Goal: Task Accomplishment & Management: Use online tool/utility

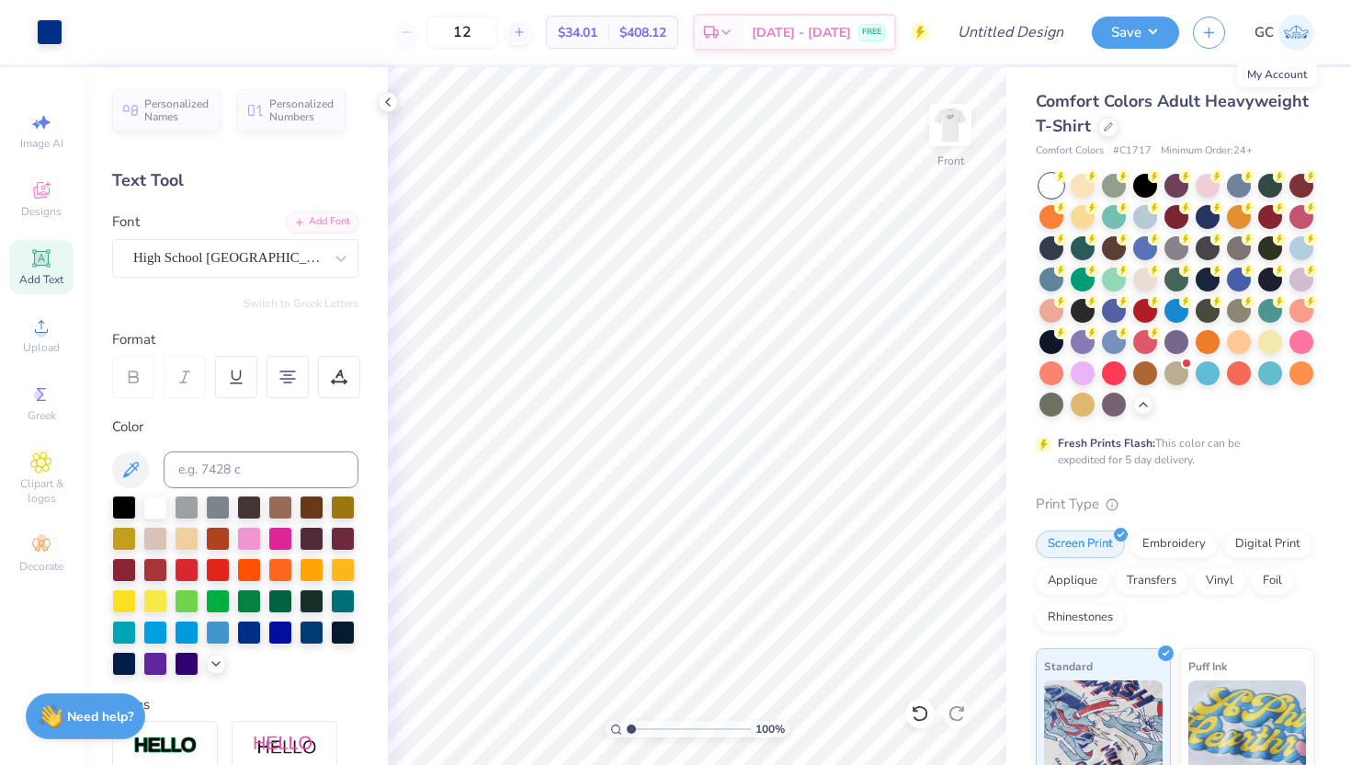
click at [1295, 37] on img at bounding box center [1296, 33] width 36 height 36
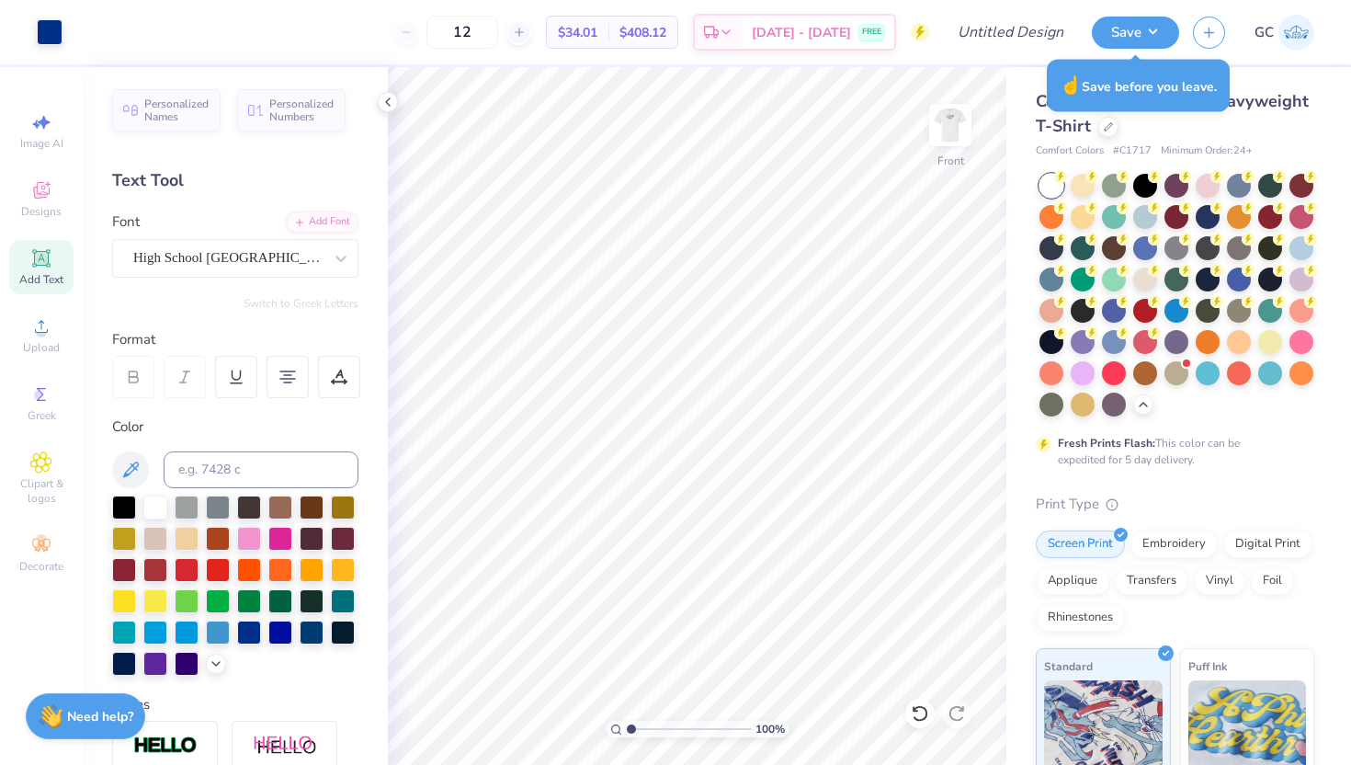
click at [1265, 119] on div "Comfort Colors Adult Heavyweight T-Shirt" at bounding box center [1175, 114] width 278 height 50
click at [55, 32] on div at bounding box center [50, 30] width 26 height 26
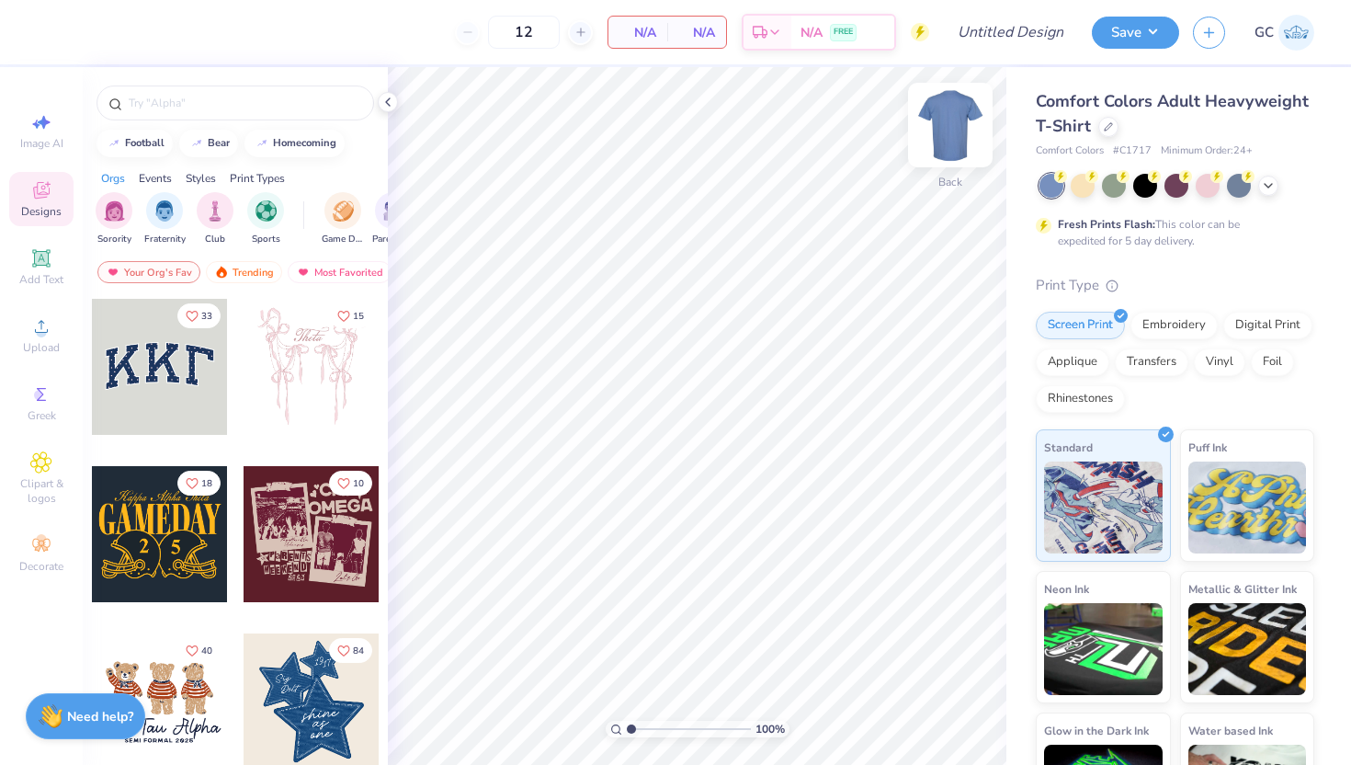
click at [965, 124] on img at bounding box center [951, 125] width 74 height 74
click at [965, 124] on img at bounding box center [950, 125] width 37 height 37
click at [1148, 189] on div at bounding box center [1145, 184] width 24 height 24
click at [281, 110] on input "text" at bounding box center [244, 103] width 235 height 18
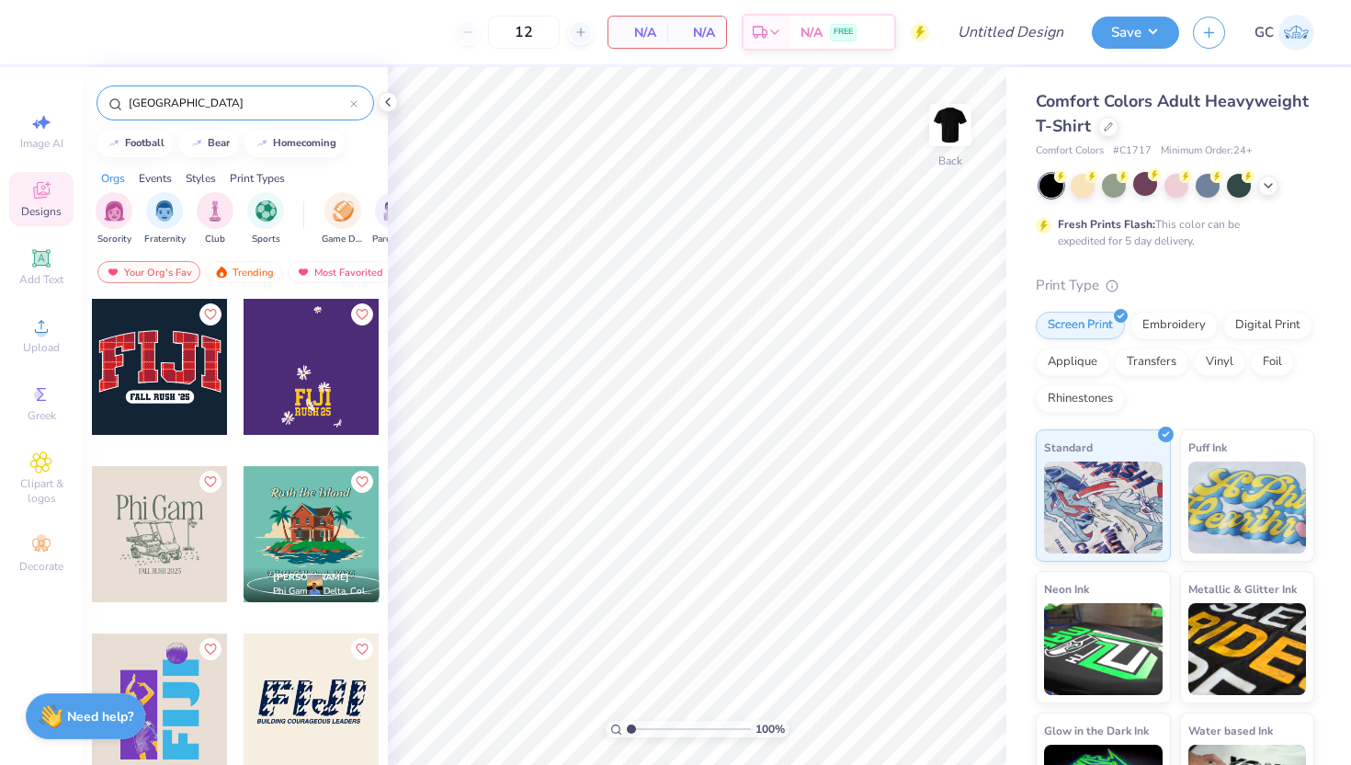
click at [283, 108] on input "[GEOGRAPHIC_DATA]" at bounding box center [238, 103] width 223 height 18
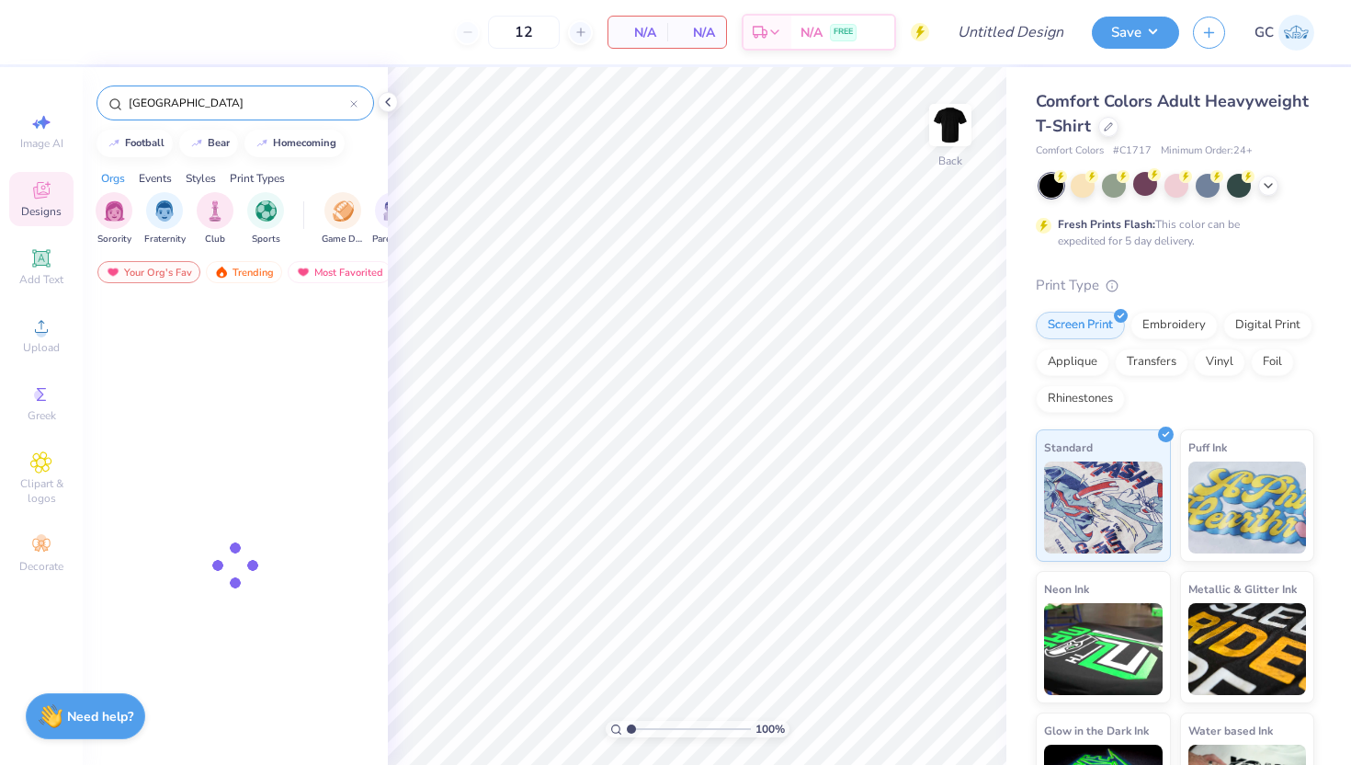
click at [283, 108] on input "[GEOGRAPHIC_DATA]" at bounding box center [238, 103] width 223 height 18
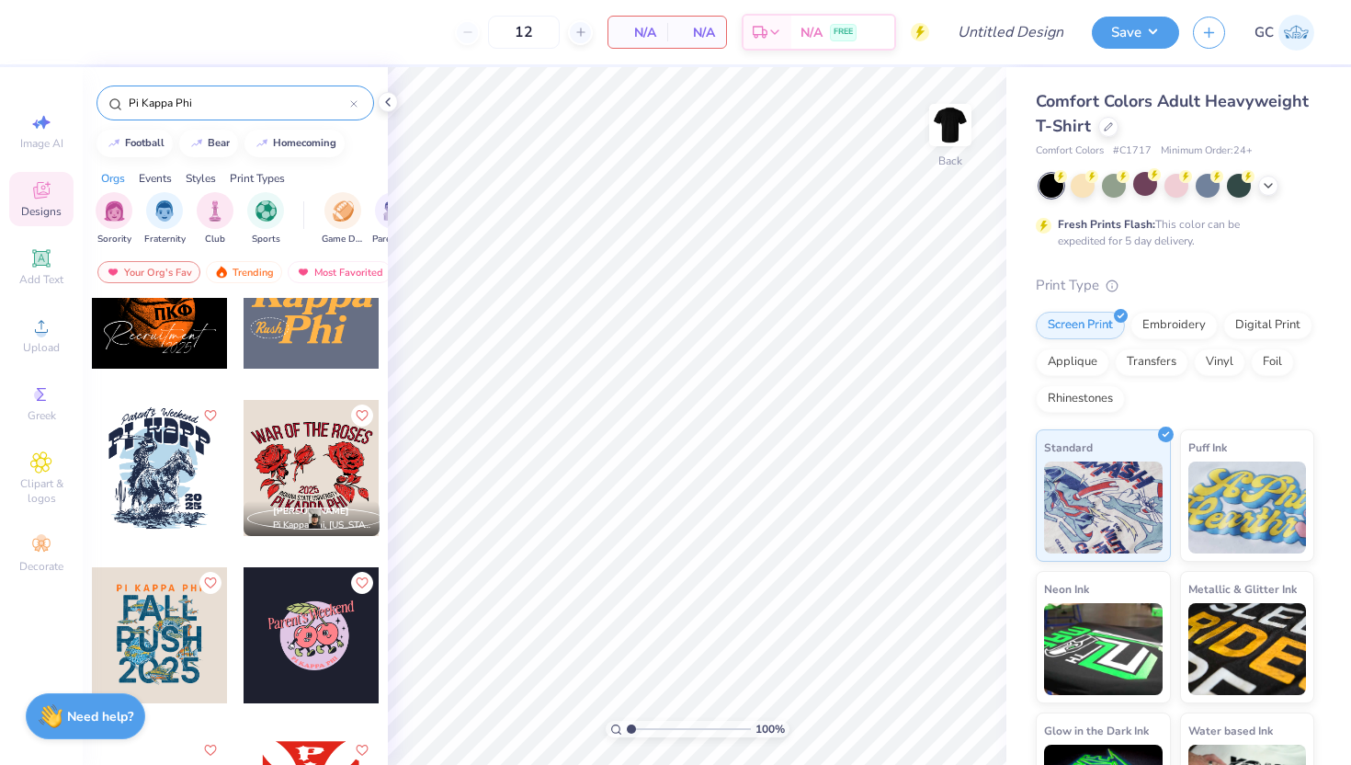
scroll to position [67, 0]
type input "Pi Kappa Phi"
click at [1085, 181] on div at bounding box center [1083, 184] width 24 height 24
click at [1115, 187] on div at bounding box center [1114, 184] width 24 height 24
click at [1148, 191] on div at bounding box center [1145, 184] width 24 height 24
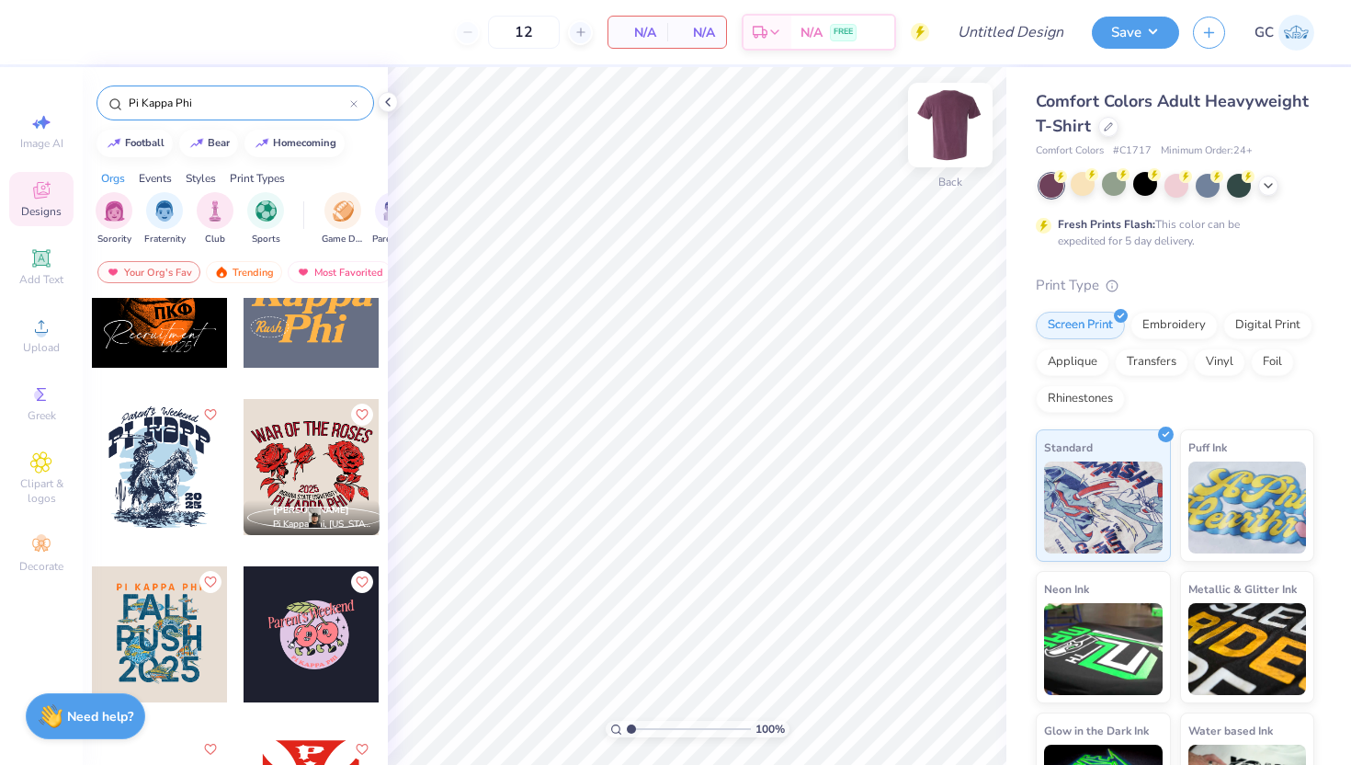
click at [956, 122] on img at bounding box center [951, 125] width 74 height 74
click at [158, 467] on div at bounding box center [160, 467] width 136 height 136
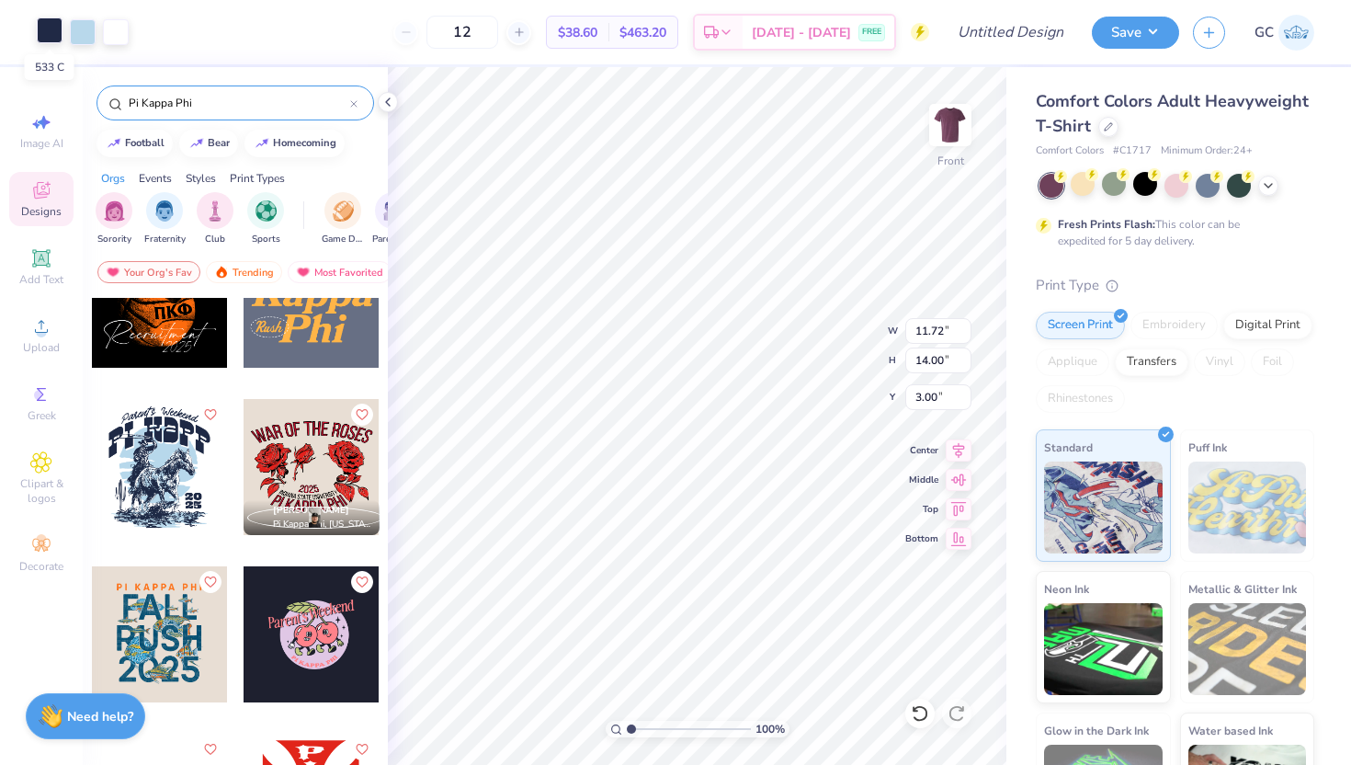
click at [47, 29] on div at bounding box center [50, 30] width 26 height 26
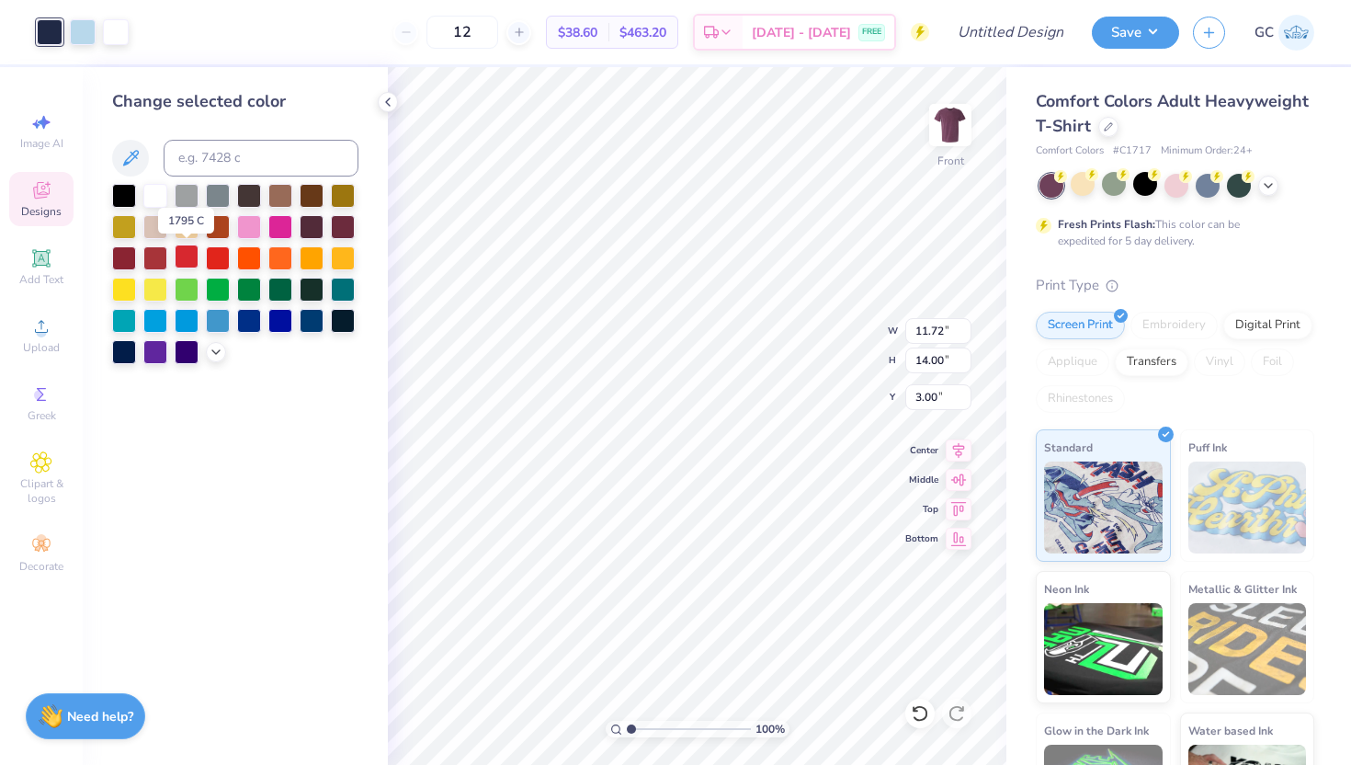
click at [186, 258] on div at bounding box center [187, 256] width 24 height 24
click at [270, 322] on div at bounding box center [280, 319] width 24 height 24
click at [253, 322] on div at bounding box center [249, 319] width 24 height 24
click at [223, 312] on div at bounding box center [218, 319] width 24 height 24
click at [308, 319] on div at bounding box center [312, 319] width 24 height 24
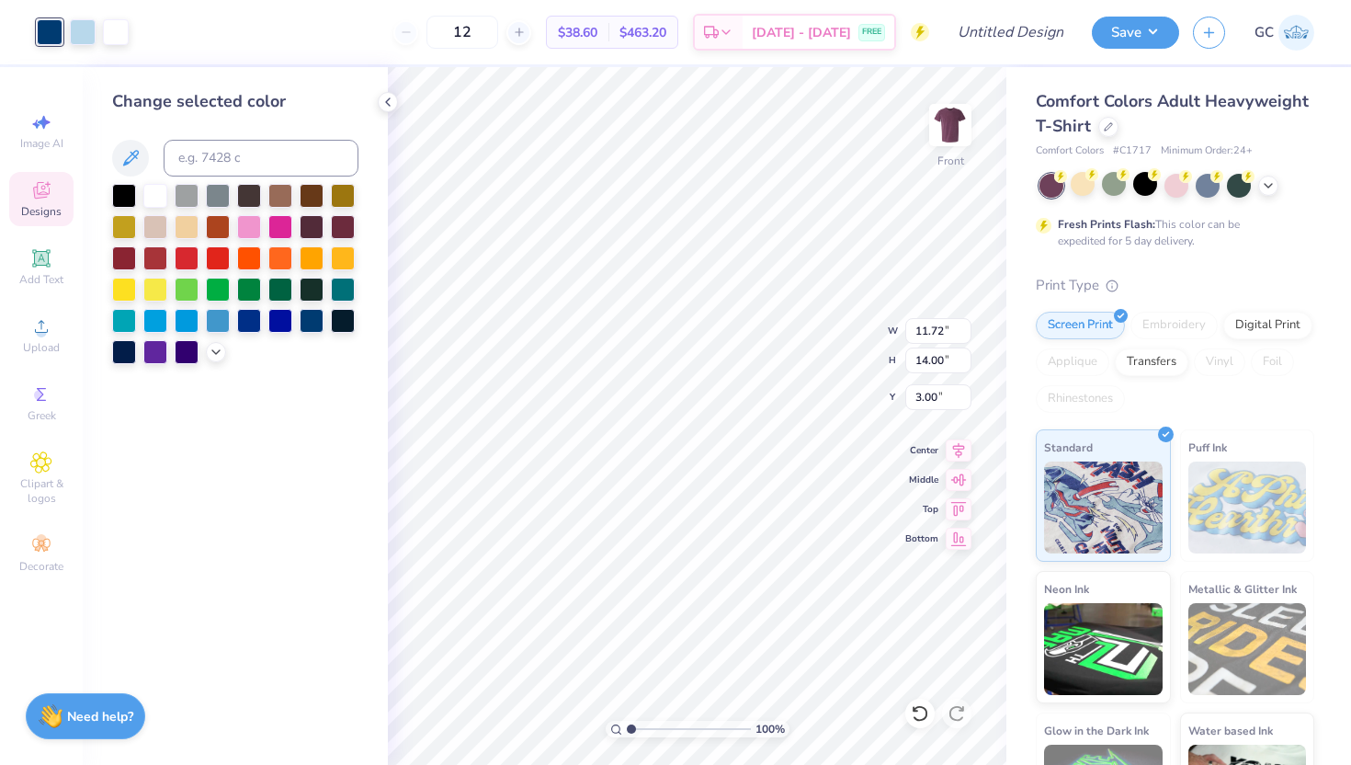
click at [327, 319] on div at bounding box center [235, 274] width 246 height 180
click at [332, 319] on div at bounding box center [343, 319] width 24 height 24
click at [342, 320] on div at bounding box center [343, 319] width 24 height 24
click at [182, 290] on div at bounding box center [187, 288] width 24 height 24
click at [344, 328] on div at bounding box center [343, 319] width 24 height 24
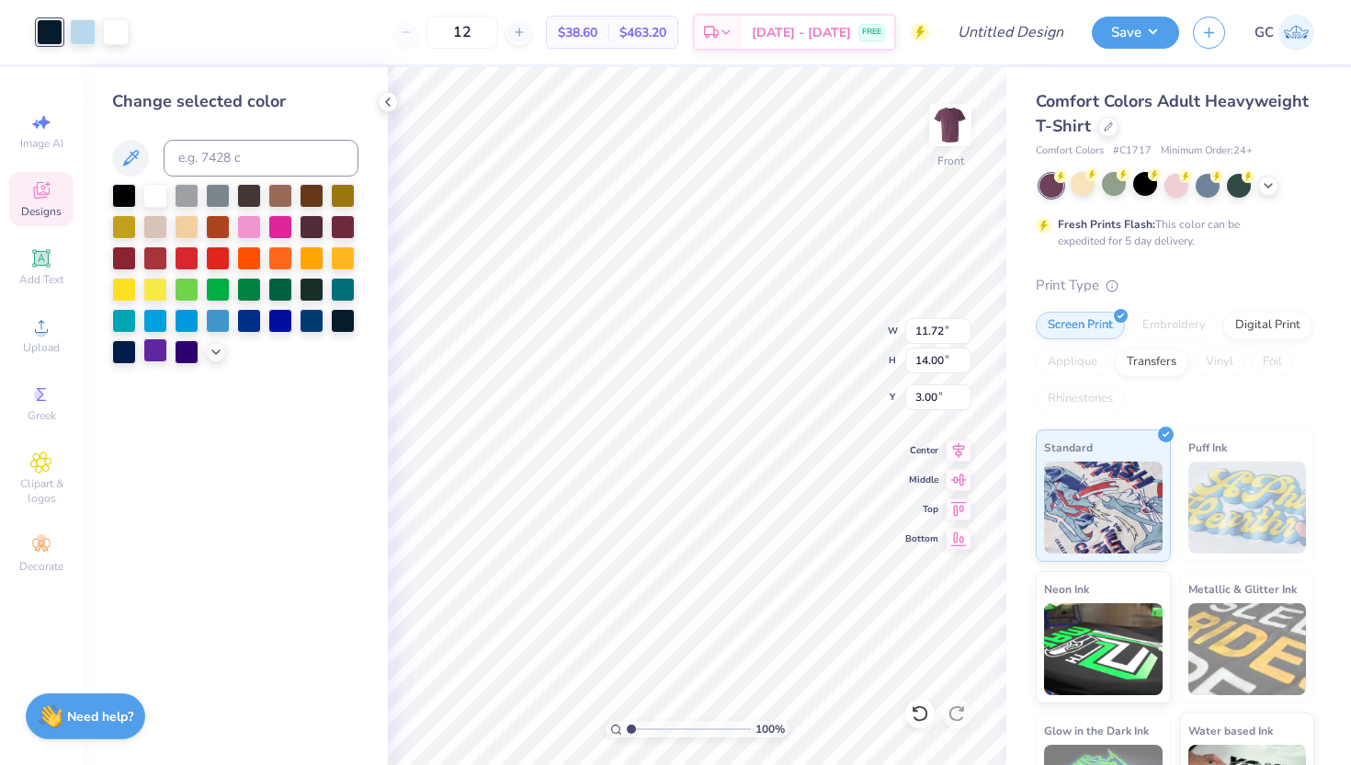
click at [154, 355] on div at bounding box center [155, 350] width 24 height 24
click at [118, 355] on div at bounding box center [124, 350] width 24 height 24
click at [185, 354] on div at bounding box center [187, 350] width 24 height 24
click at [117, 353] on div at bounding box center [124, 350] width 24 height 24
click at [345, 222] on div at bounding box center [343, 225] width 24 height 24
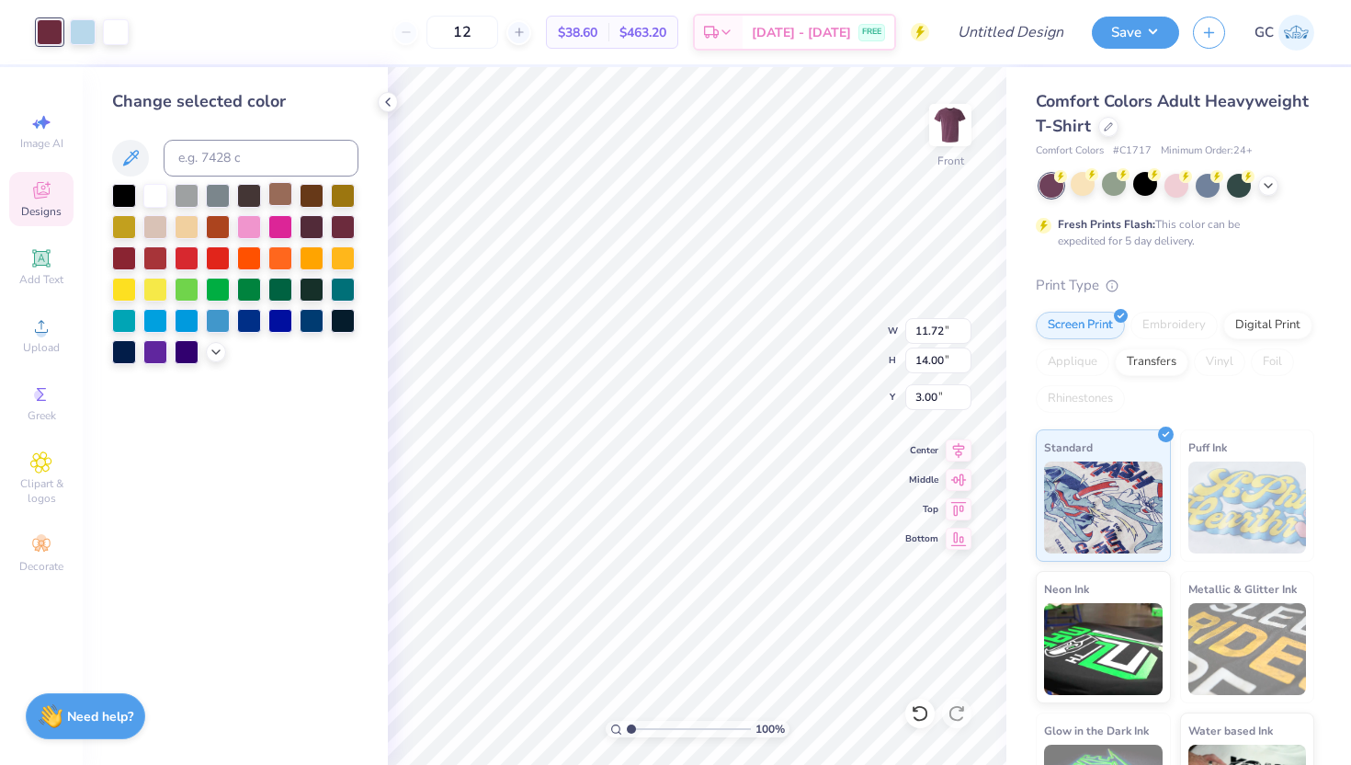
click at [278, 198] on div at bounding box center [280, 194] width 24 height 24
click at [122, 353] on div at bounding box center [124, 350] width 24 height 24
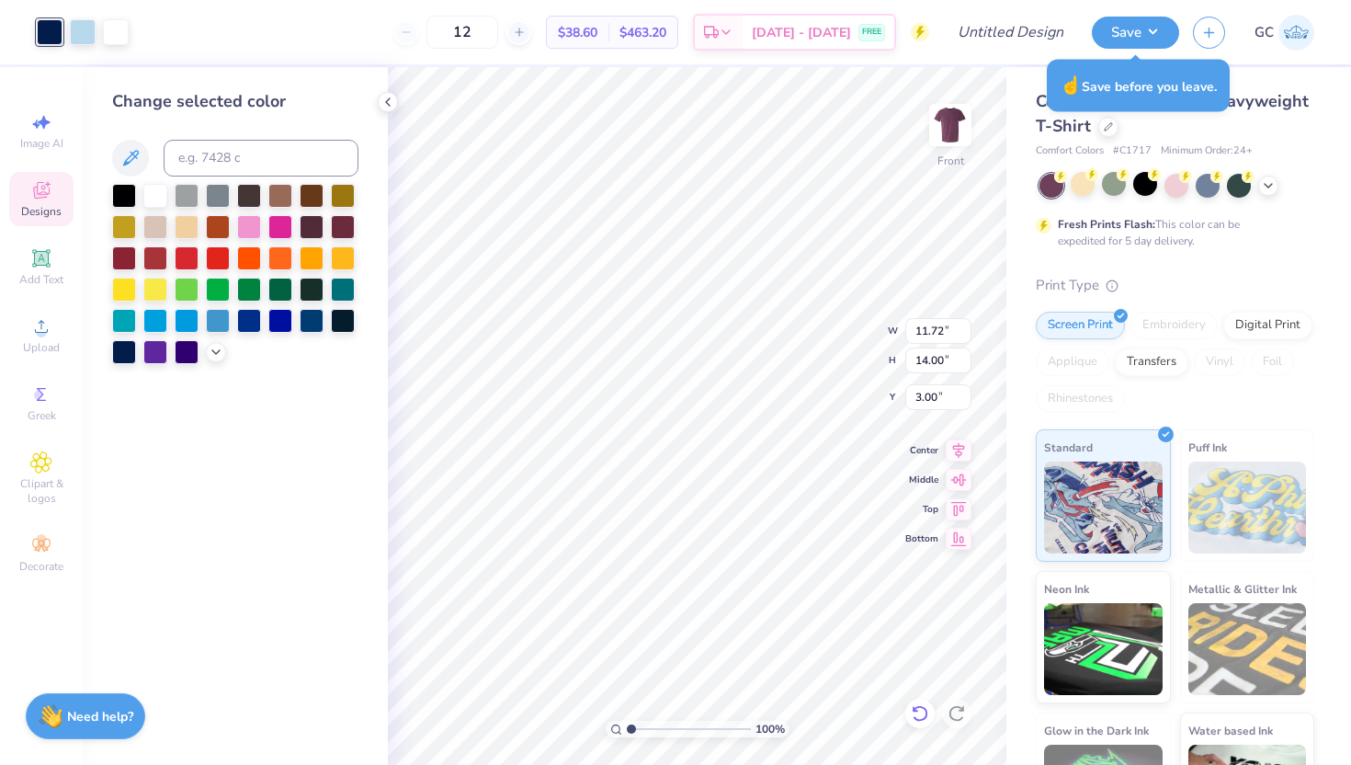
click at [924, 701] on div at bounding box center [919, 712] width 29 height 29
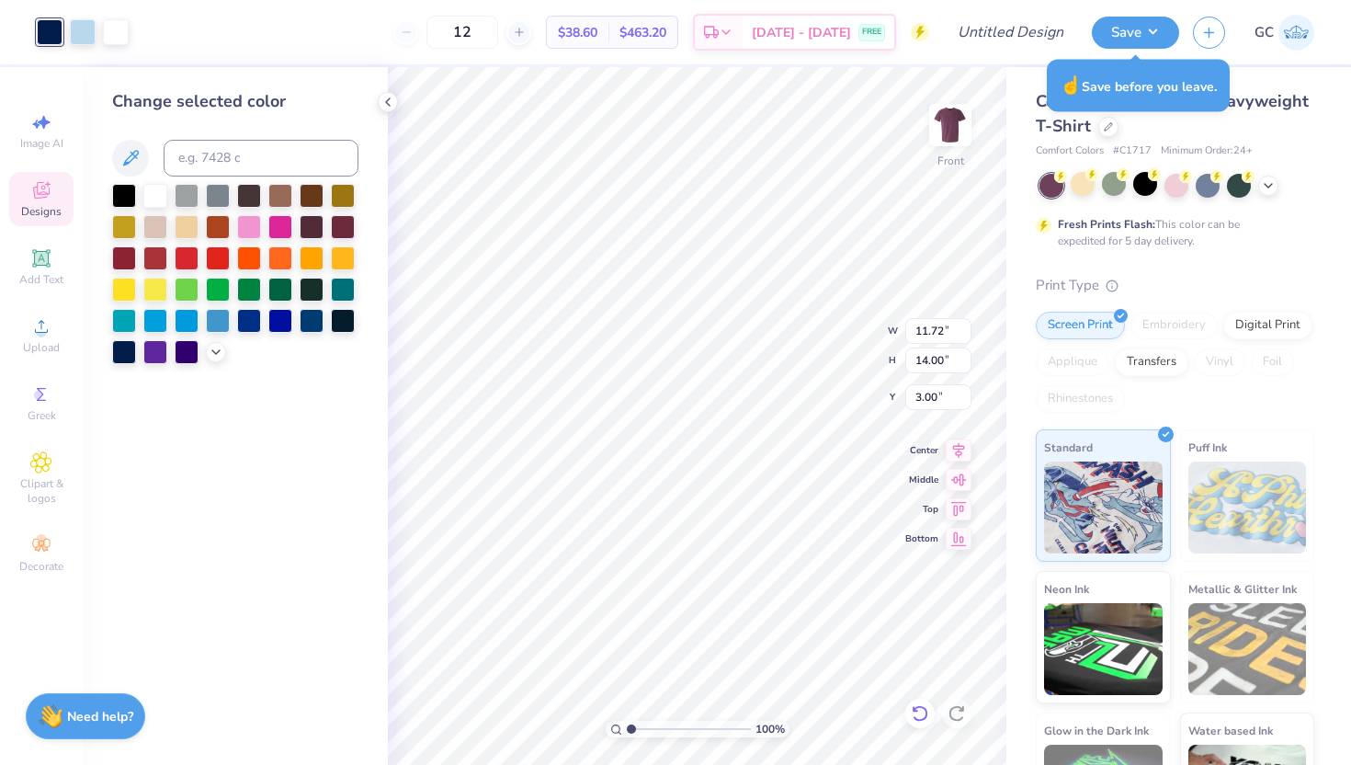
click at [924, 701] on div at bounding box center [919, 712] width 29 height 29
click at [924, 716] on icon at bounding box center [920, 713] width 18 height 18
click at [924, 709] on icon at bounding box center [920, 713] width 18 height 18
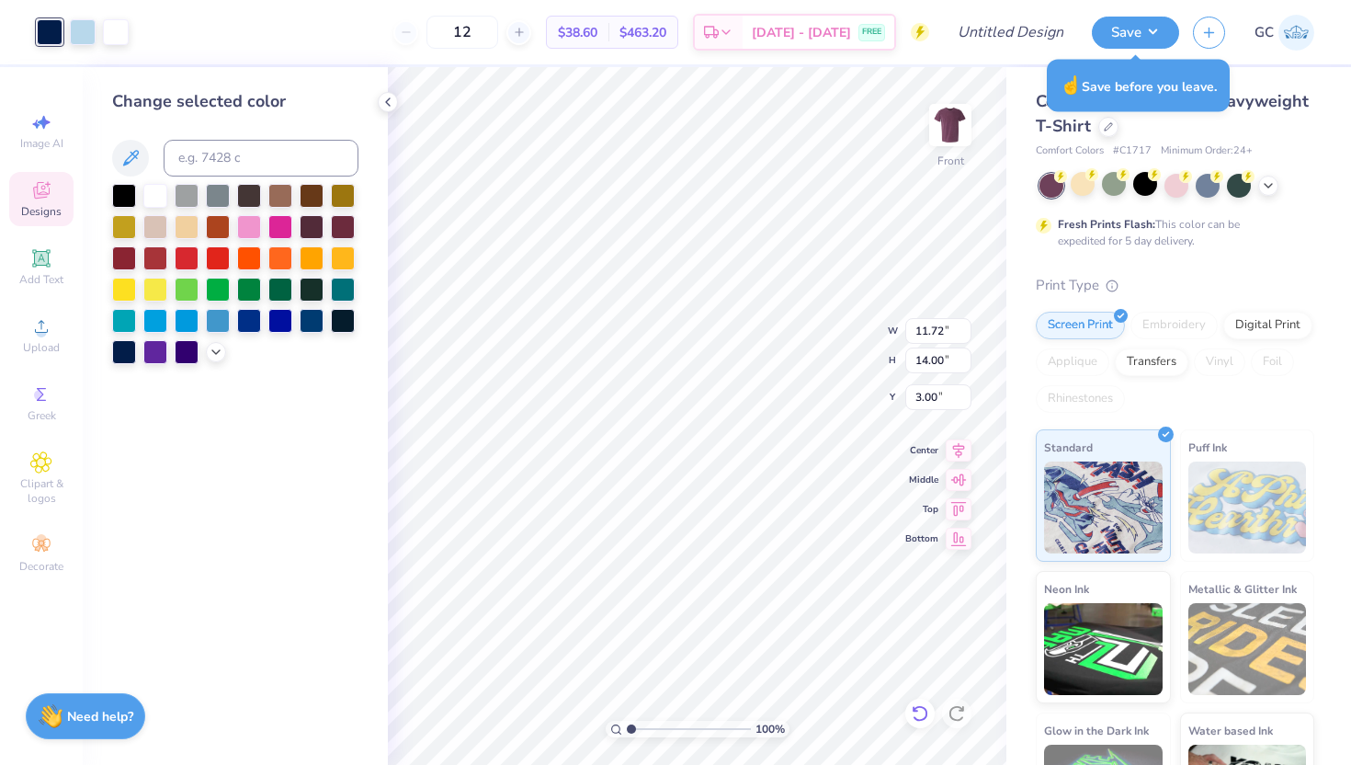
click at [955, 711] on icon at bounding box center [957, 713] width 18 height 18
click at [926, 713] on icon at bounding box center [920, 713] width 16 height 17
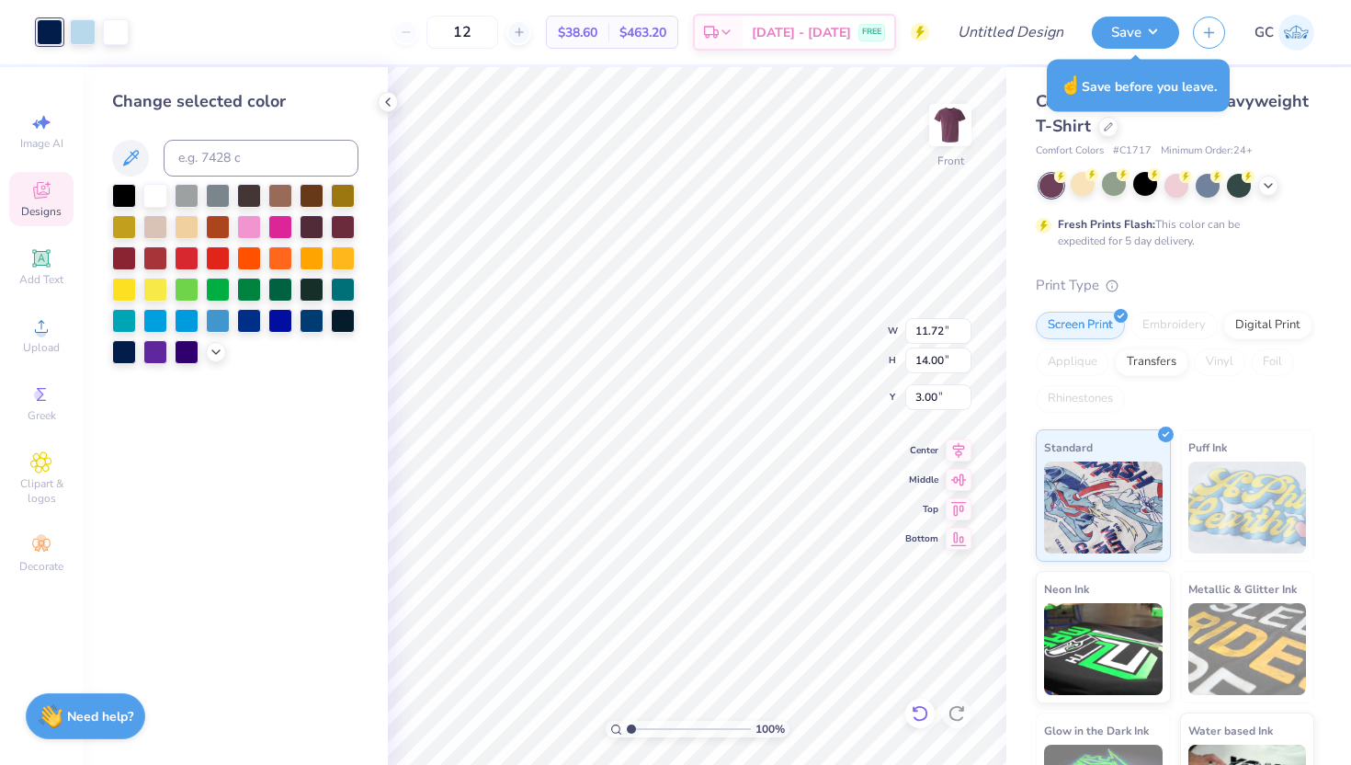
click at [926, 713] on icon at bounding box center [920, 713] width 16 height 17
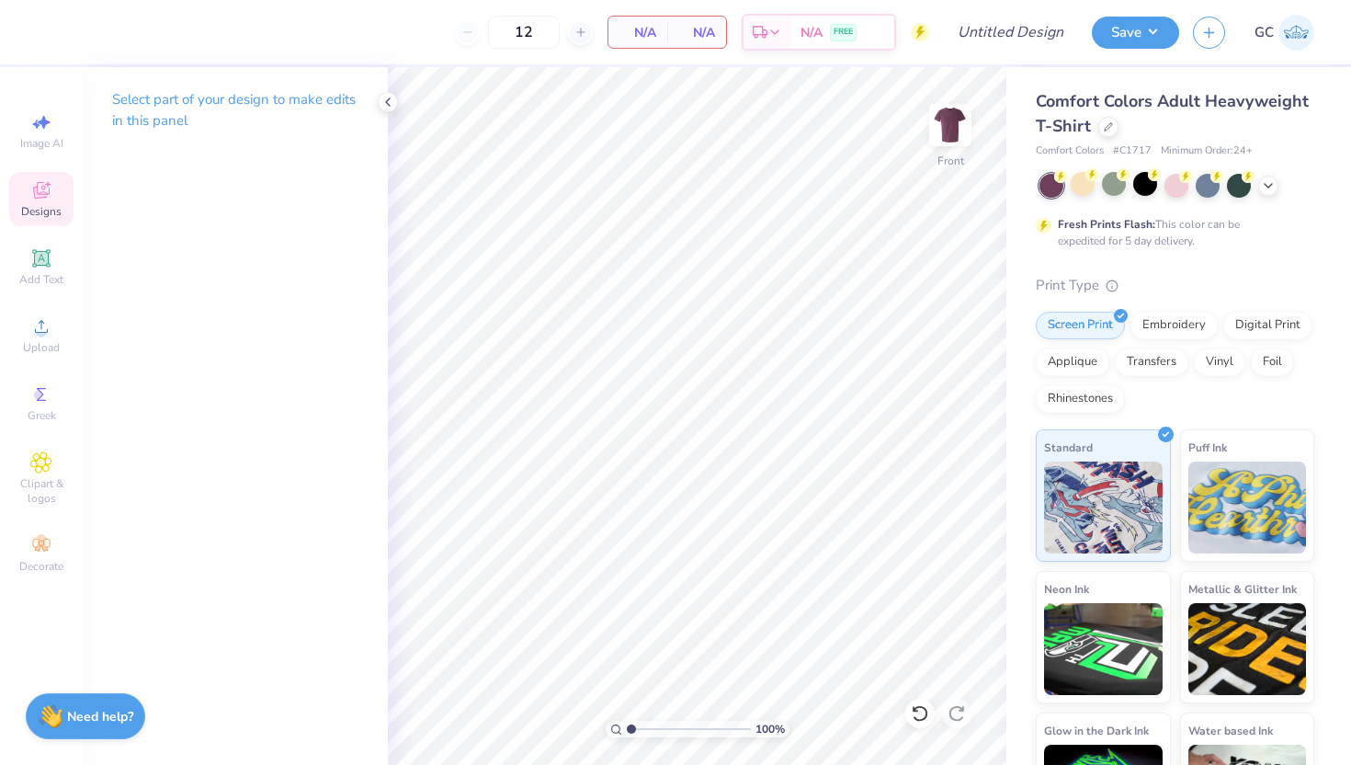
click at [51, 195] on icon at bounding box center [41, 190] width 22 height 22
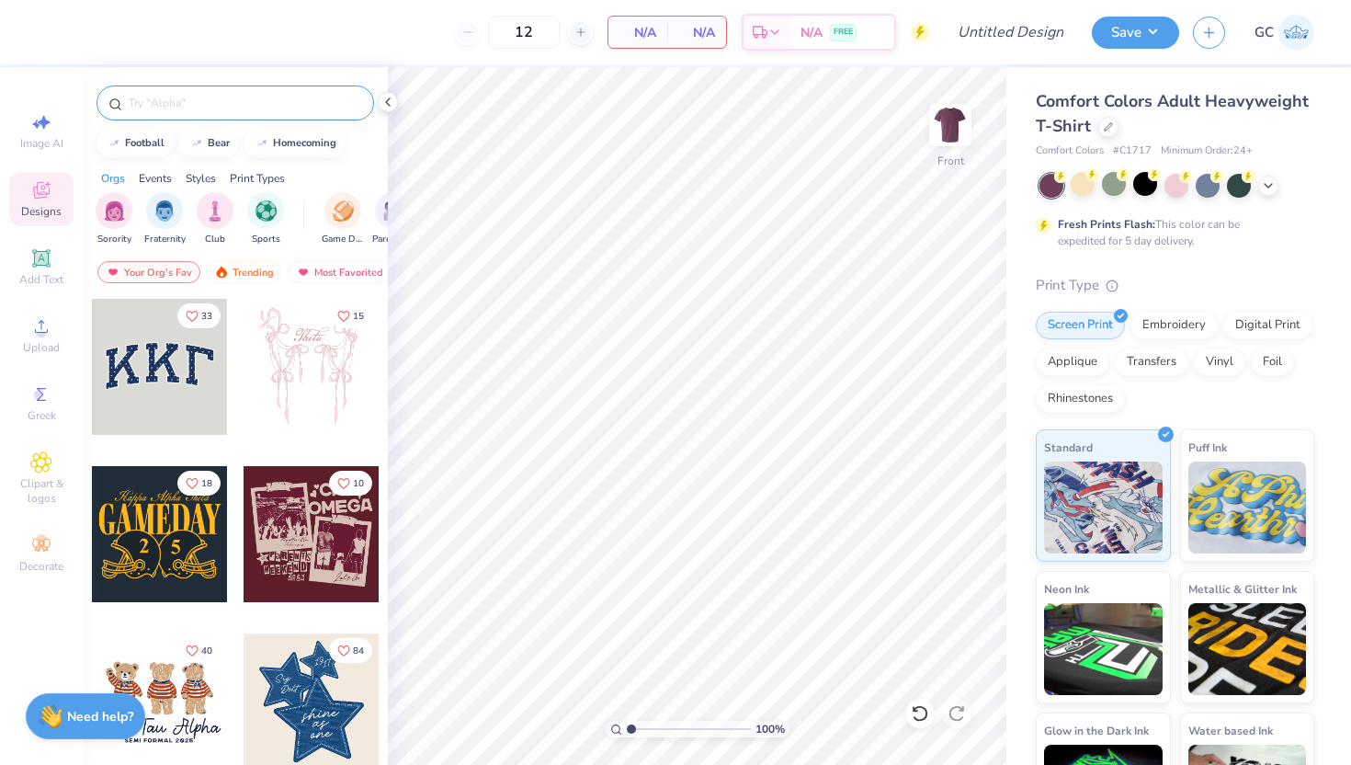
click at [220, 106] on input "text" at bounding box center [244, 103] width 235 height 18
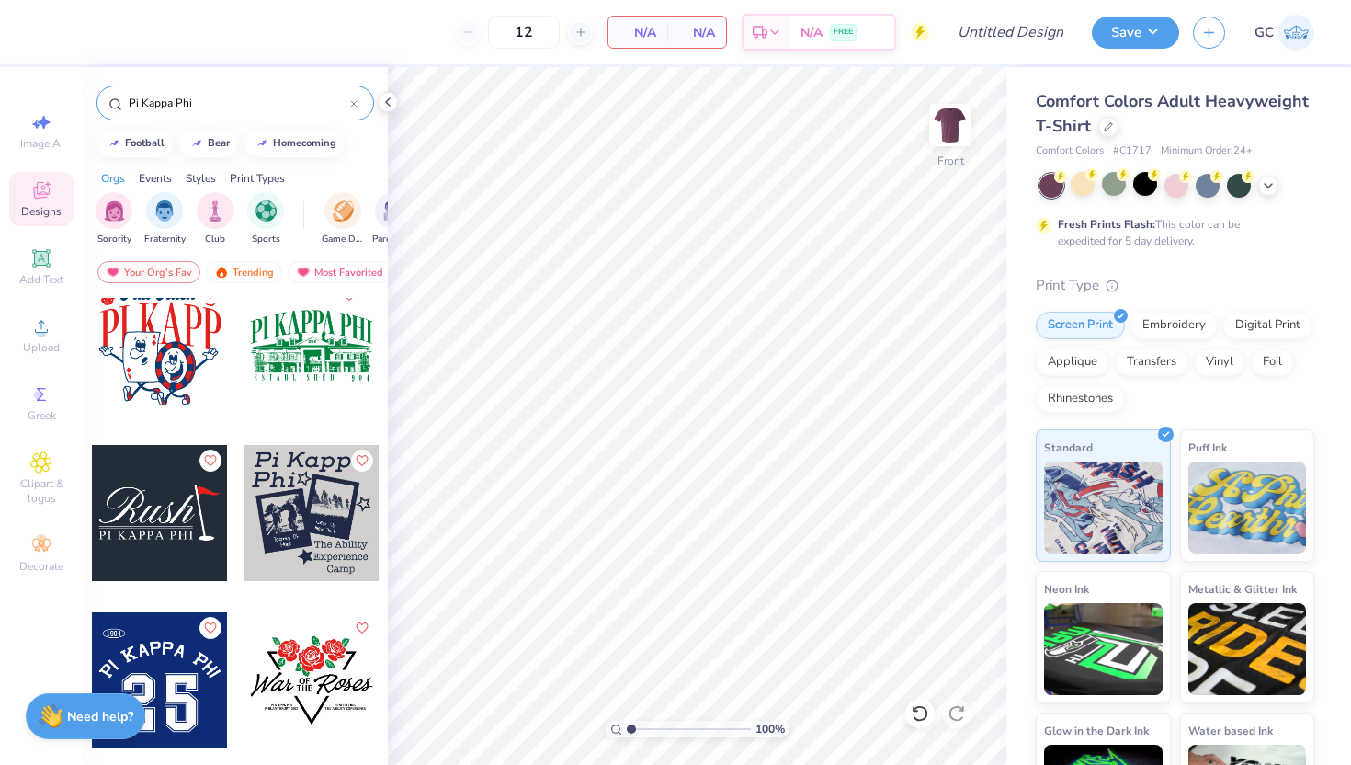
scroll to position [1156, 0]
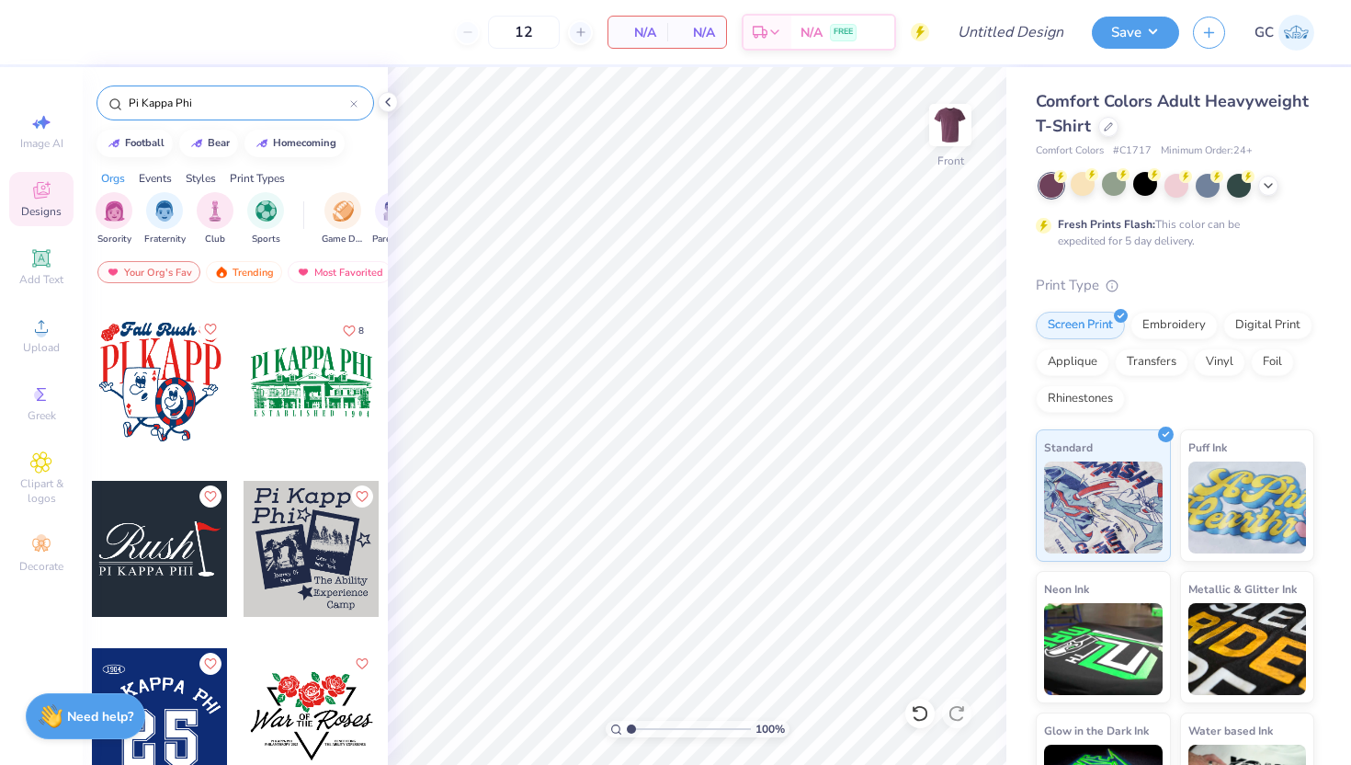
click at [329, 390] on div at bounding box center [312, 381] width 136 height 136
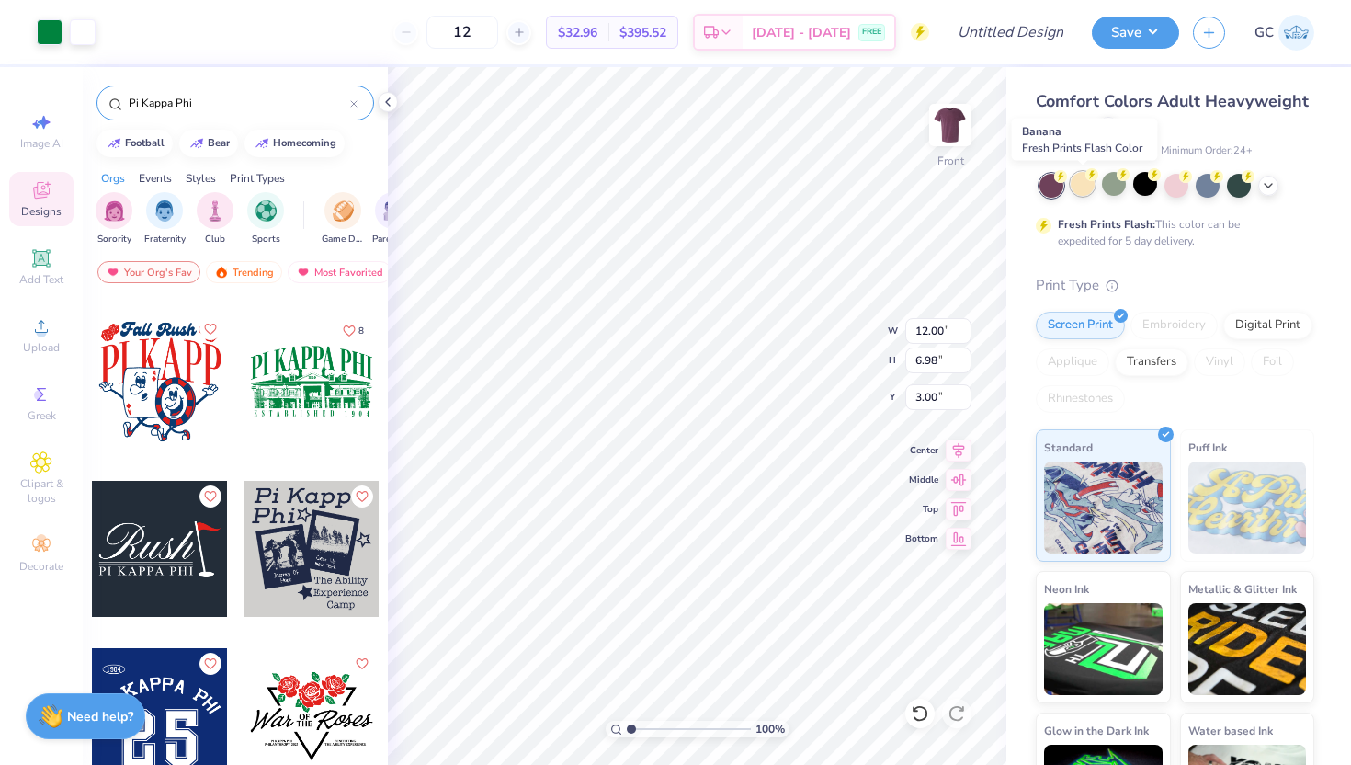
click at [1082, 187] on div at bounding box center [1083, 184] width 24 height 24
click at [1126, 184] on div at bounding box center [1114, 184] width 24 height 24
click at [1150, 190] on div at bounding box center [1145, 184] width 24 height 24
click at [1162, 190] on div at bounding box center [1176, 186] width 275 height 24
click at [1176, 189] on div at bounding box center [1176, 184] width 24 height 24
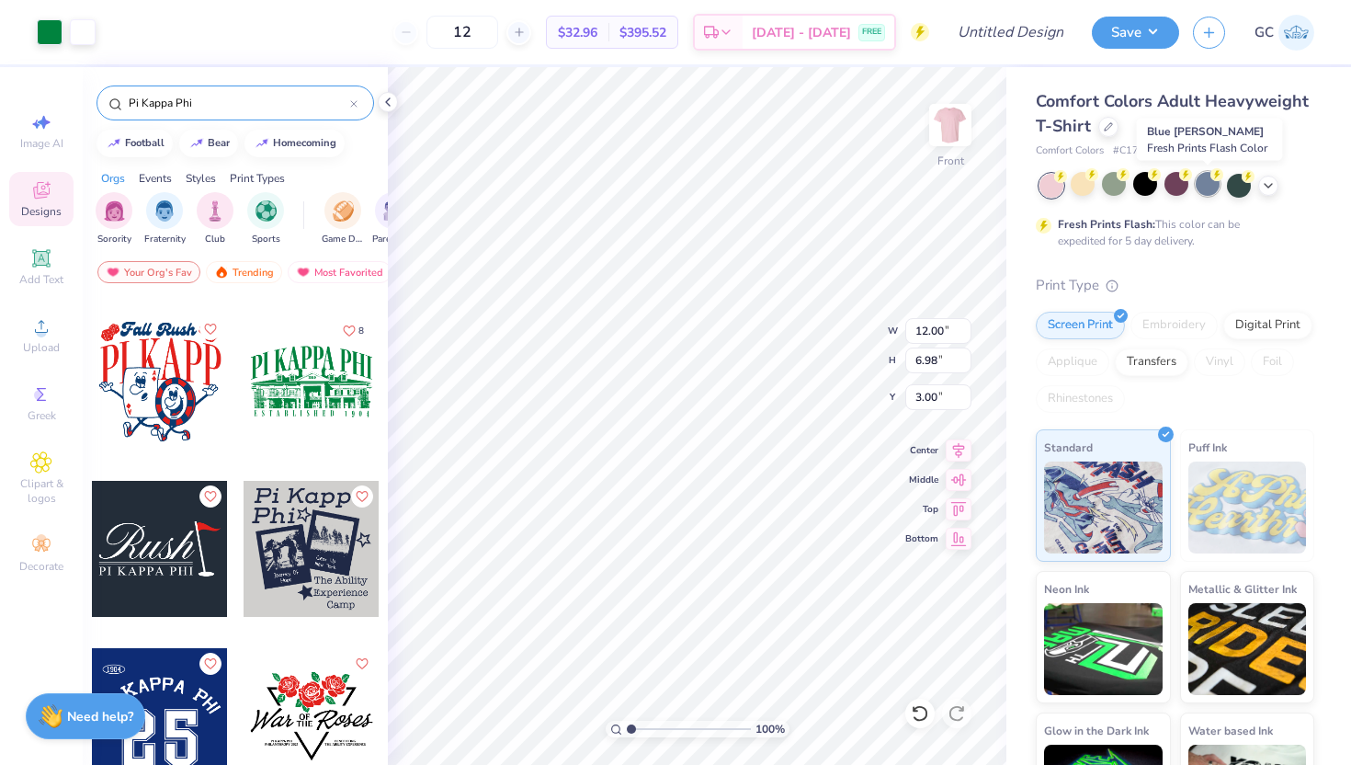
click at [1206, 188] on div at bounding box center [1208, 184] width 24 height 24
click at [1164, 189] on div at bounding box center [1176, 186] width 275 height 24
click at [1177, 183] on div at bounding box center [1176, 184] width 24 height 24
click at [1177, 185] on div at bounding box center [1176, 184] width 24 height 24
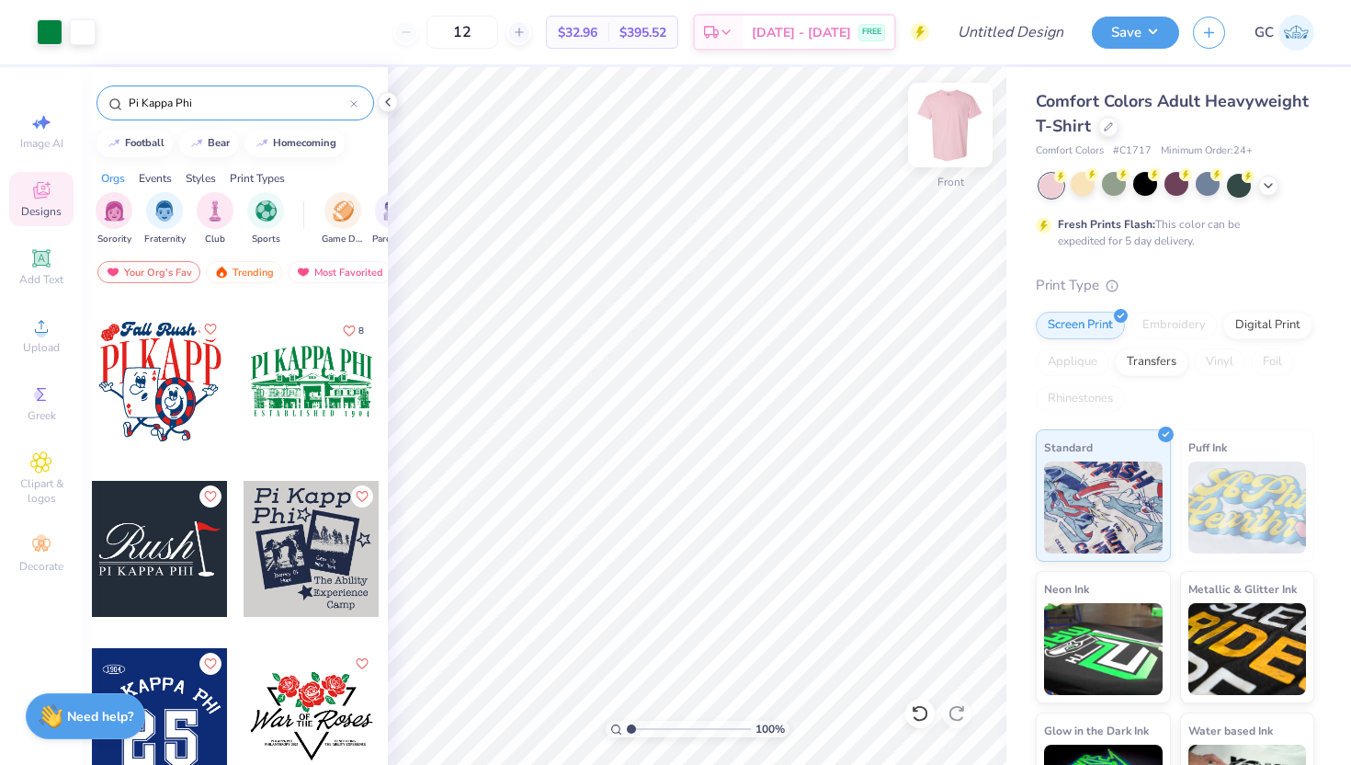
click at [937, 132] on img at bounding box center [951, 125] width 74 height 74
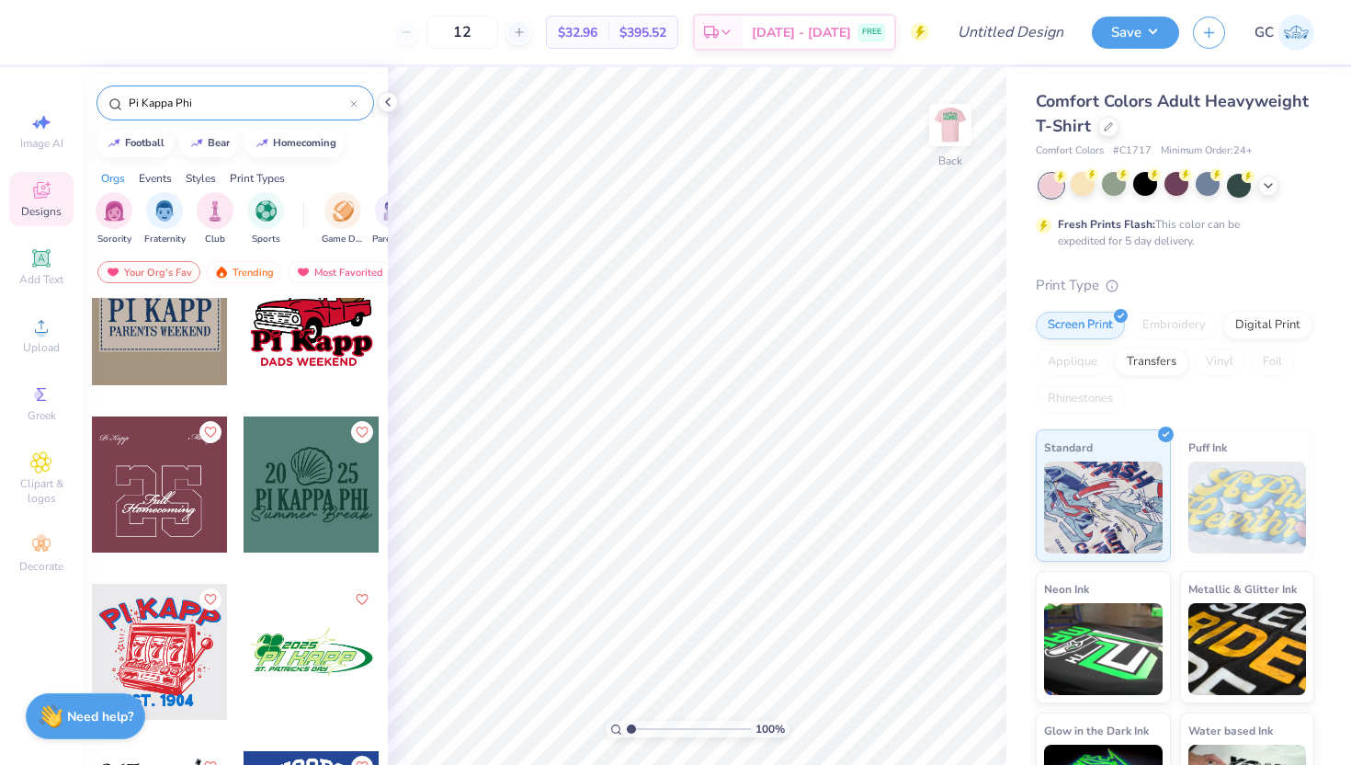
scroll to position [1868, 0]
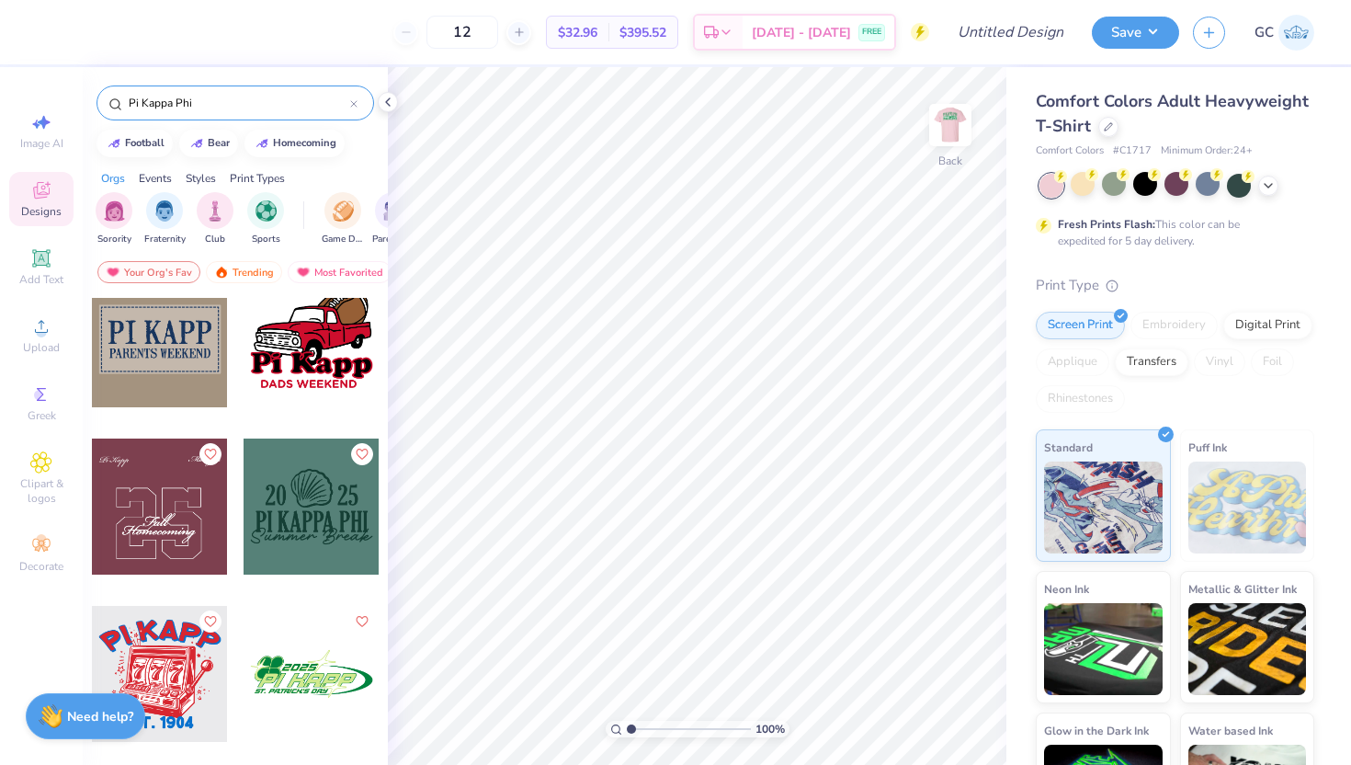
click at [229, 94] on input "Pi Kappa Phi" at bounding box center [238, 103] width 223 height 18
click at [230, 101] on input "Pi Kappa Phi" at bounding box center [238, 103] width 223 height 18
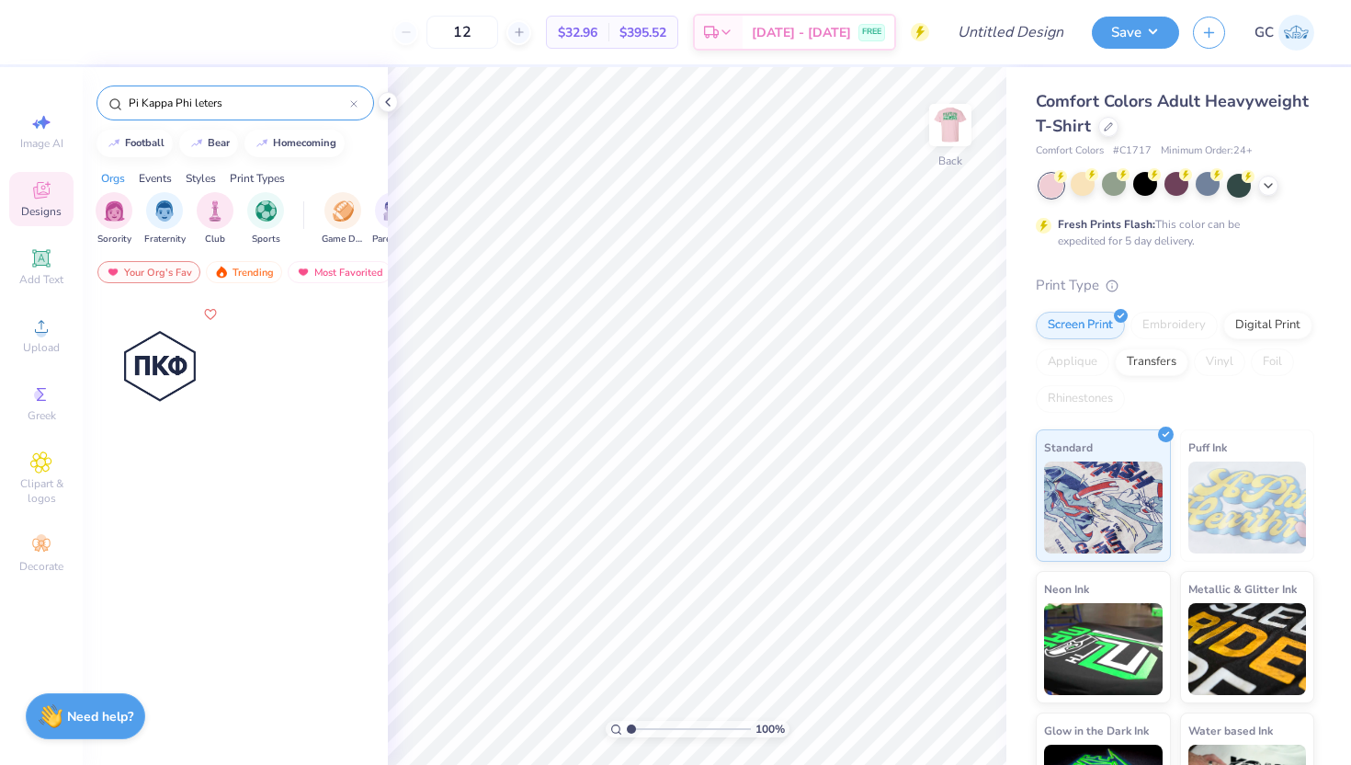
type input "Pi Kappa Phi leters"
click at [161, 373] on div at bounding box center [160, 367] width 136 height 136
type input "2.93"
type input "2.89"
type input "3.00"
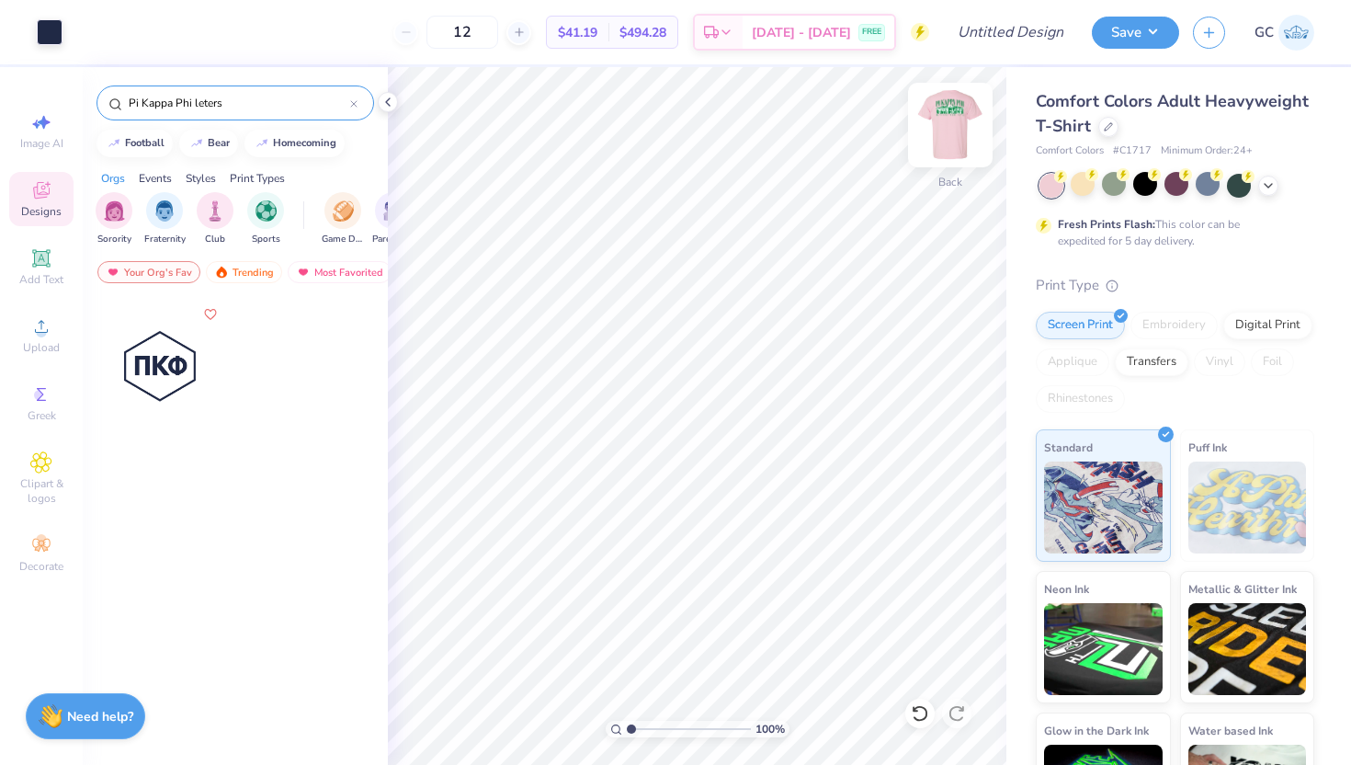
click at [955, 131] on img at bounding box center [951, 125] width 74 height 74
click at [955, 131] on img at bounding box center [950, 125] width 37 height 37
click at [304, 484] on div at bounding box center [235, 565] width 305 height 535
type input "1"
drag, startPoint x: 630, startPoint y: 727, endPoint x: 606, endPoint y: 727, distance: 23.9
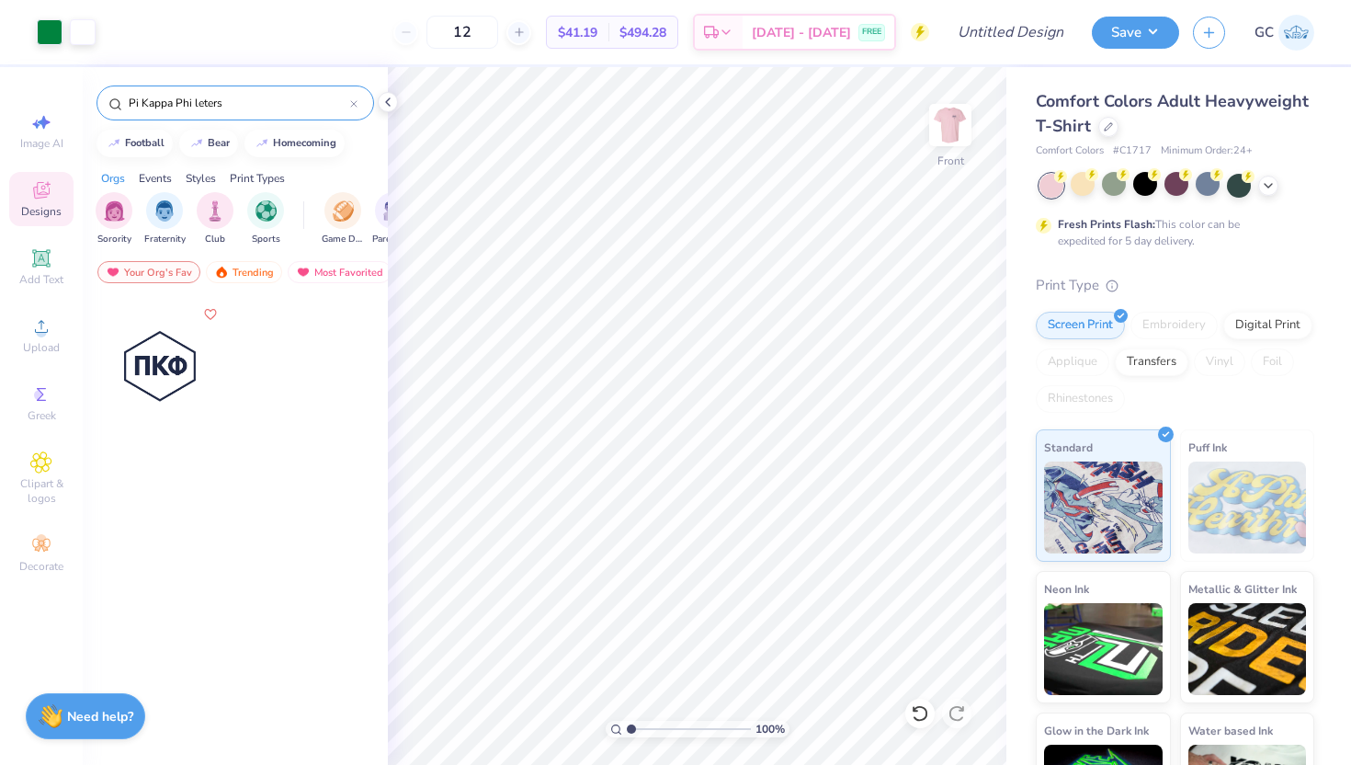
click at [627, 727] on input "range" at bounding box center [689, 729] width 124 height 17
click at [954, 134] on img at bounding box center [951, 125] width 74 height 74
click at [954, 134] on img at bounding box center [950, 125] width 37 height 37
click at [49, 36] on div at bounding box center [50, 30] width 26 height 26
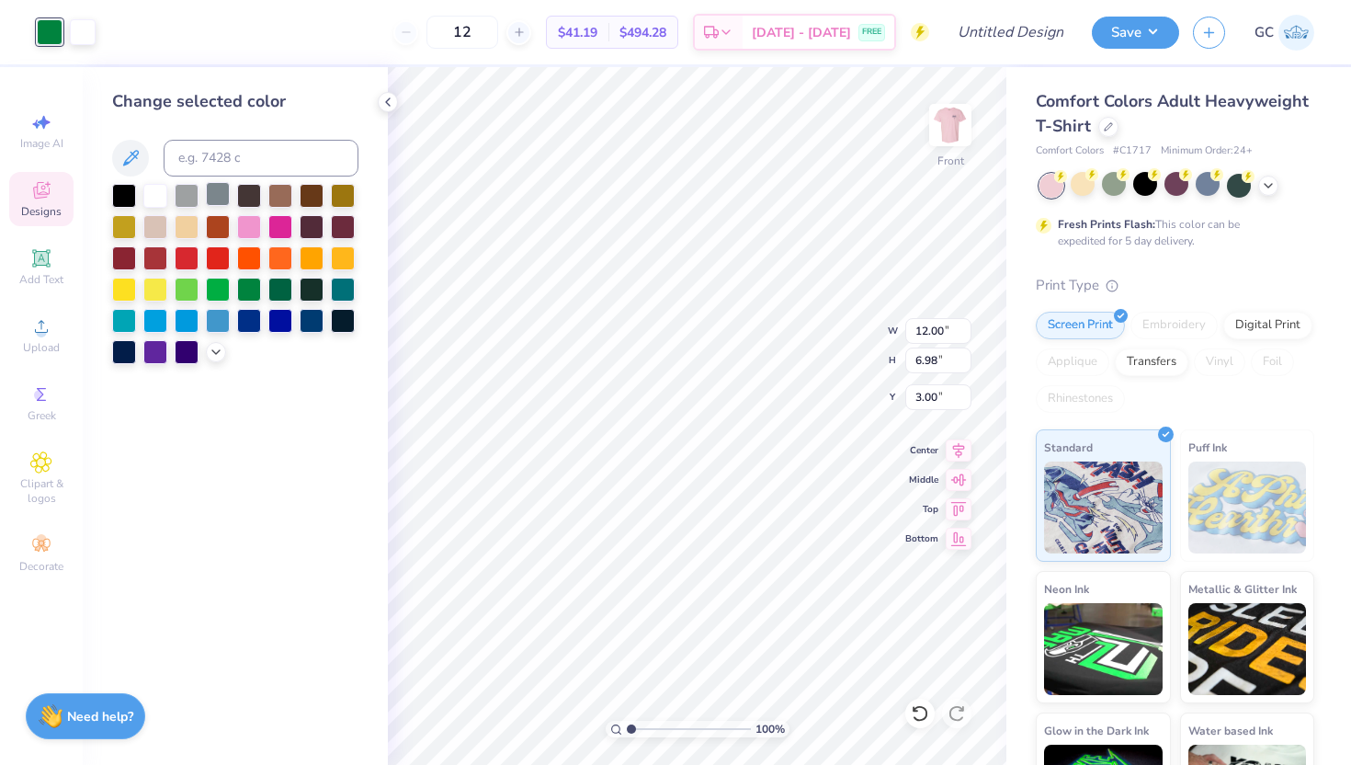
click at [217, 196] on div at bounding box center [218, 194] width 24 height 24
click at [944, 129] on img at bounding box center [951, 125] width 74 height 74
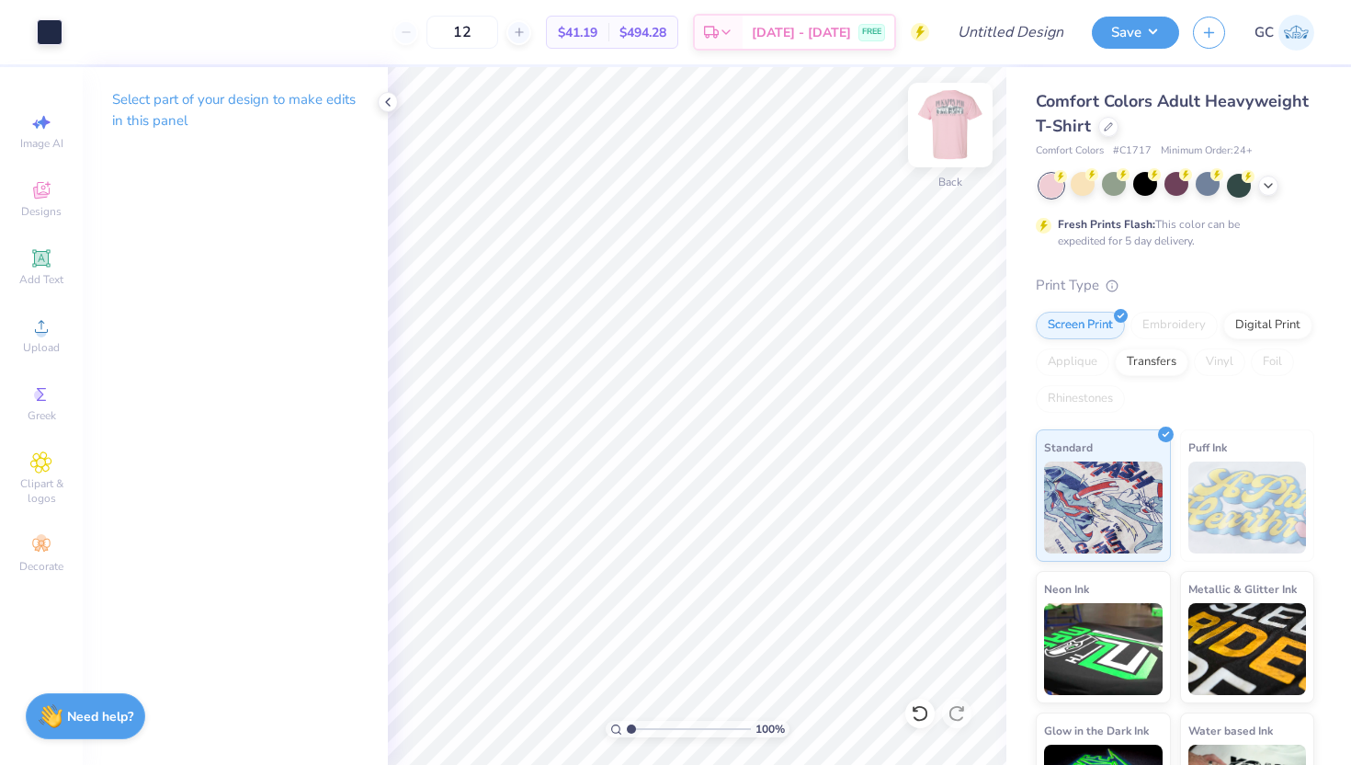
click at [955, 118] on img at bounding box center [951, 125] width 74 height 74
click at [948, 127] on img at bounding box center [951, 125] width 74 height 74
click at [949, 117] on img at bounding box center [951, 125] width 74 height 74
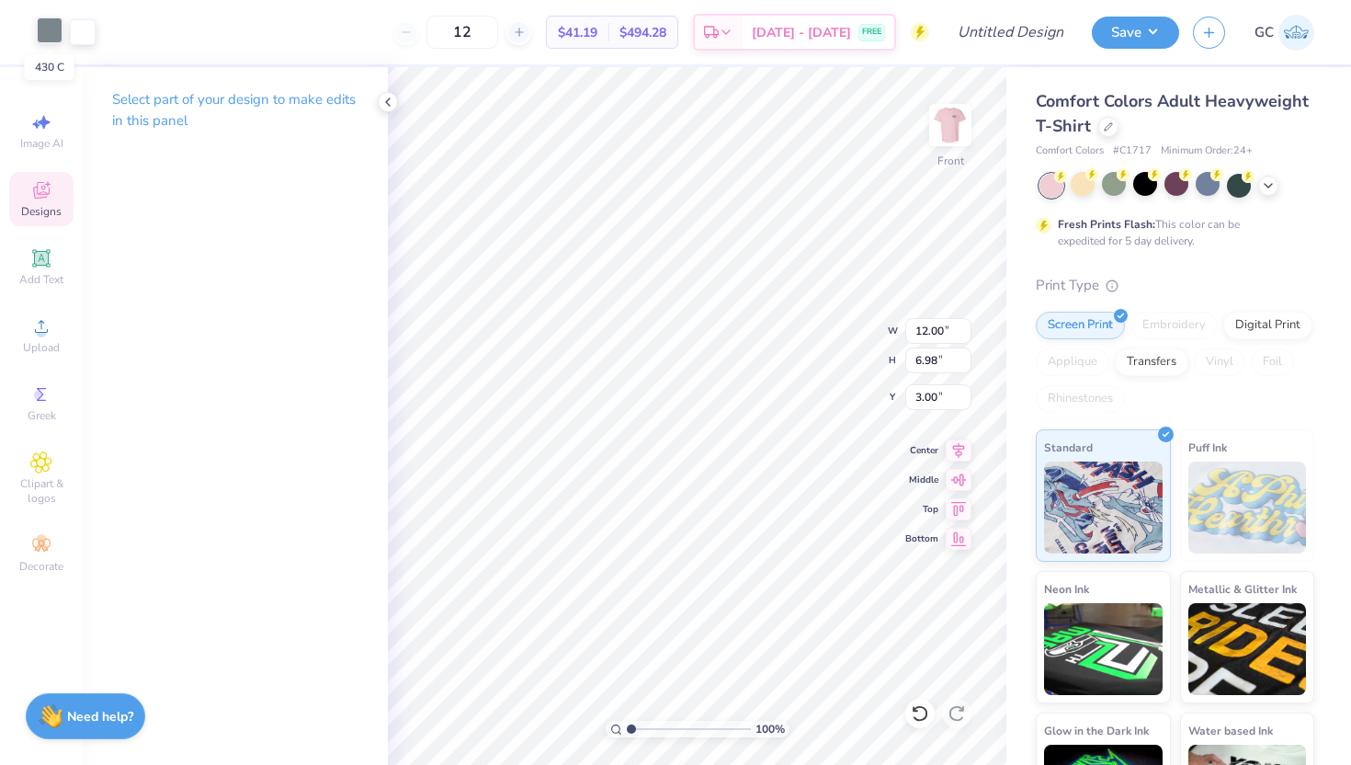
click at [41, 26] on div at bounding box center [50, 30] width 26 height 26
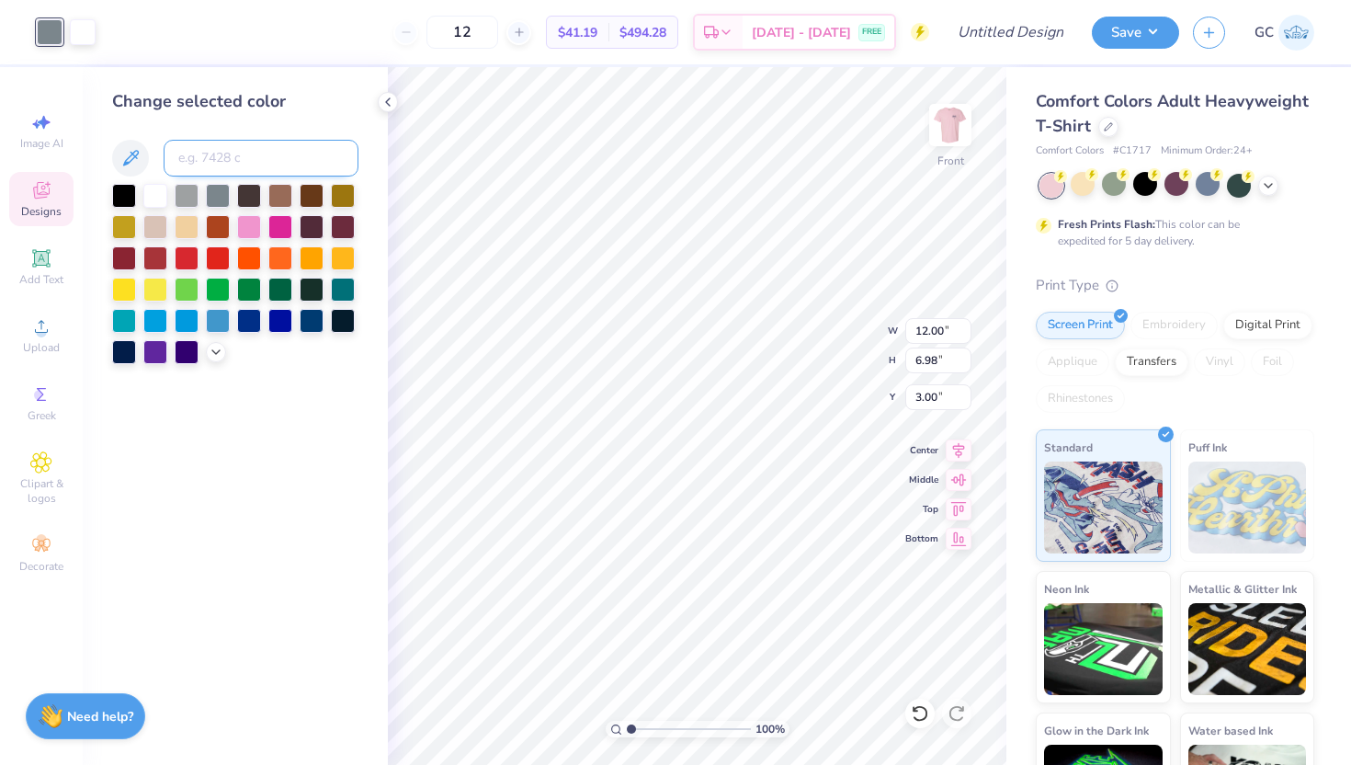
click at [230, 162] on input at bounding box center [261, 158] width 195 height 37
type input "533"
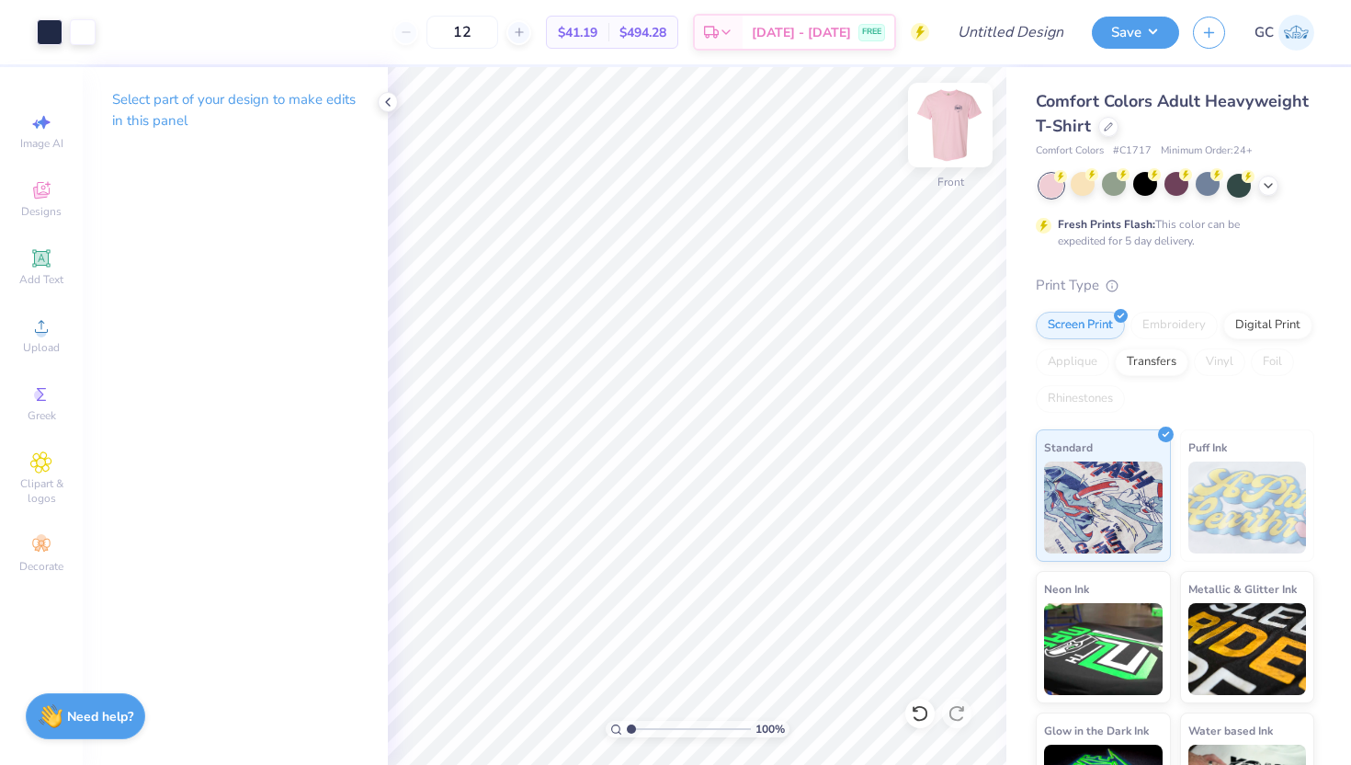
click at [953, 124] on img at bounding box center [951, 125] width 74 height 74
click at [1079, 194] on div at bounding box center [1083, 184] width 24 height 24
click at [937, 131] on img at bounding box center [951, 125] width 74 height 74
click at [937, 131] on img at bounding box center [950, 125] width 37 height 37
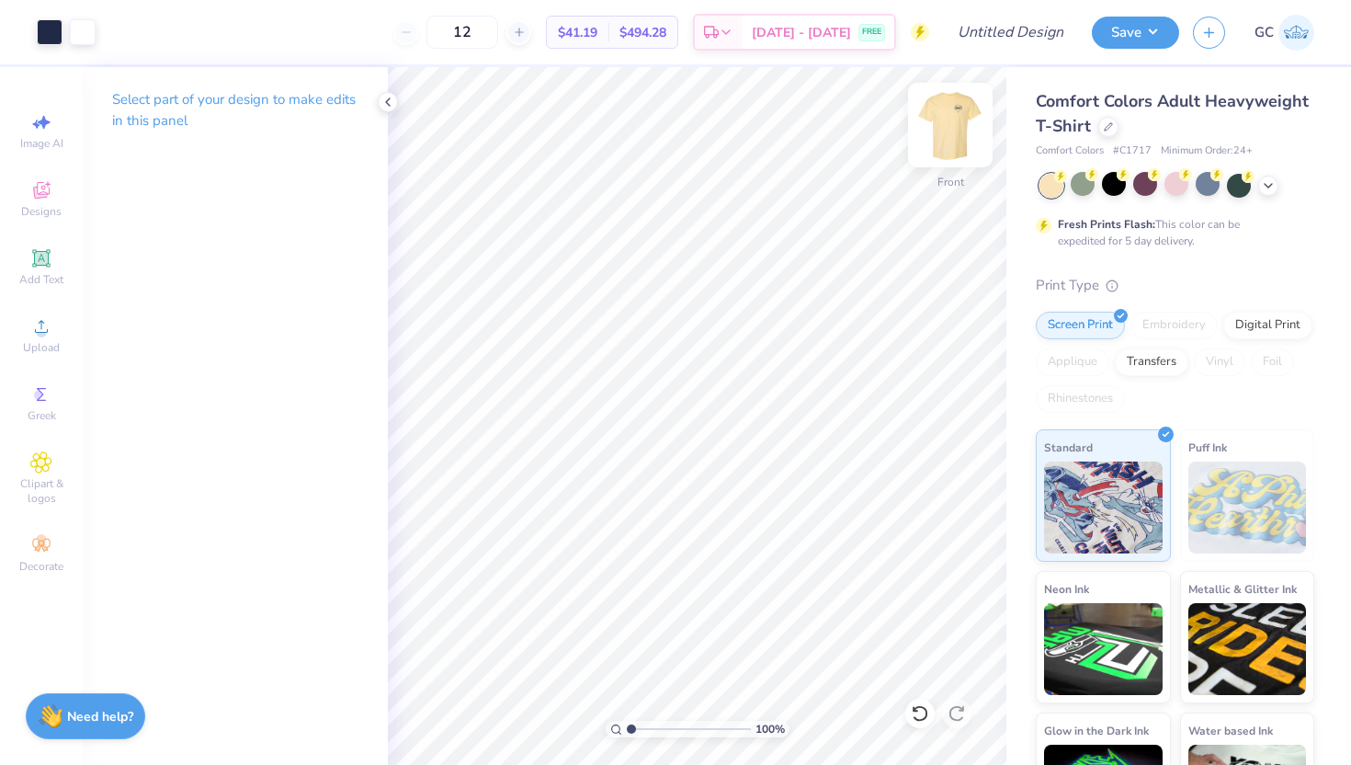
click at [937, 141] on img at bounding box center [951, 125] width 74 height 74
click at [947, 140] on img at bounding box center [951, 125] width 74 height 74
click at [947, 140] on img at bounding box center [950, 125] width 37 height 37
click at [389, 102] on icon at bounding box center [387, 102] width 15 height 15
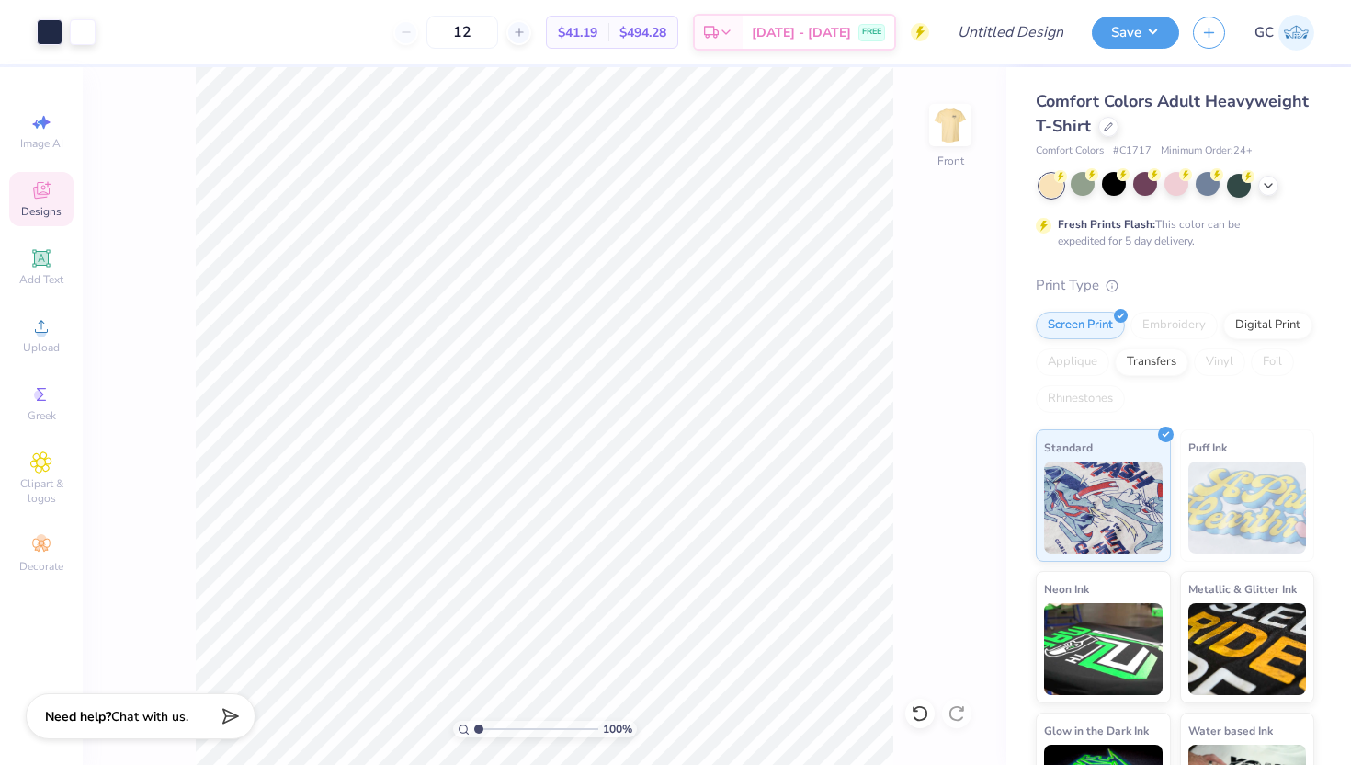
click at [57, 201] on div "Designs" at bounding box center [41, 199] width 64 height 54
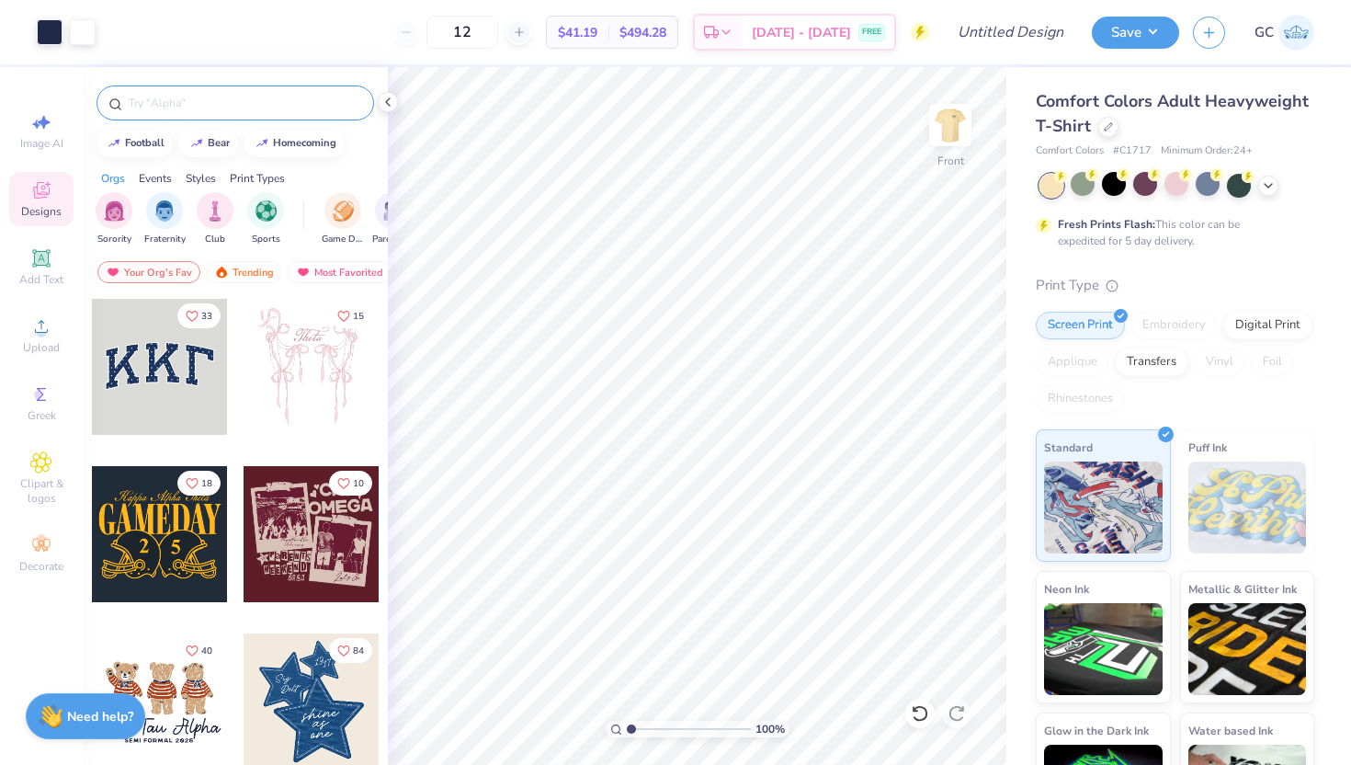
click at [221, 102] on input "text" at bounding box center [244, 103] width 235 height 18
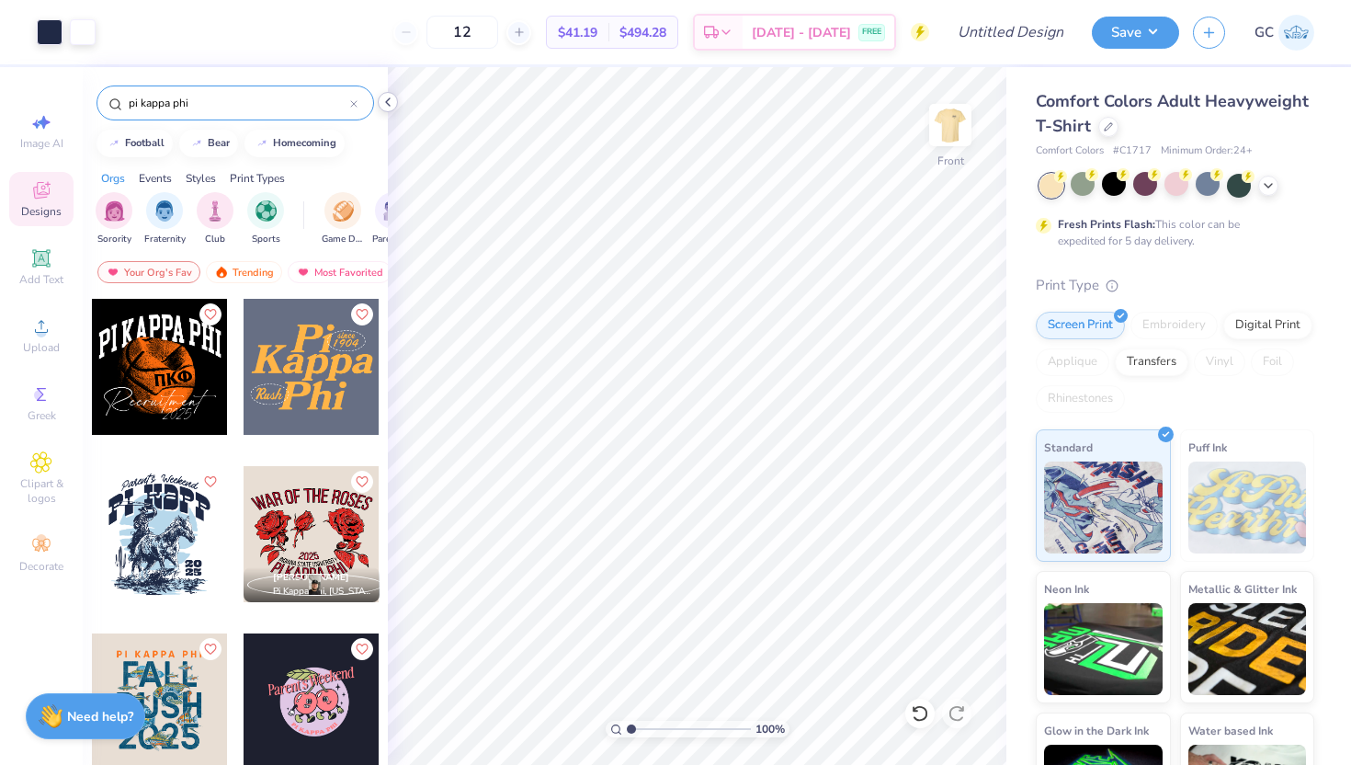
type input "pi kappa phi"
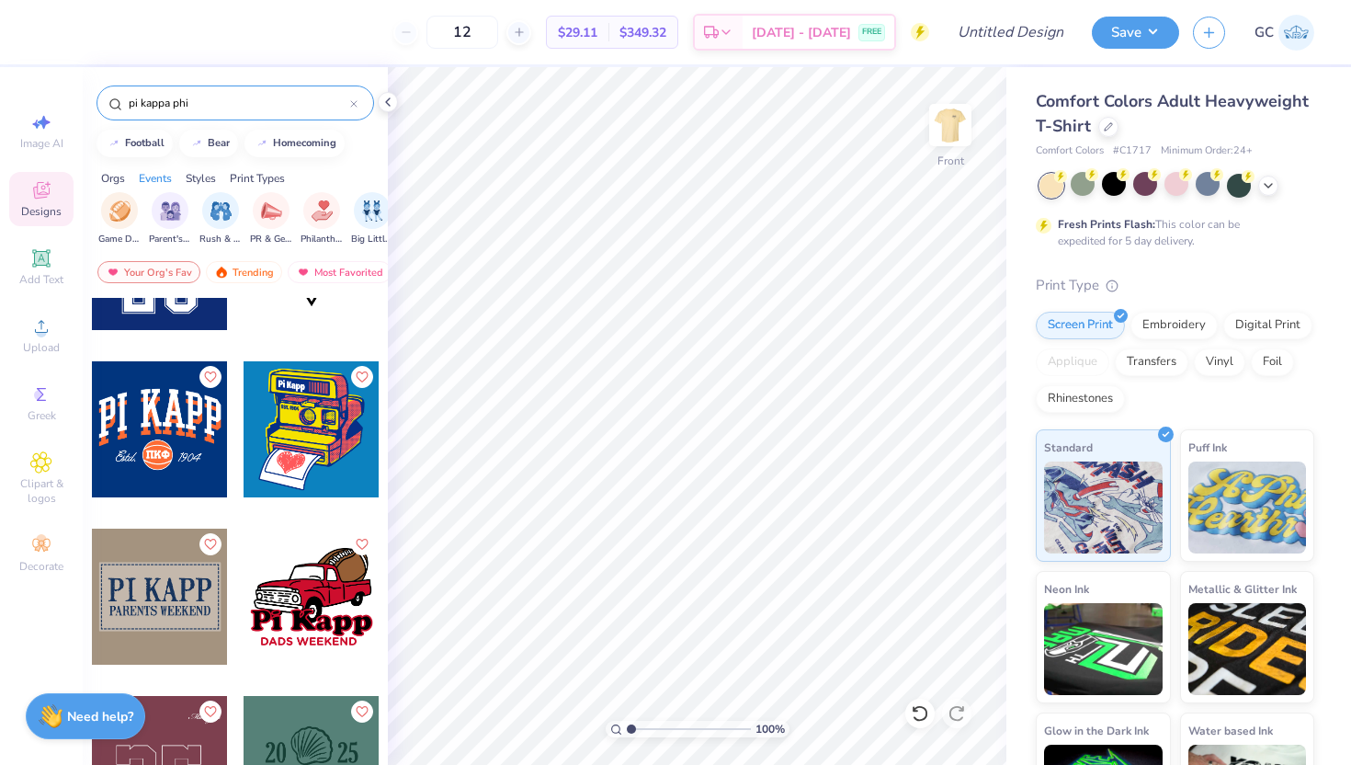
scroll to position [1608, 0]
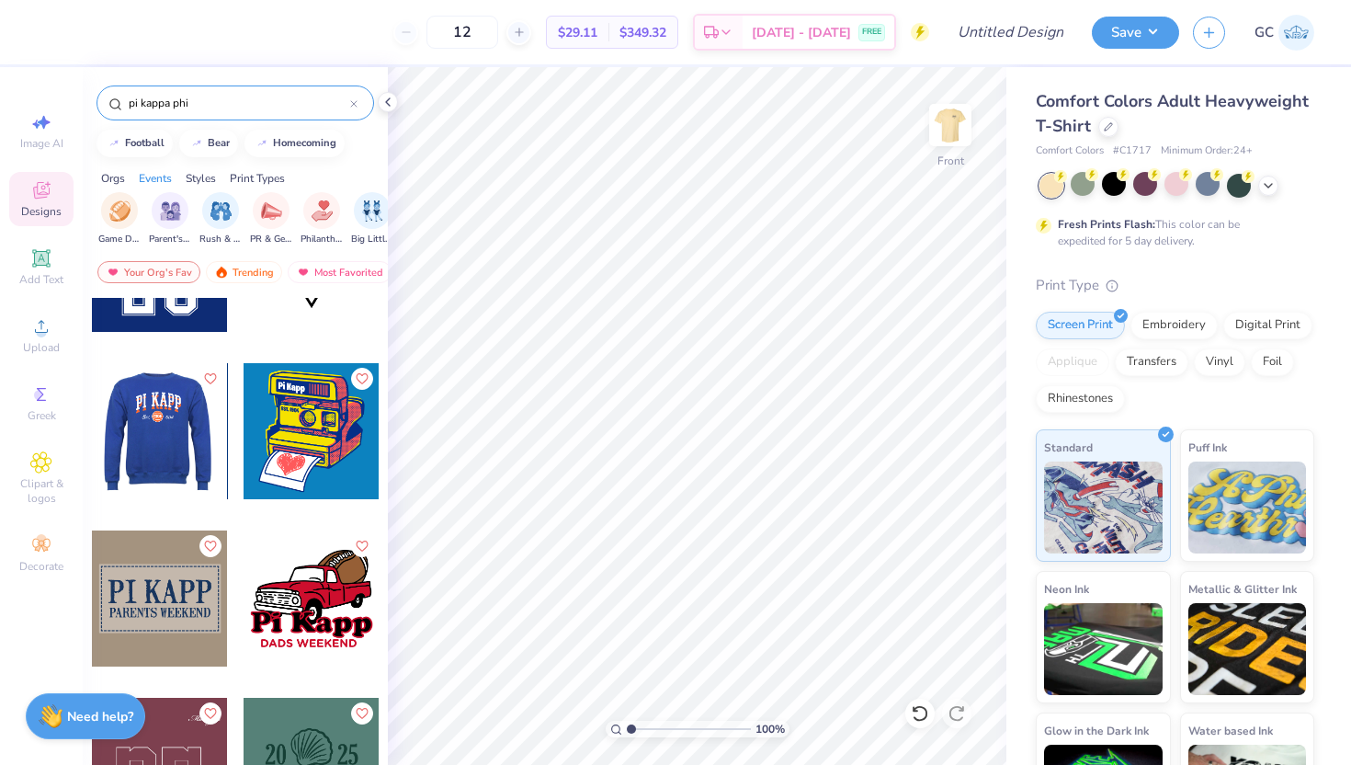
click at [92, 469] on div at bounding box center [24, 431] width 136 height 136
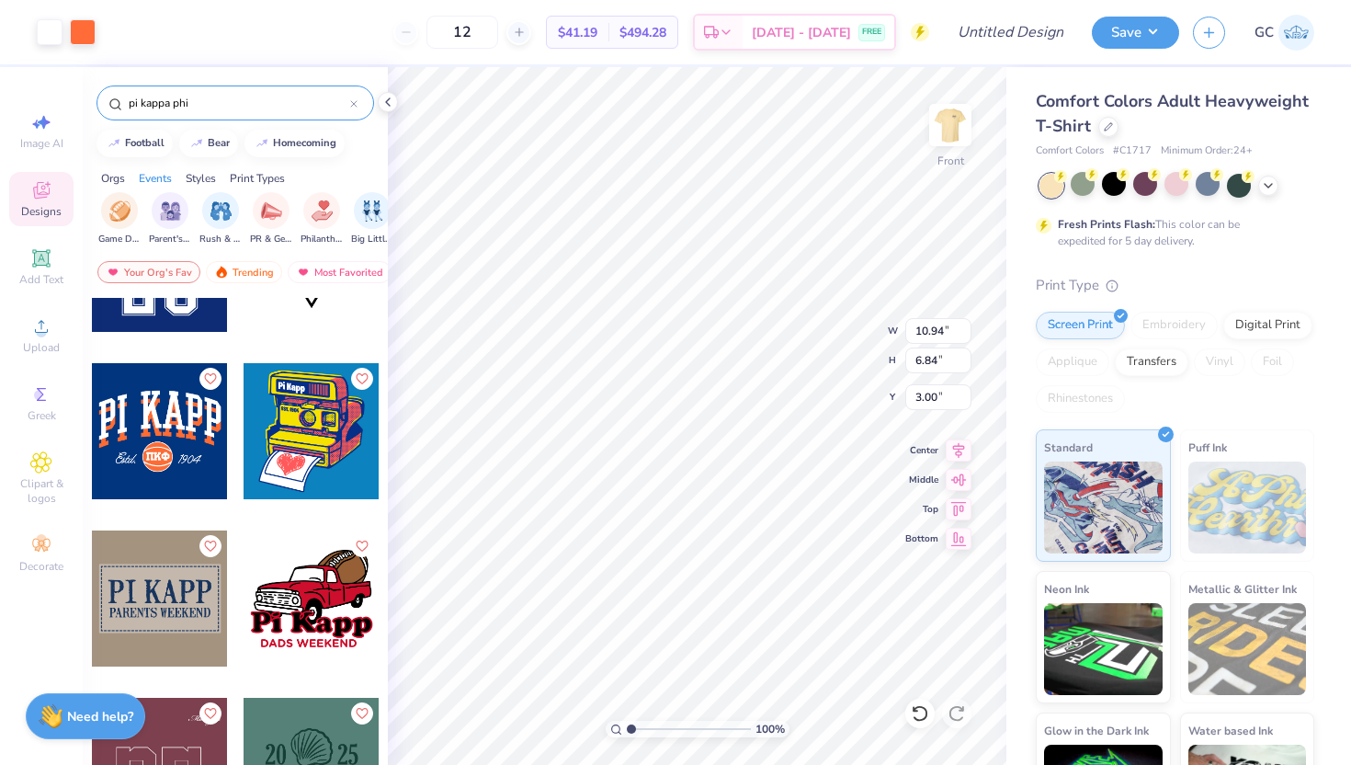
type input "3.00"
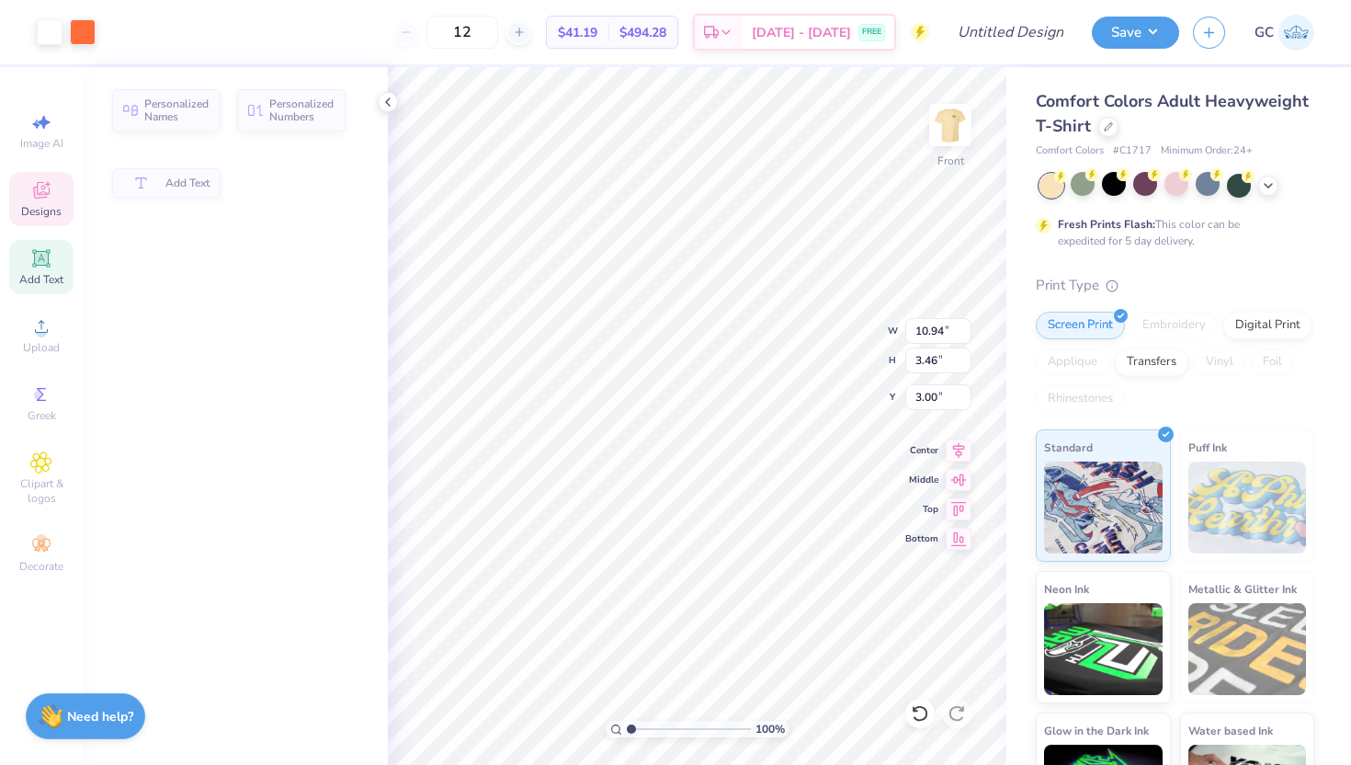
type input "3.46"
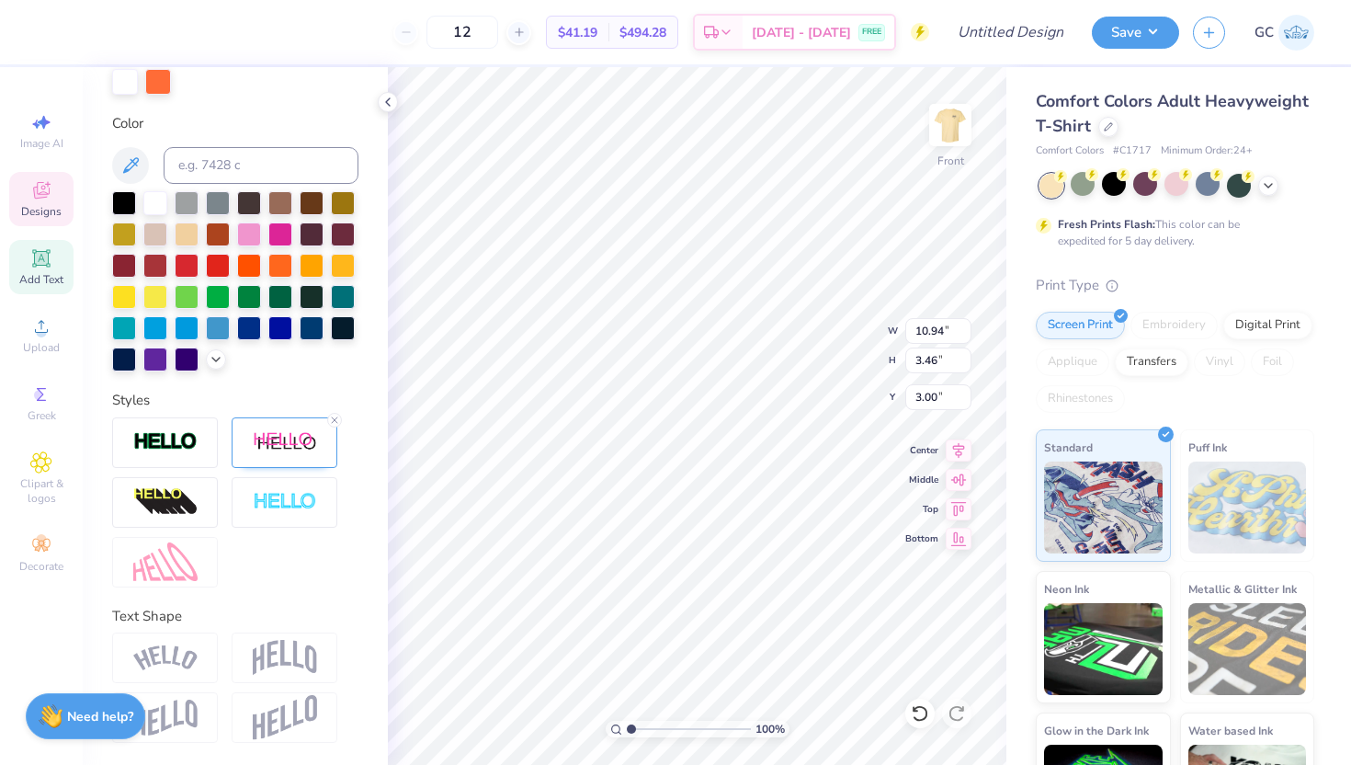
scroll to position [360, 0]
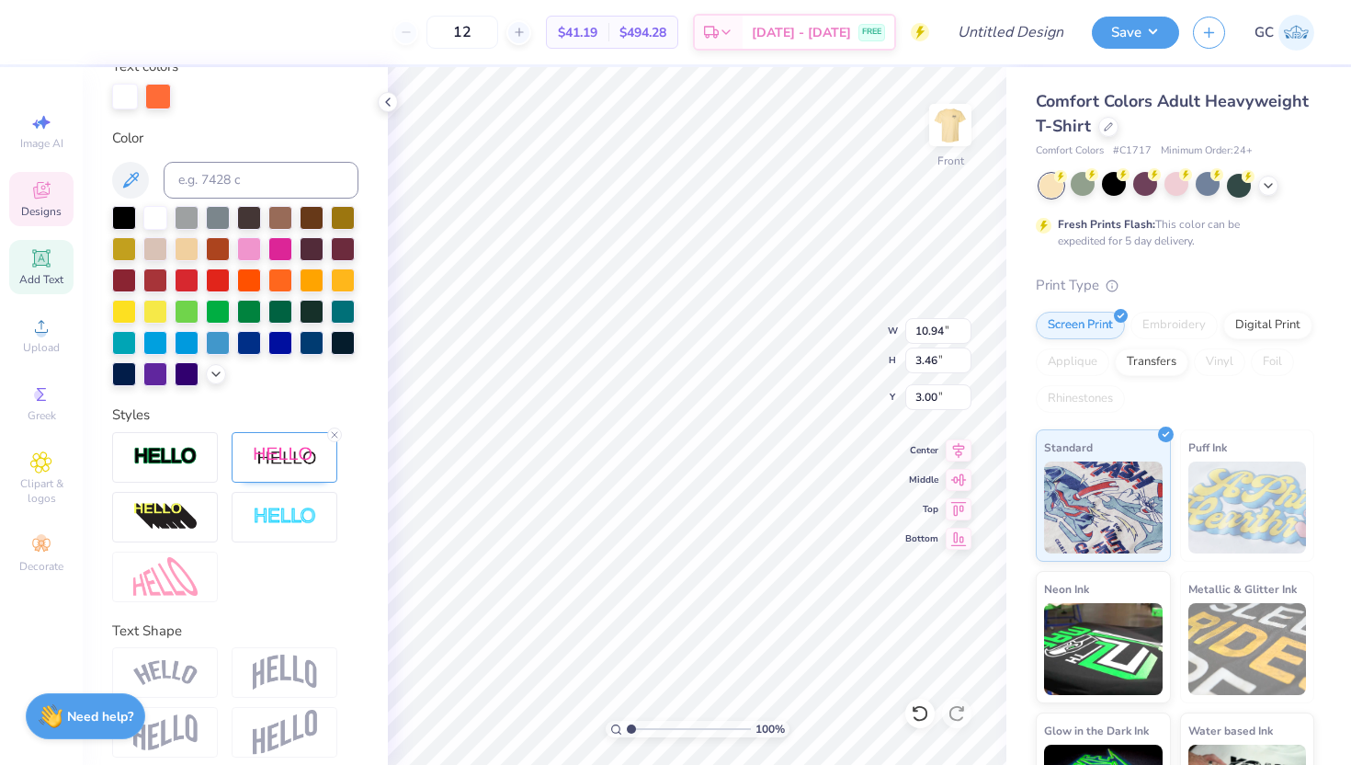
click at [183, 664] on img at bounding box center [165, 672] width 64 height 25
click at [182, 673] on img at bounding box center [165, 672] width 64 height 25
click at [188, 665] on img at bounding box center [165, 672] width 64 height 25
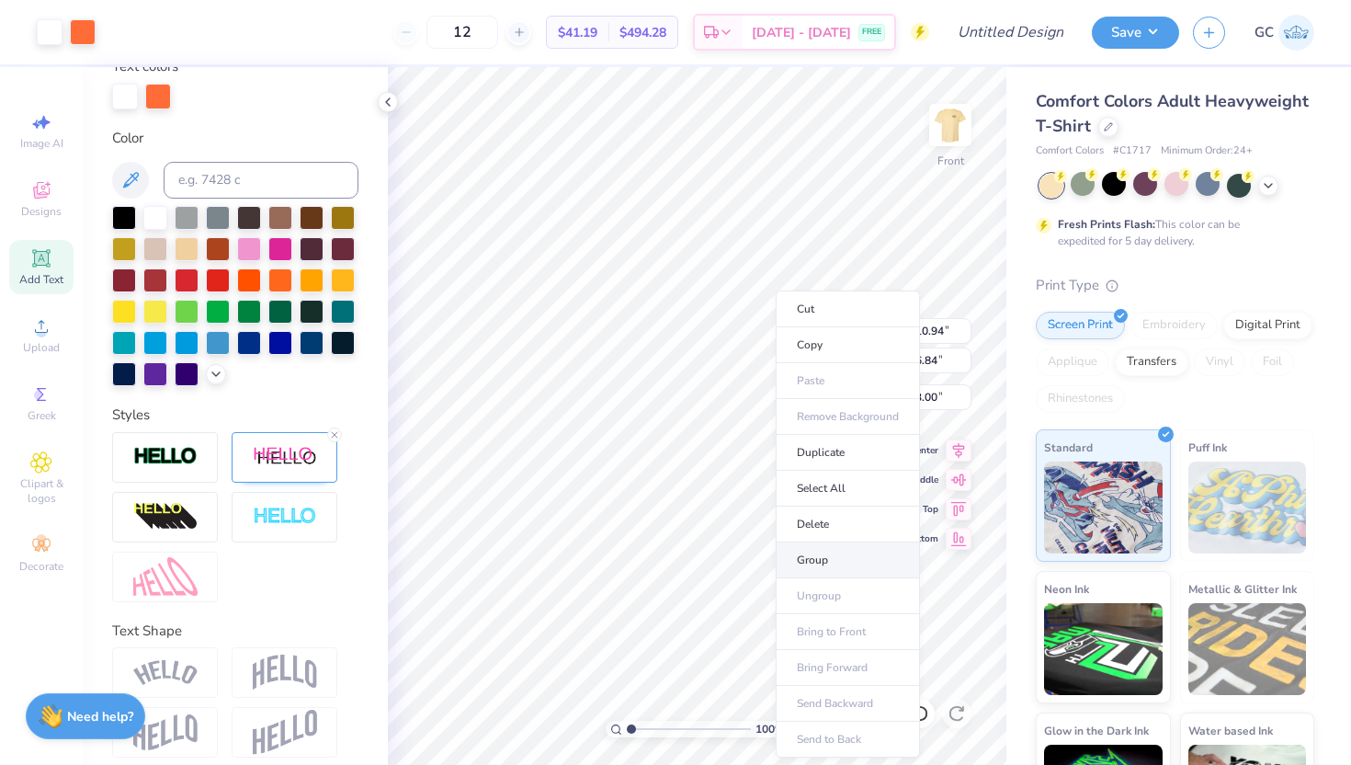
click at [846, 557] on li "Group" at bounding box center [848, 560] width 144 height 36
type input "4.45"
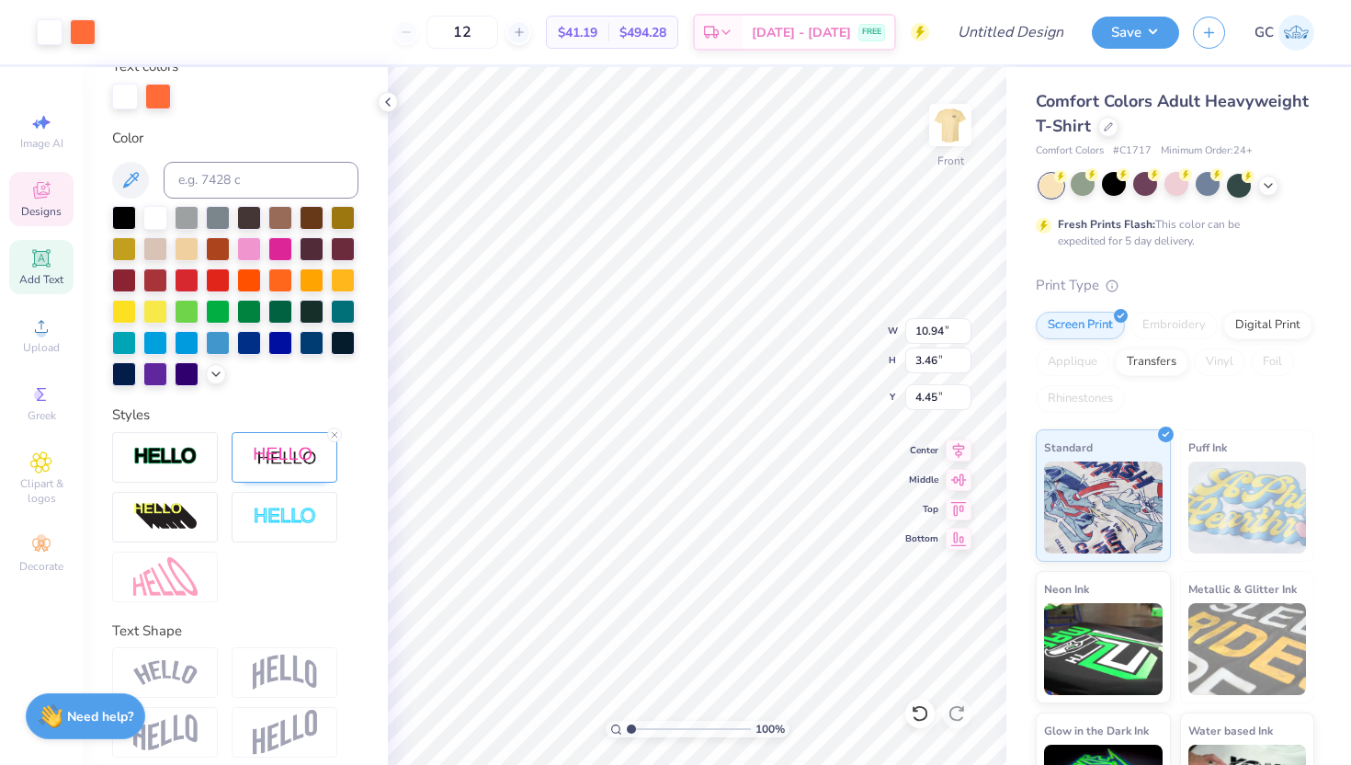
type input "3.46"
type input "4.43"
click at [169, 654] on div at bounding box center [165, 672] width 106 height 51
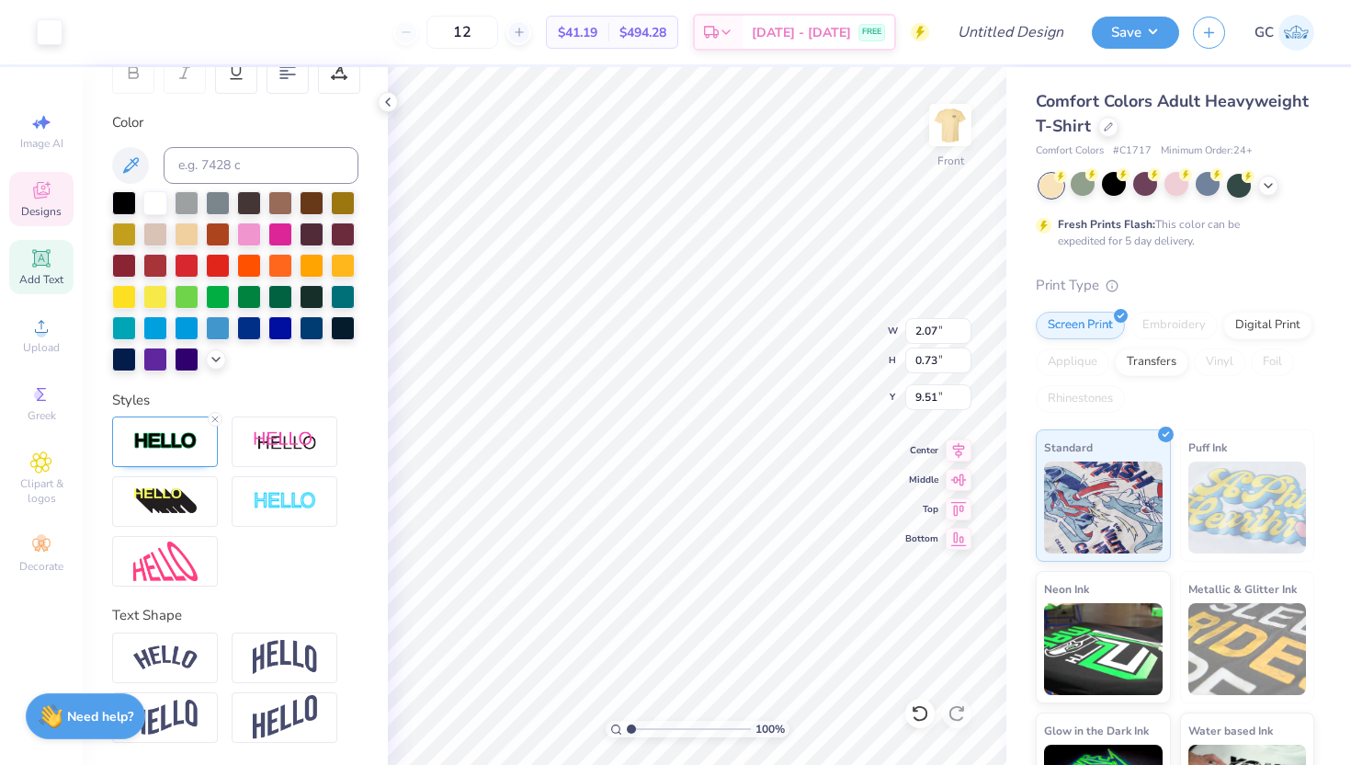
scroll to position [289, 0]
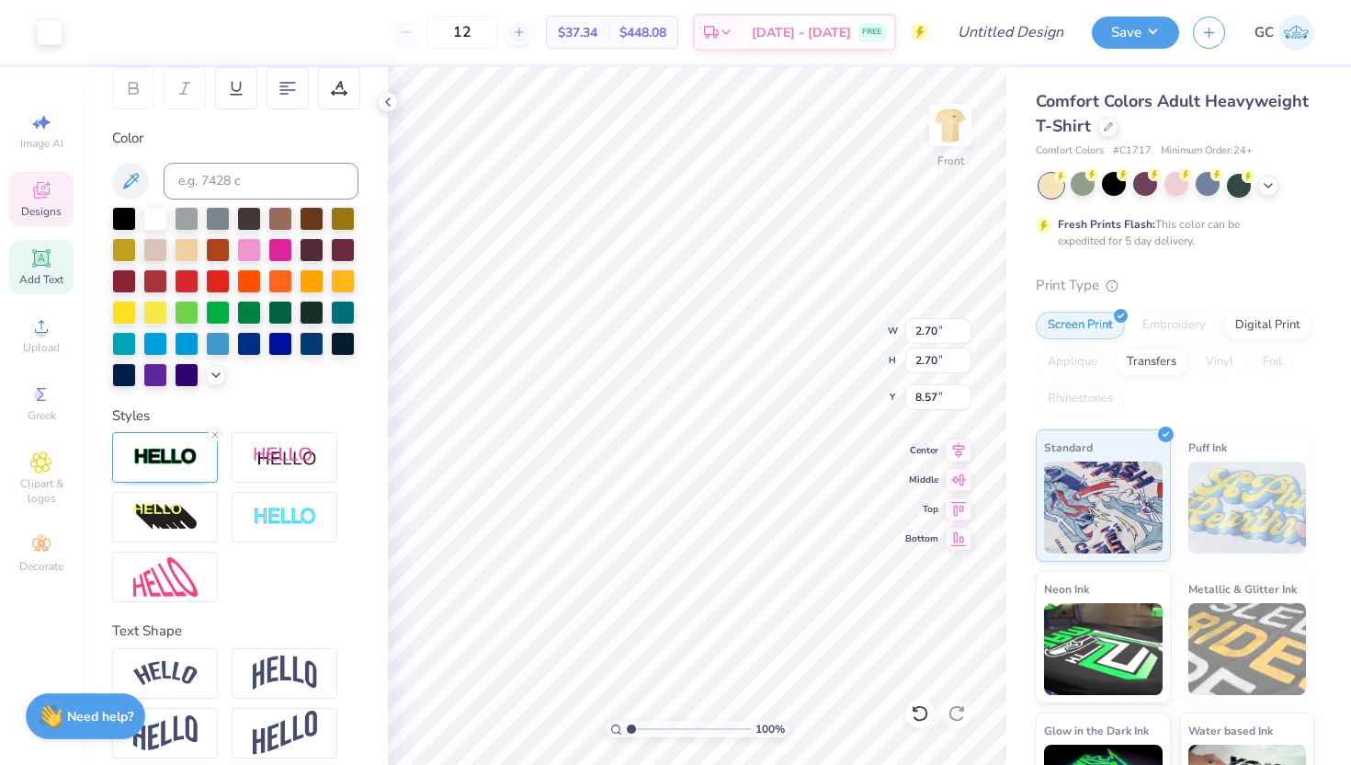
type input "2.09"
type input "0.82"
type input "9.70"
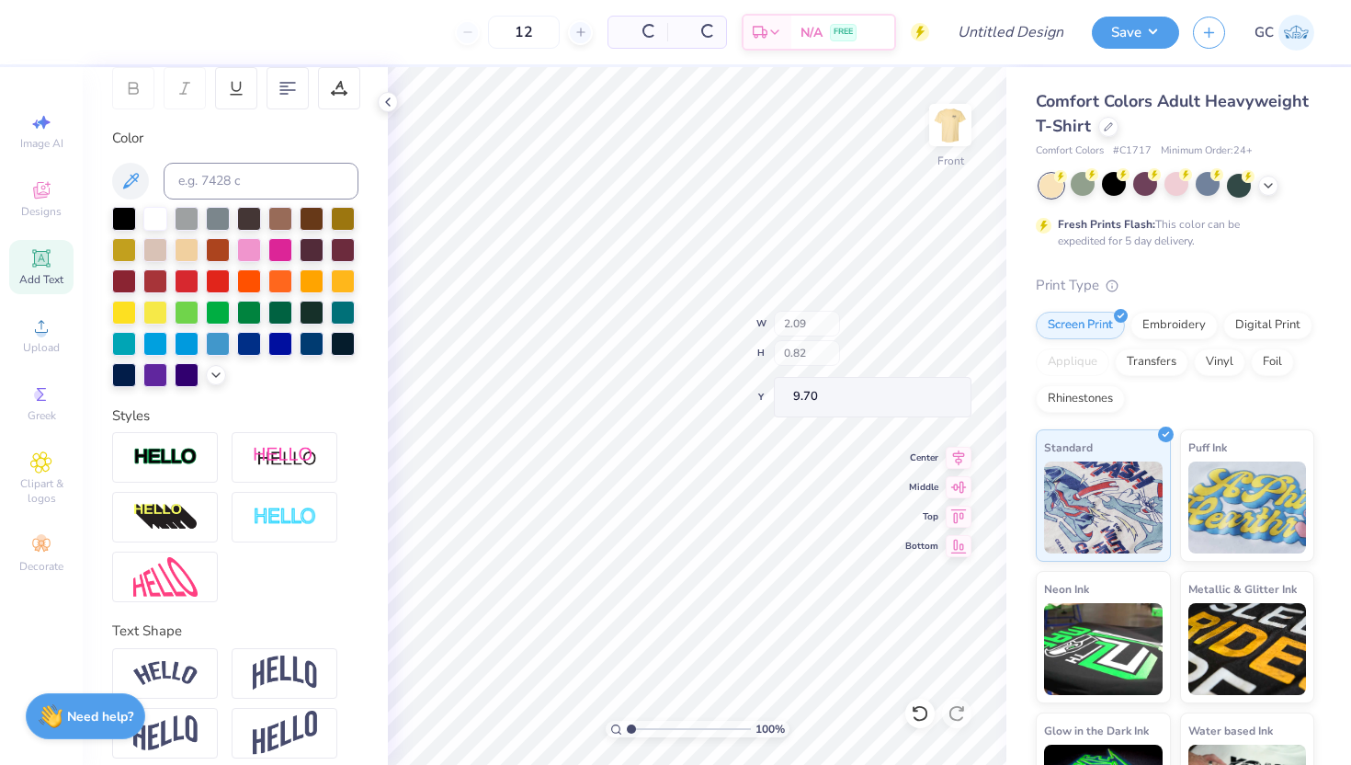
type input "1.86"
type input "1.01"
type input "9.51"
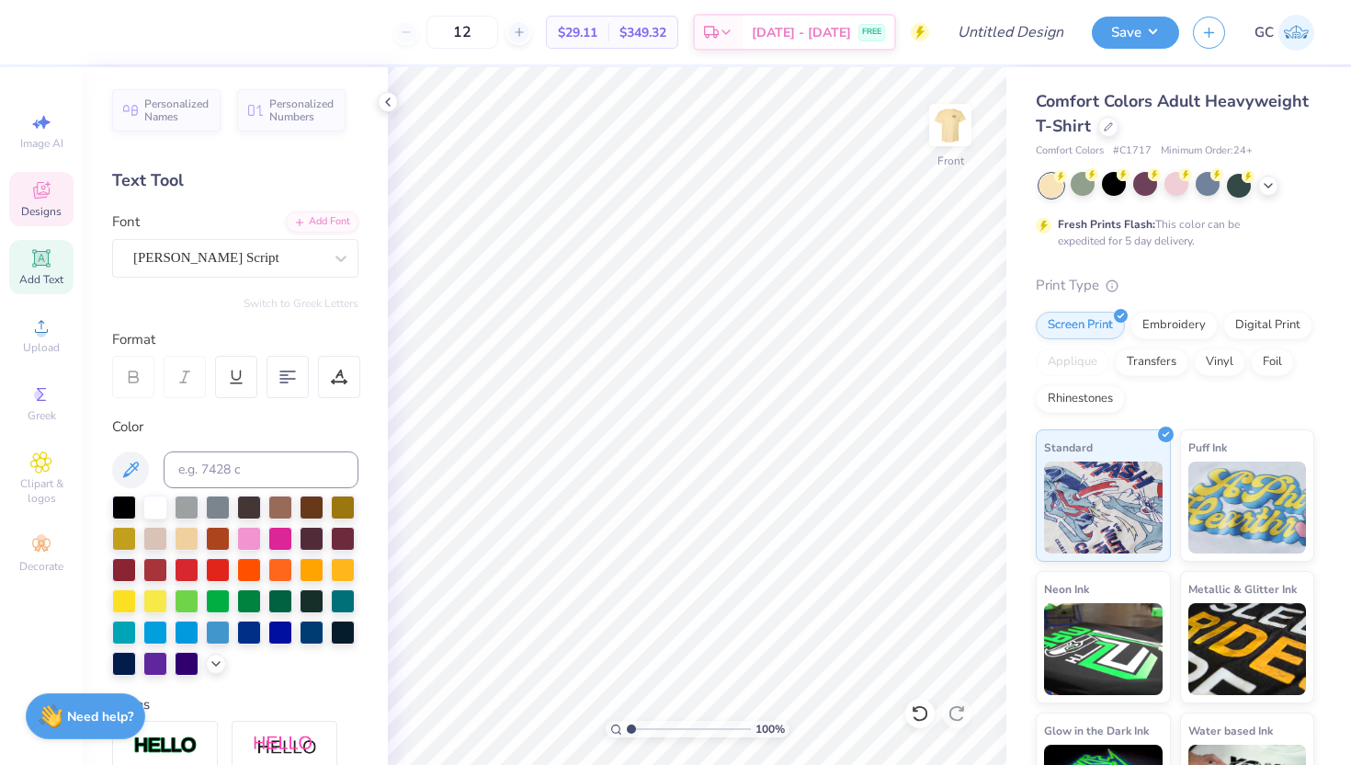
click at [48, 215] on span "Designs" at bounding box center [41, 211] width 40 height 15
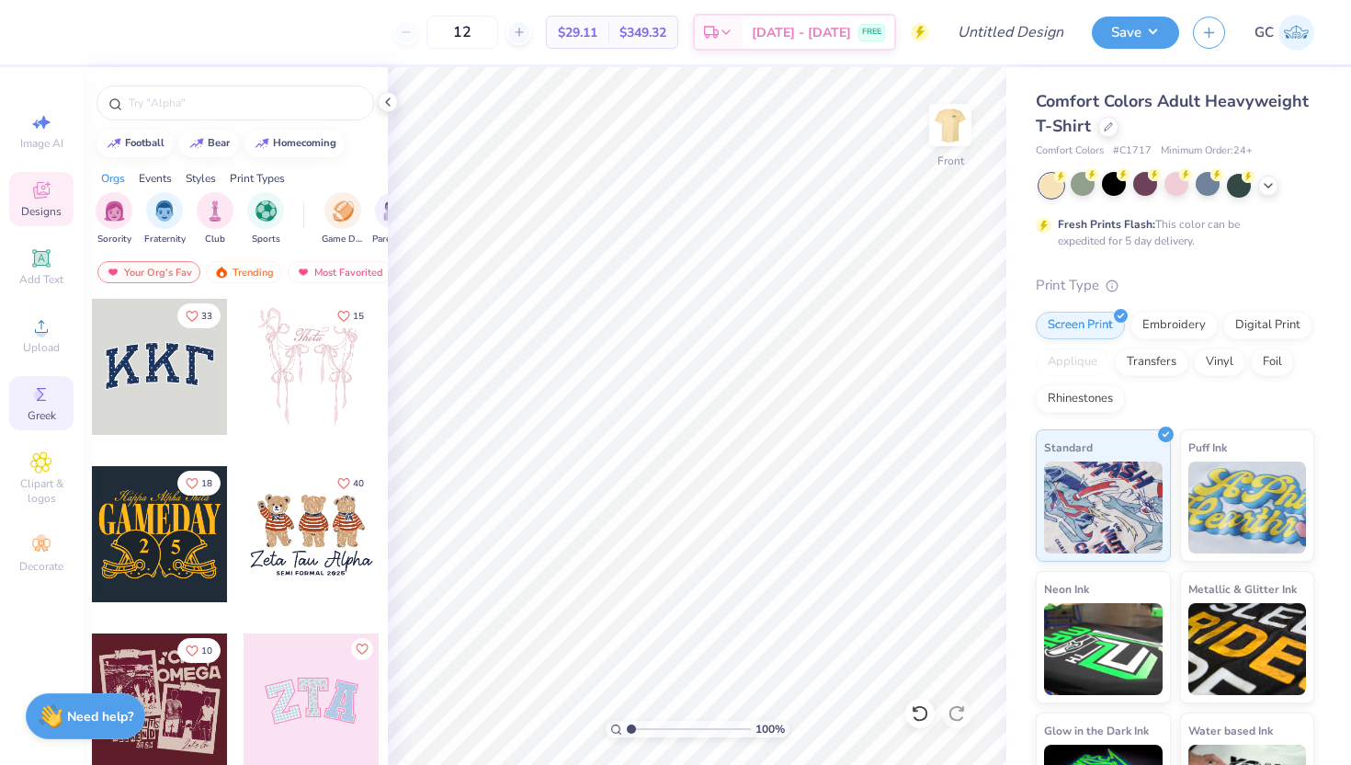
click at [52, 422] on span "Greek" at bounding box center [42, 415] width 28 height 15
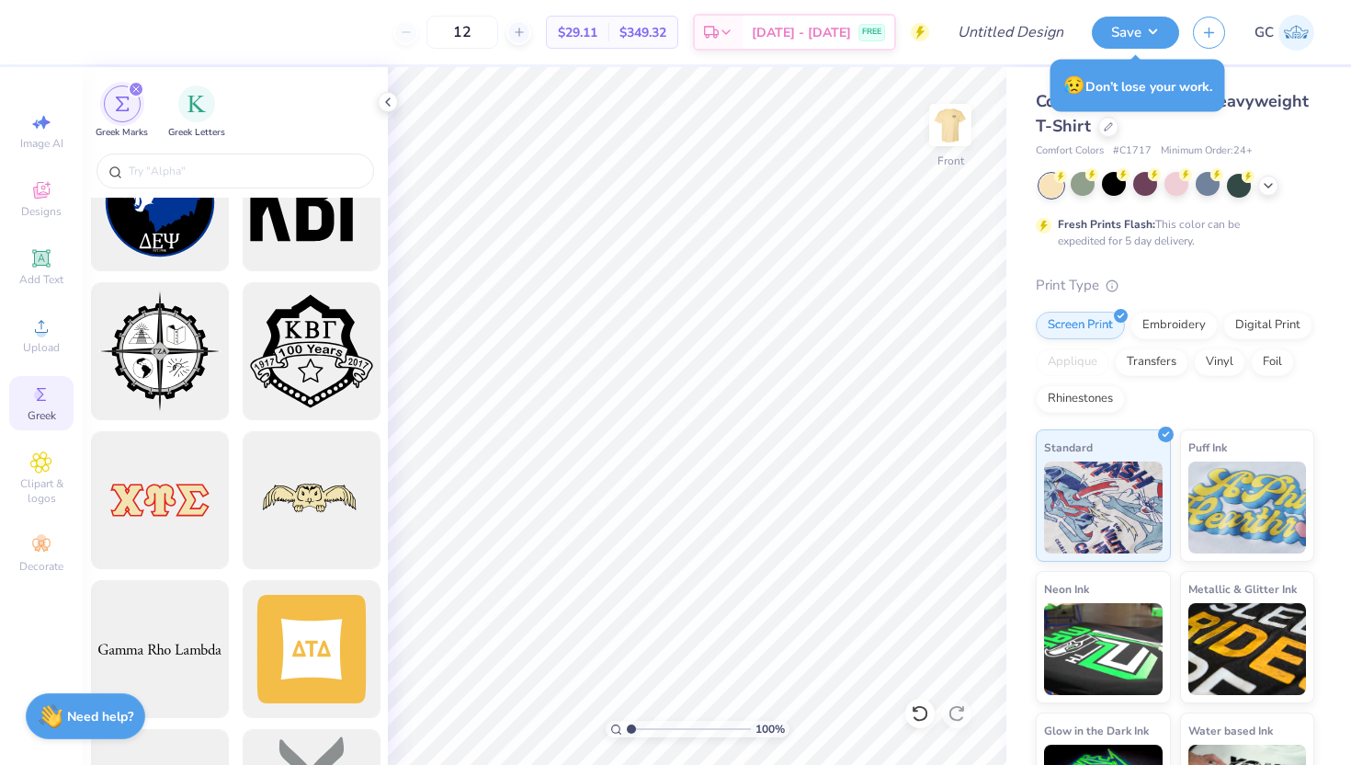
scroll to position [2764, 0]
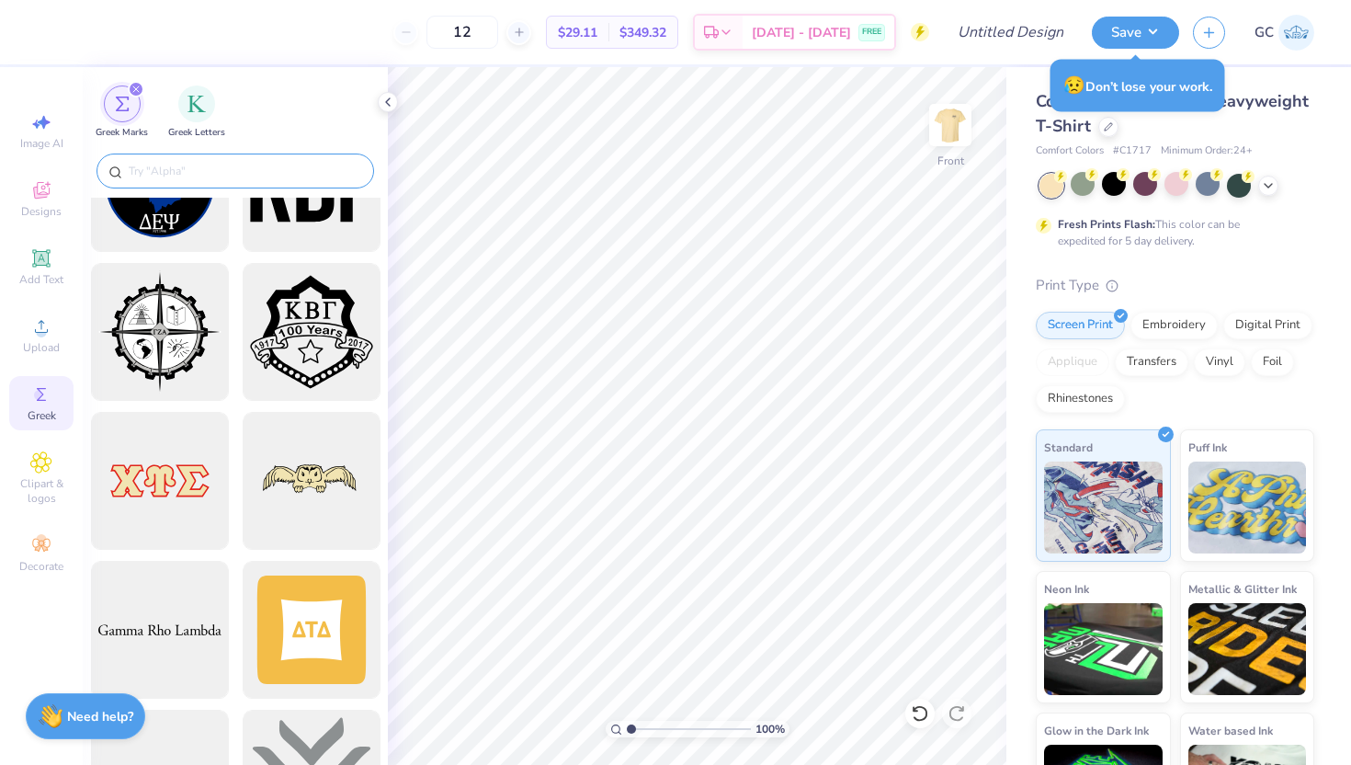
click at [273, 178] on input "text" at bounding box center [244, 171] width 235 height 18
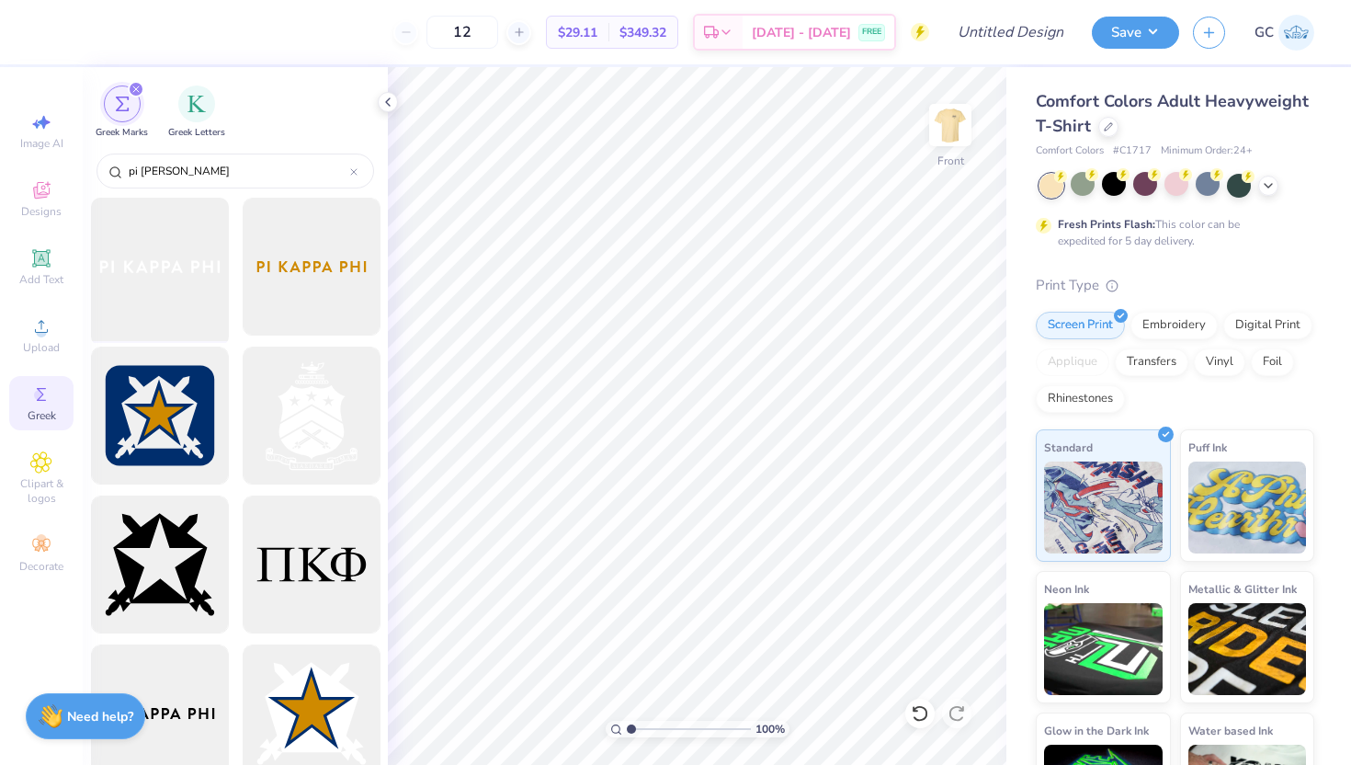
click at [170, 294] on div at bounding box center [160, 267] width 152 height 152
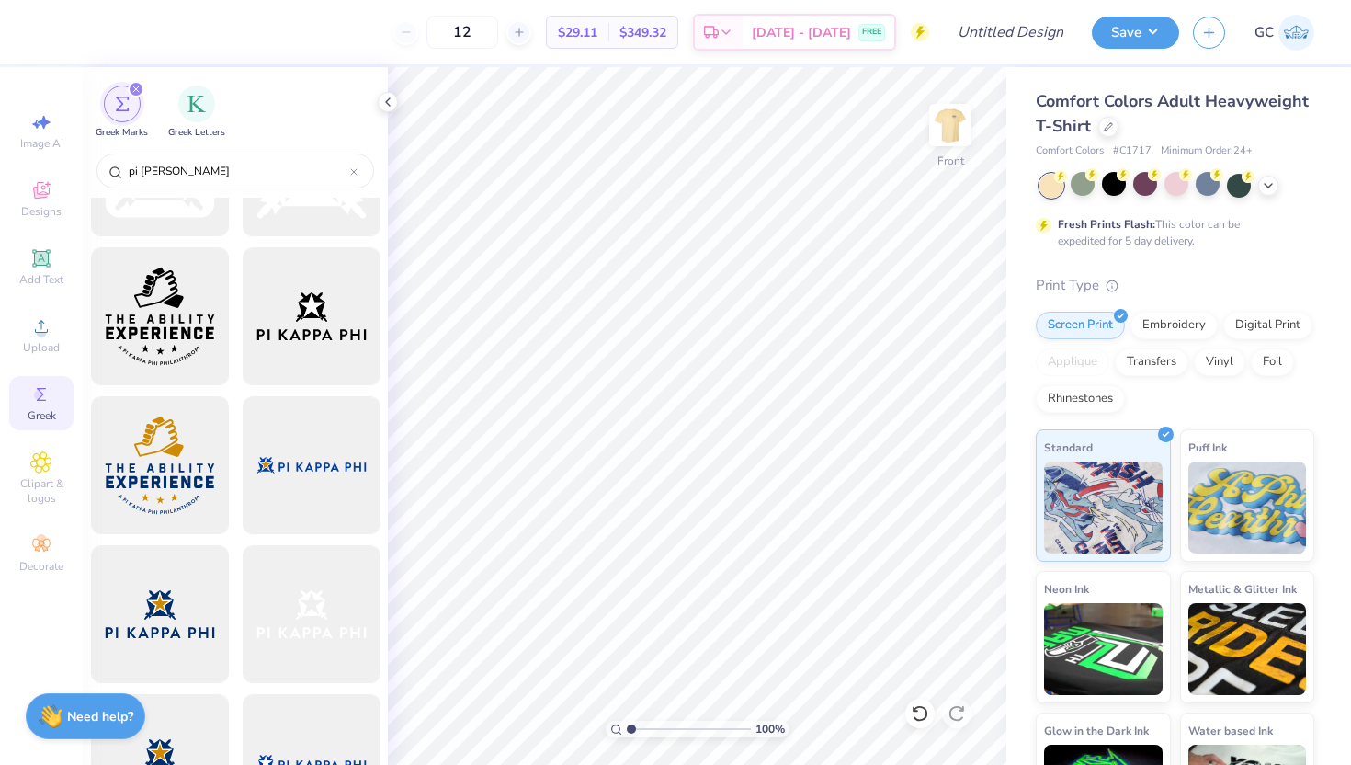
scroll to position [1747, 0]
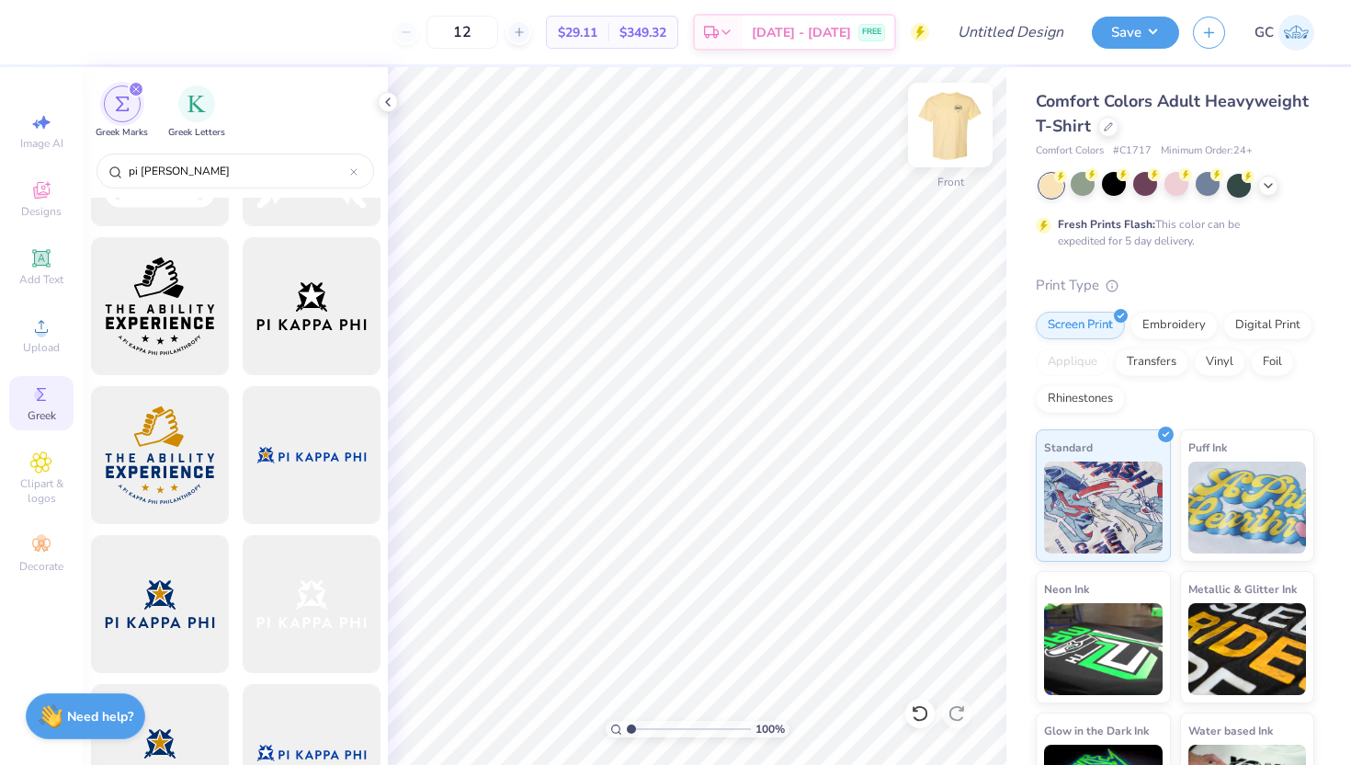
click at [962, 114] on img at bounding box center [951, 125] width 74 height 74
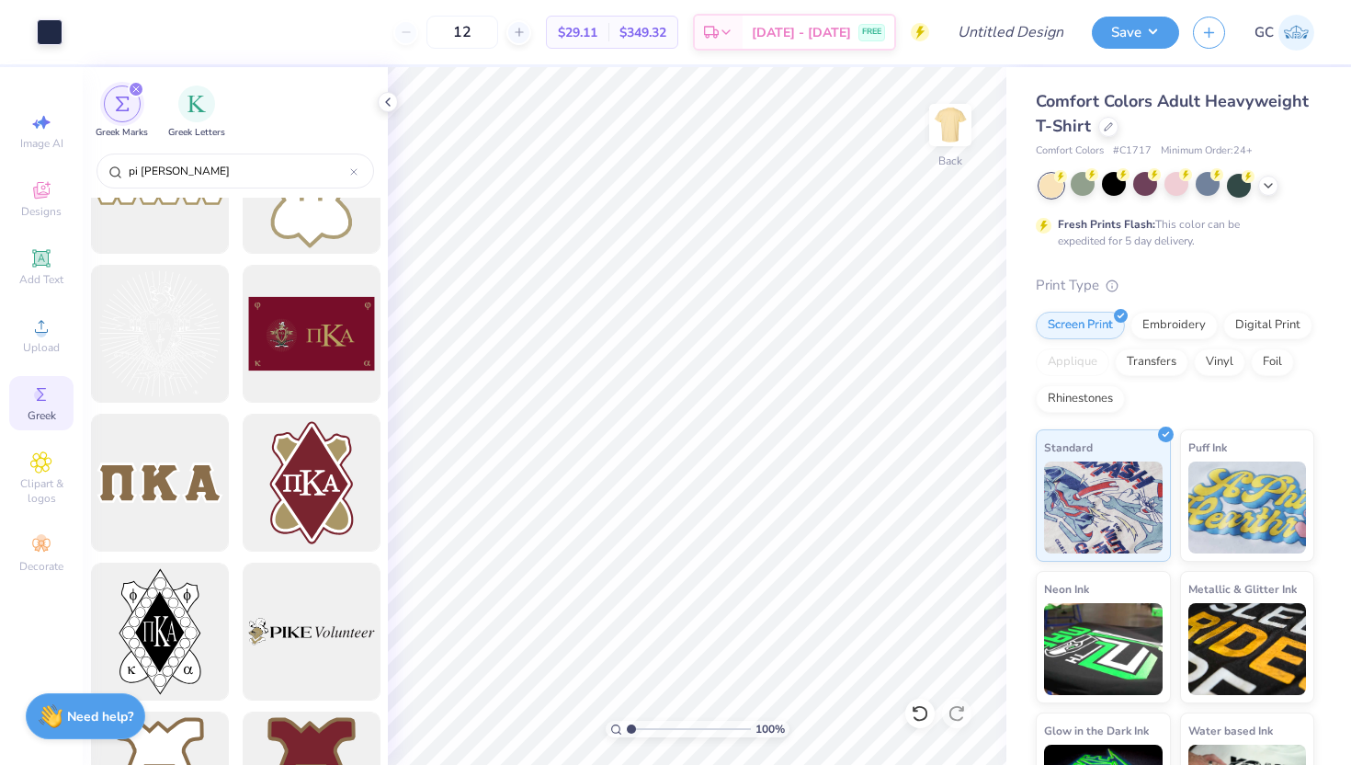
scroll to position [4566, 0]
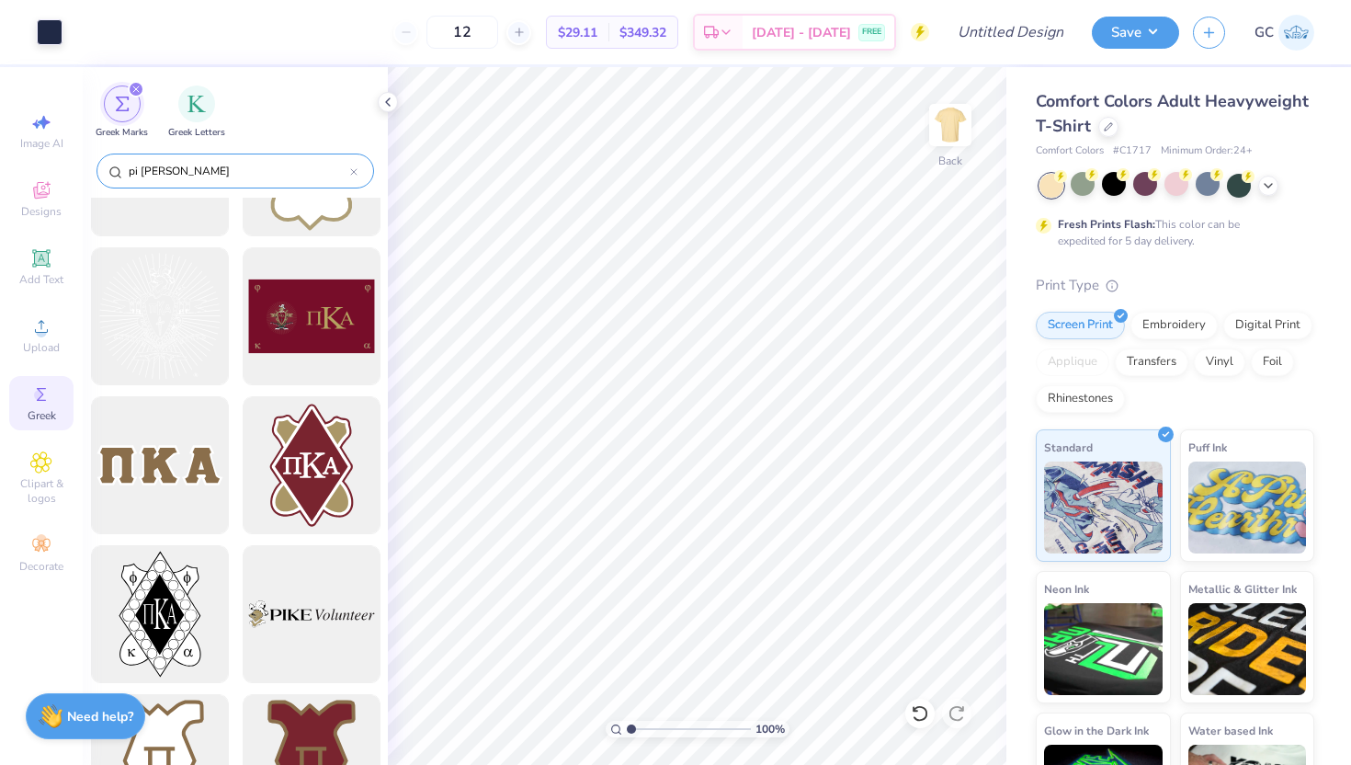
click at [238, 165] on input "pi [PERSON_NAME]" at bounding box center [238, 171] width 223 height 18
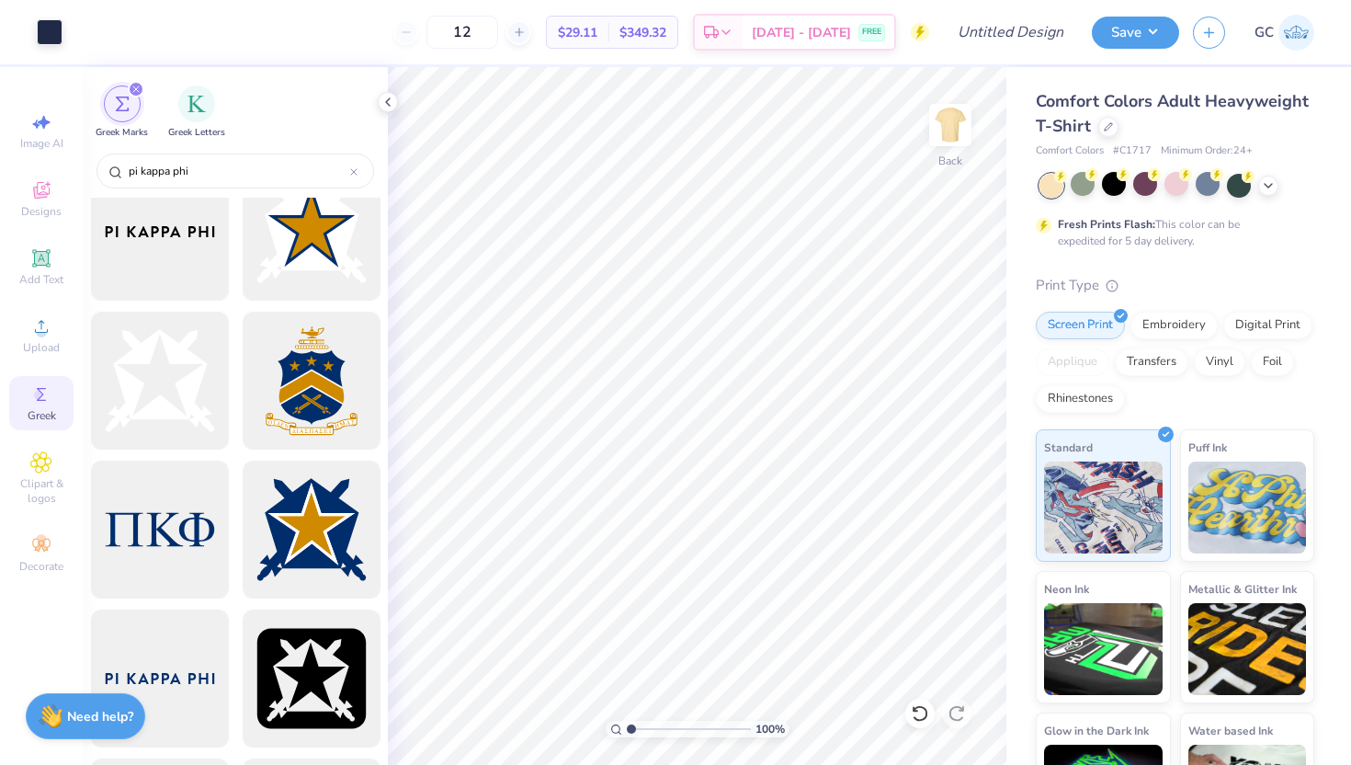
scroll to position [483, 0]
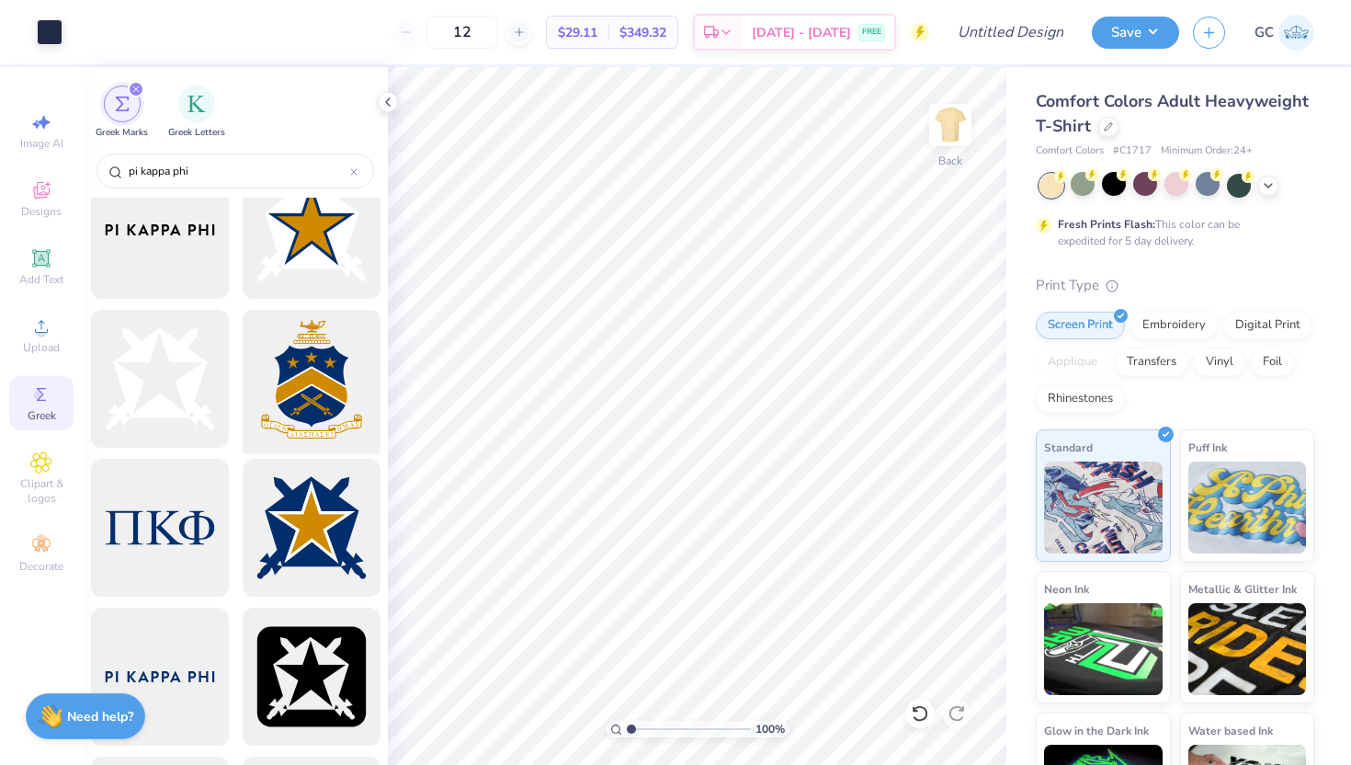
type input "pi kappa phi"
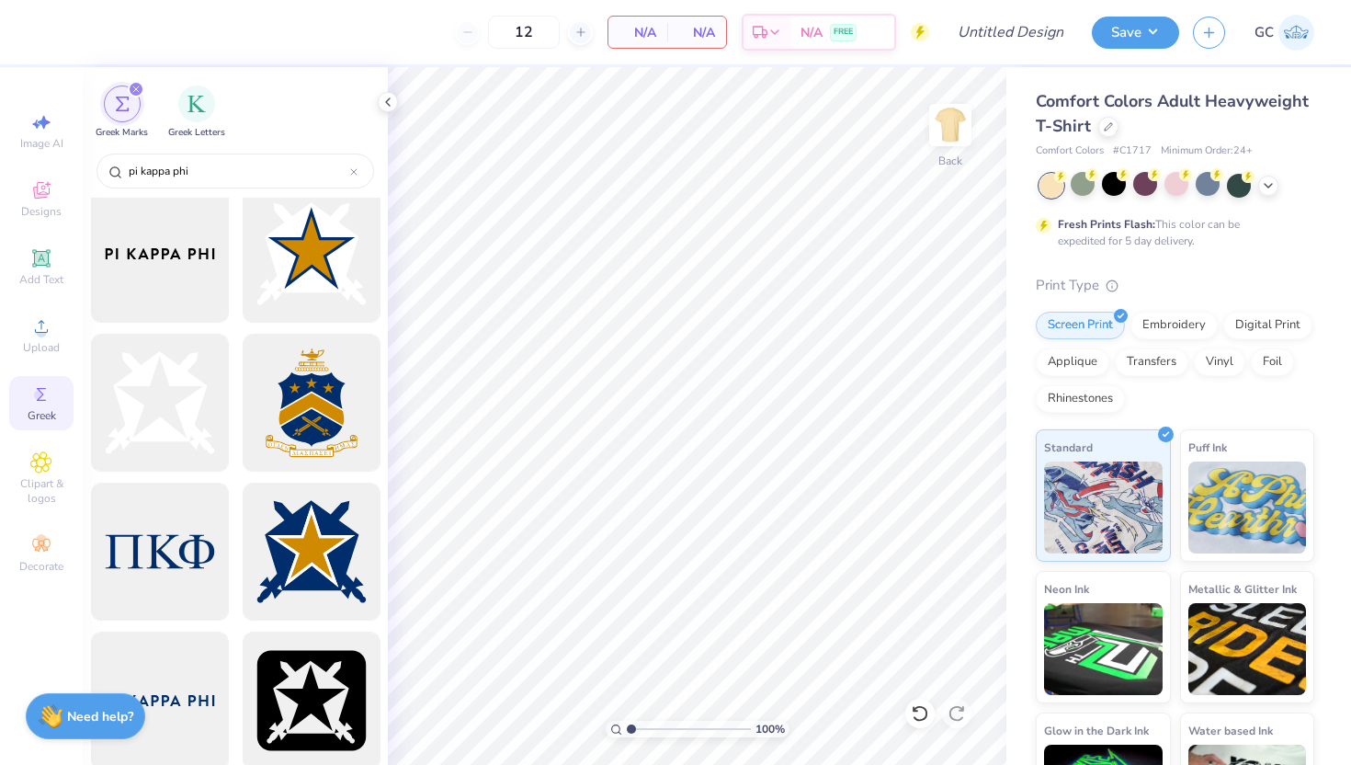
scroll to position [494, 0]
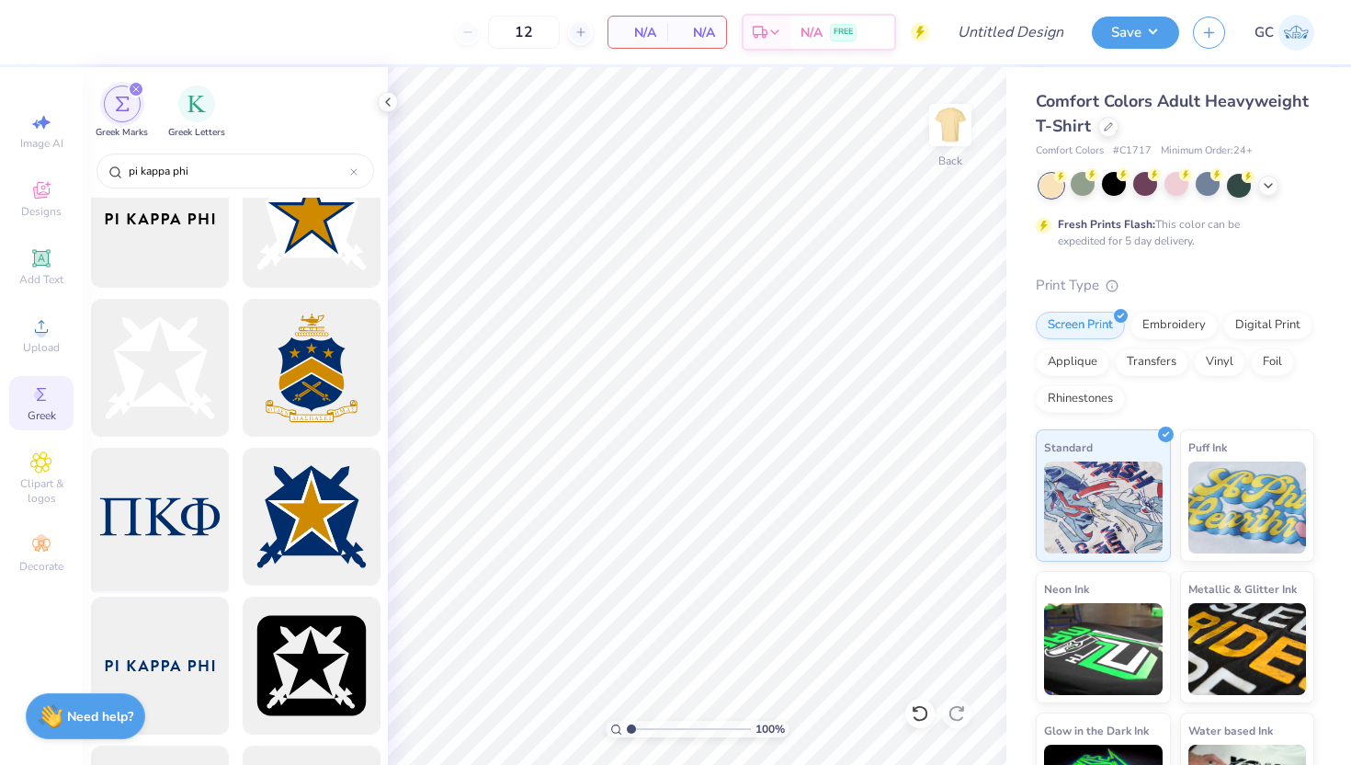
click at [189, 550] on div at bounding box center [160, 517] width 152 height 152
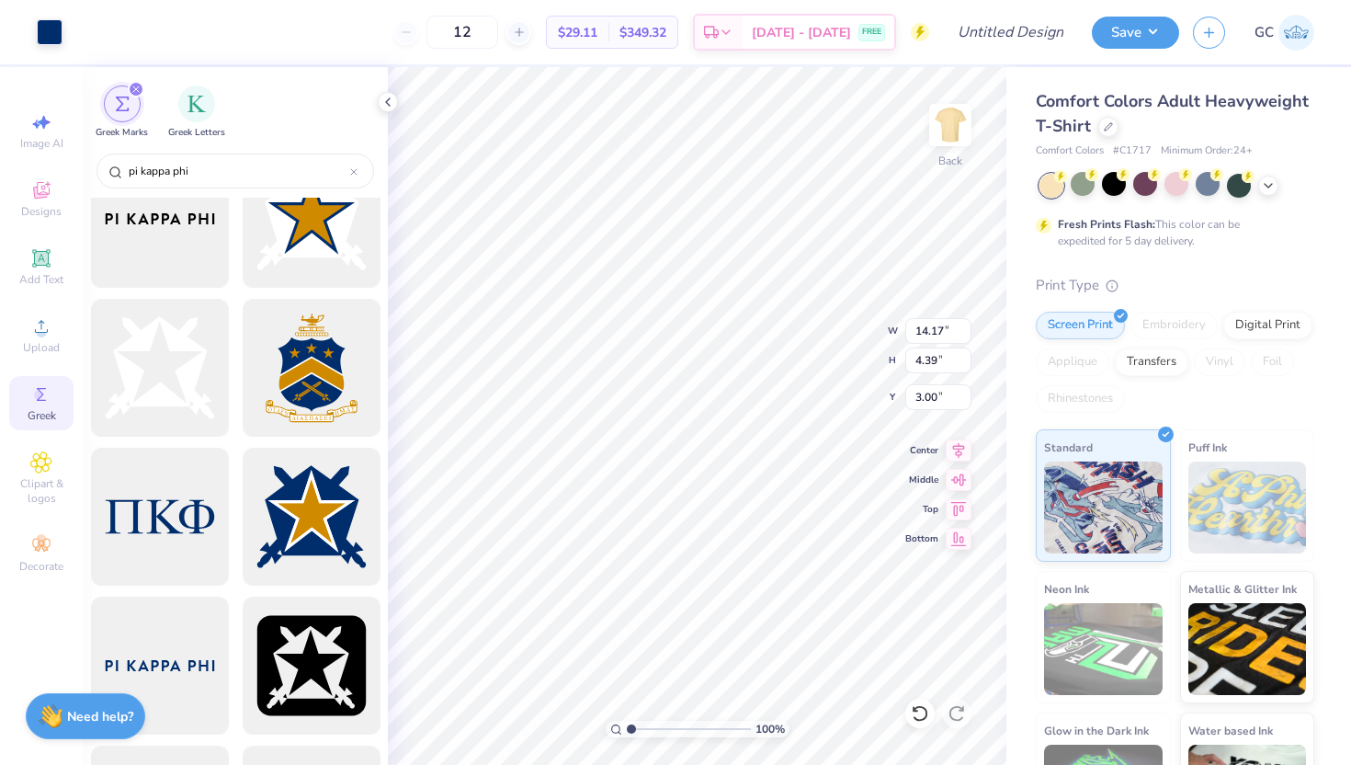
type input "3.84"
type input "1.19"
type input "3.22"
type input "3.28"
type input "1.01"
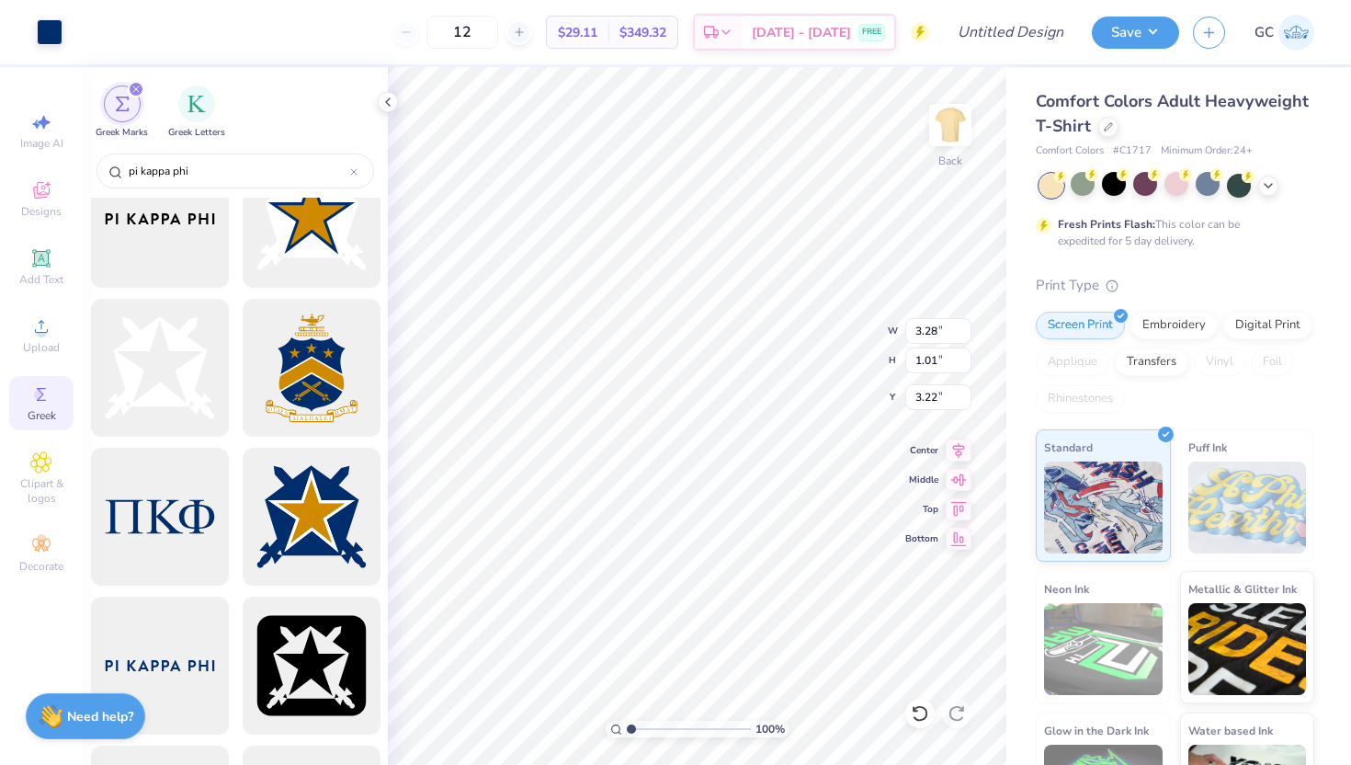
type input "3.23"
click at [955, 142] on img at bounding box center [951, 125] width 74 height 74
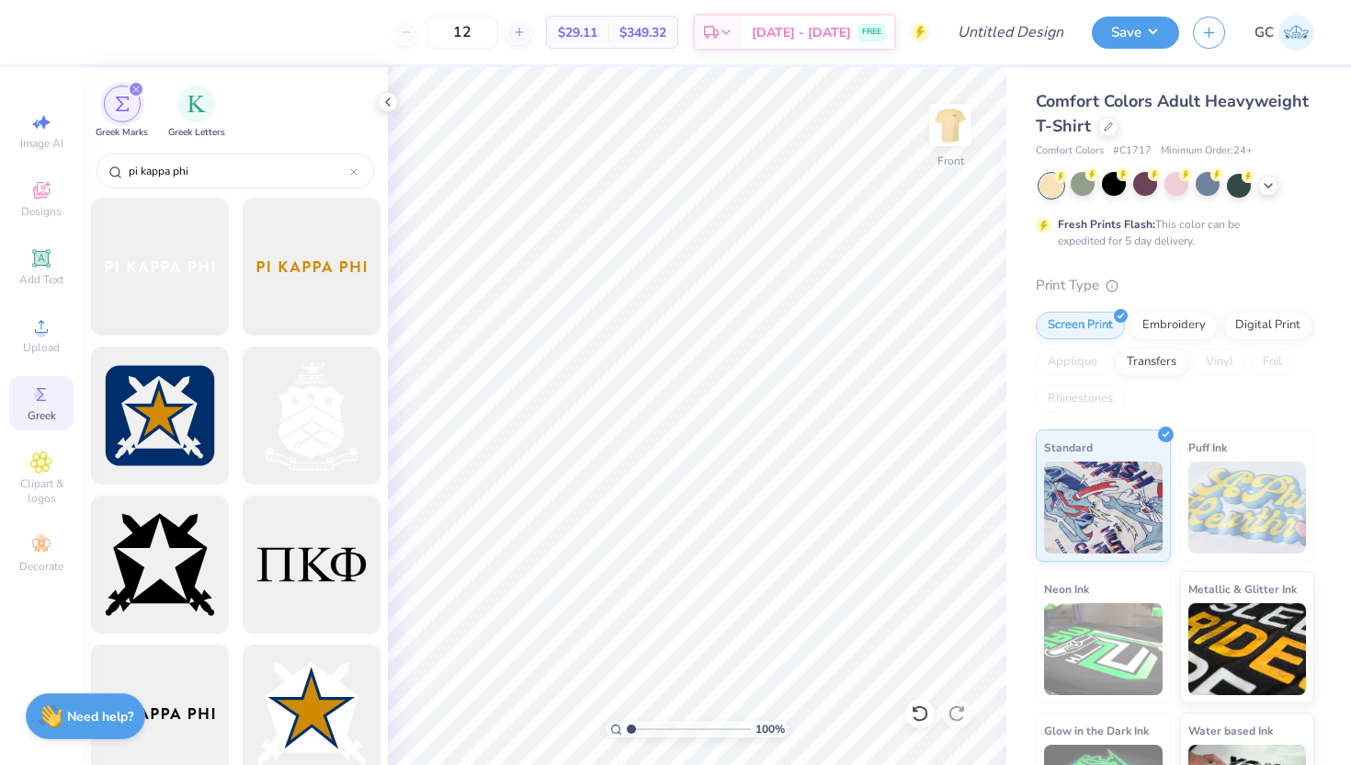
scroll to position [47, 0]
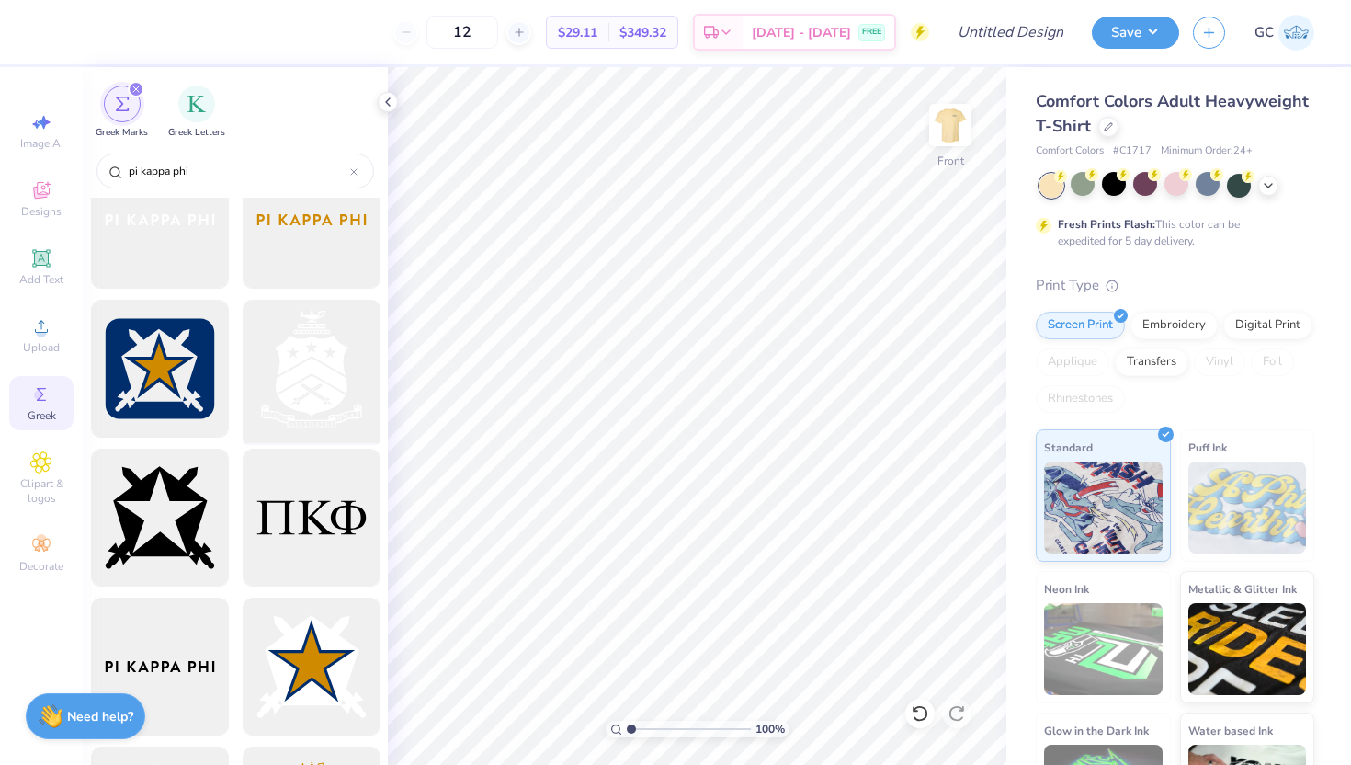
click at [325, 365] on div at bounding box center [311, 369] width 152 height 152
type input "9.99"
type input "11.88"
type input "8.30"
type input "9.87"
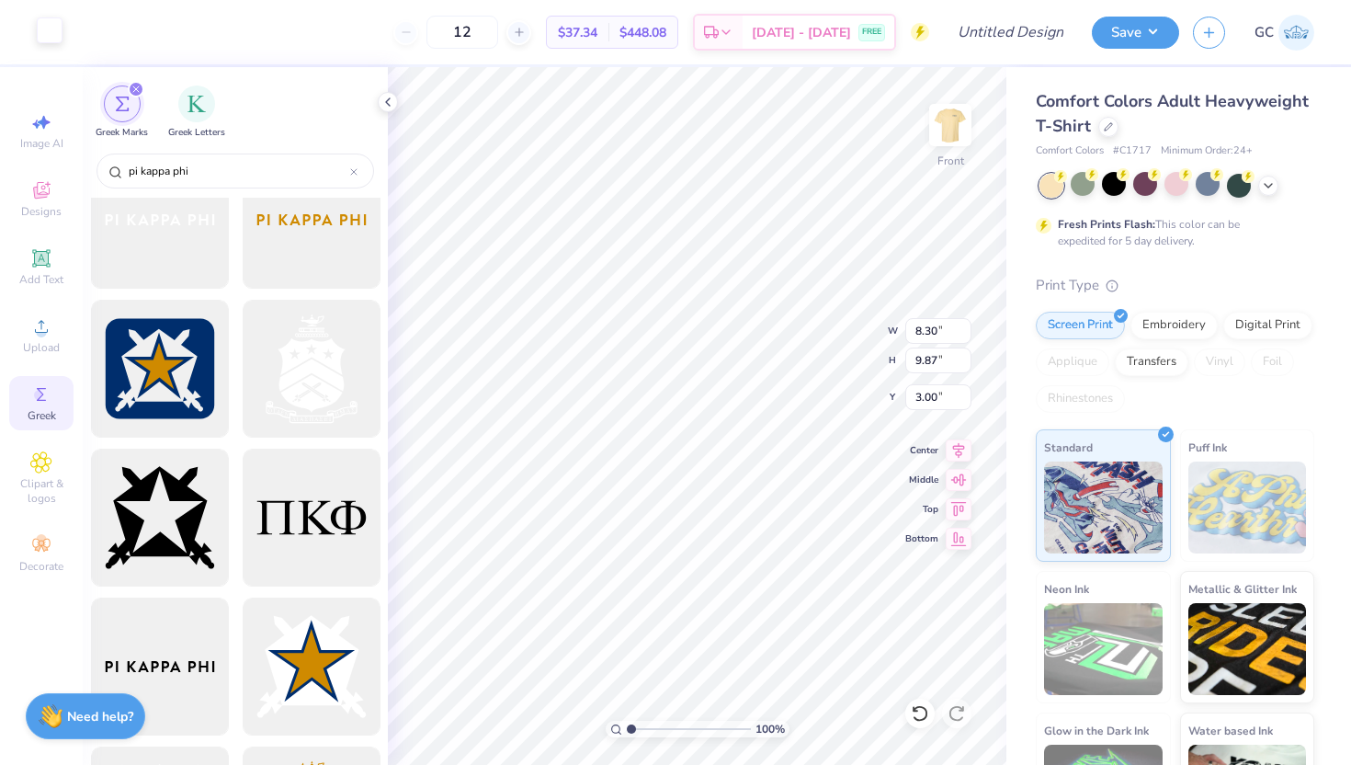
click at [60, 32] on div at bounding box center [50, 30] width 26 height 26
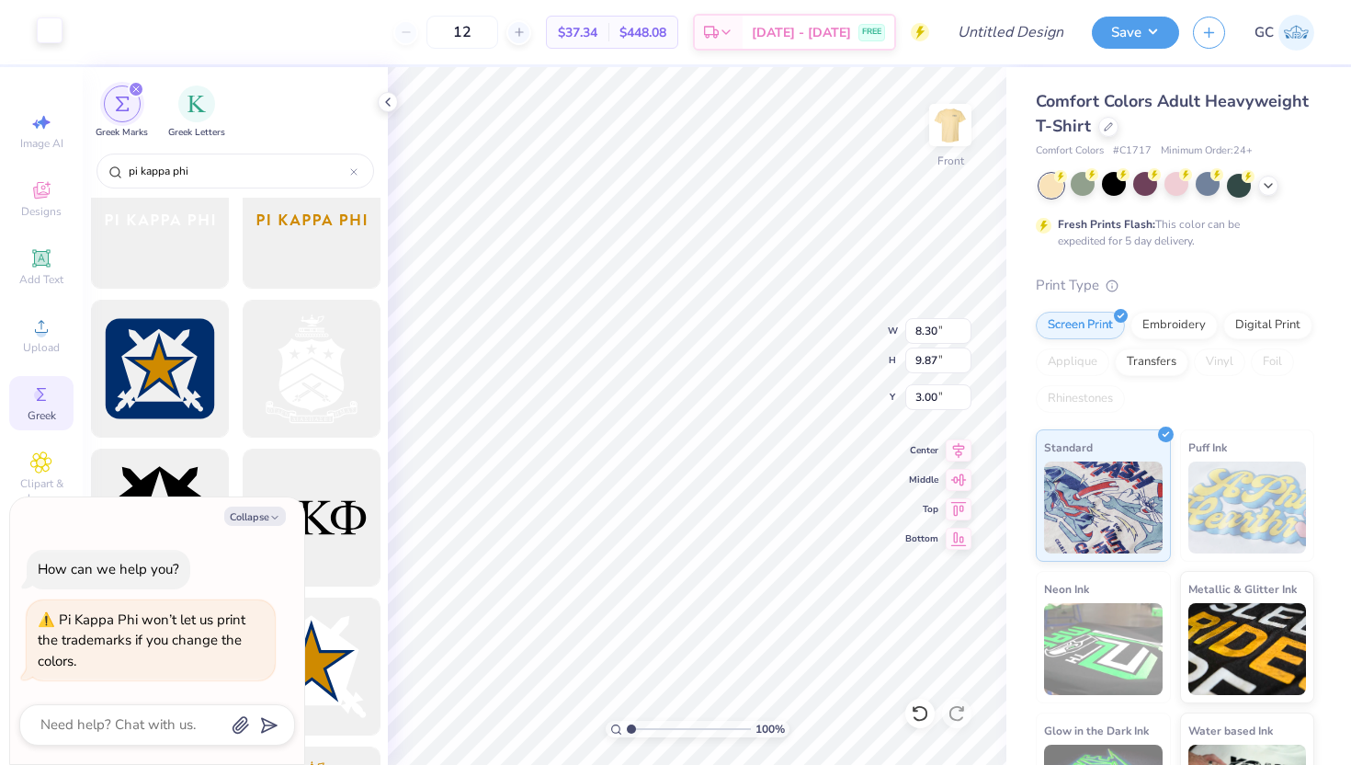
click at [54, 31] on div at bounding box center [50, 30] width 26 height 26
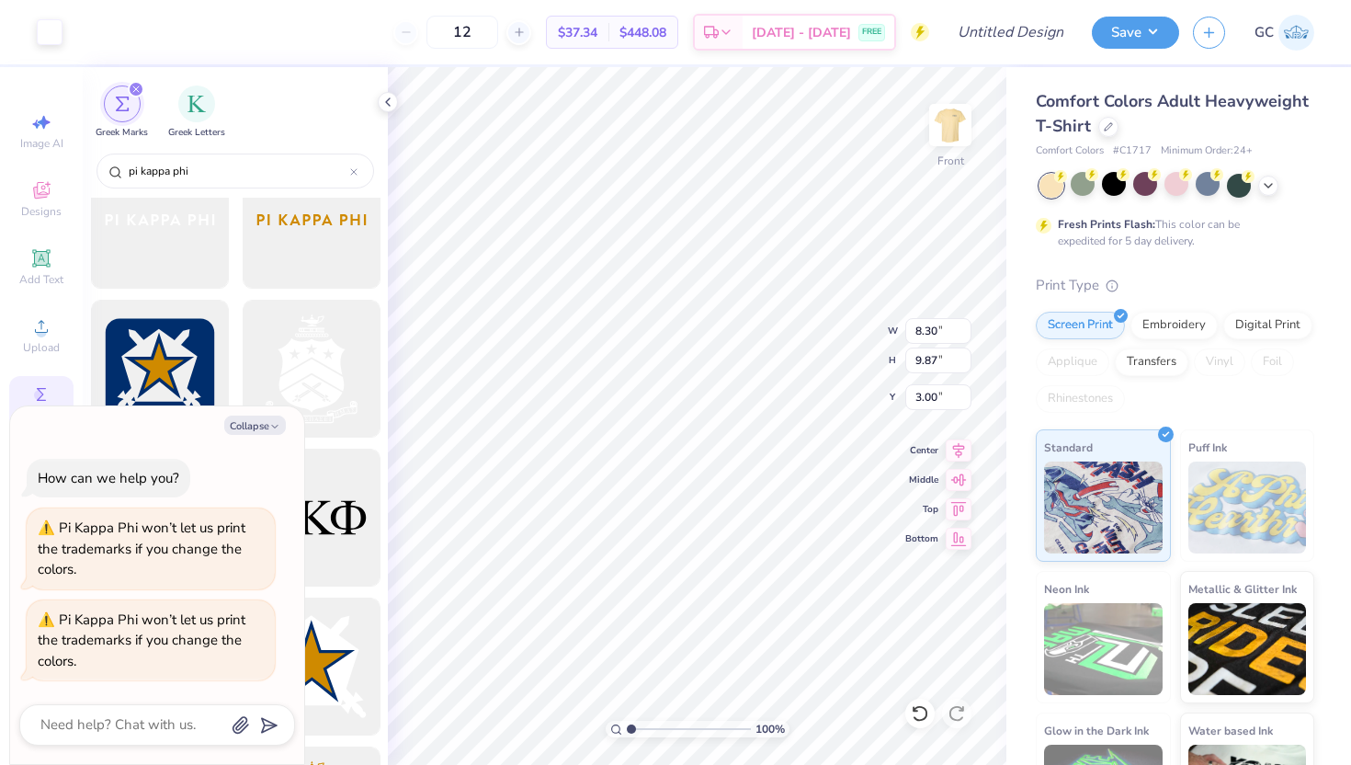
click at [274, 135] on div "Greek Marks Greek Letters" at bounding box center [235, 108] width 305 height 82
click at [1114, 185] on div at bounding box center [1114, 184] width 24 height 24
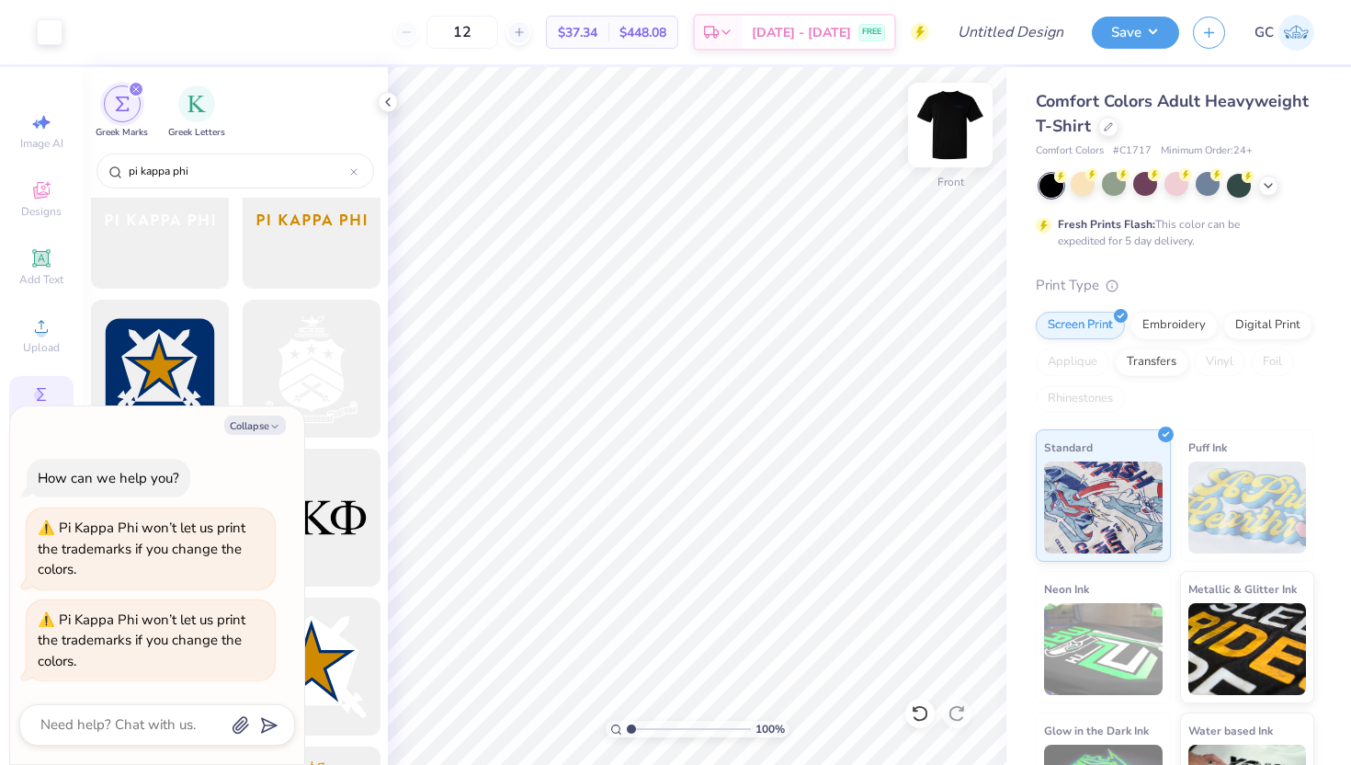
click at [948, 122] on img at bounding box center [951, 125] width 74 height 74
click at [948, 122] on img at bounding box center [950, 125] width 37 height 37
click at [263, 428] on button "Collapse" at bounding box center [255, 424] width 62 height 19
type textarea "x"
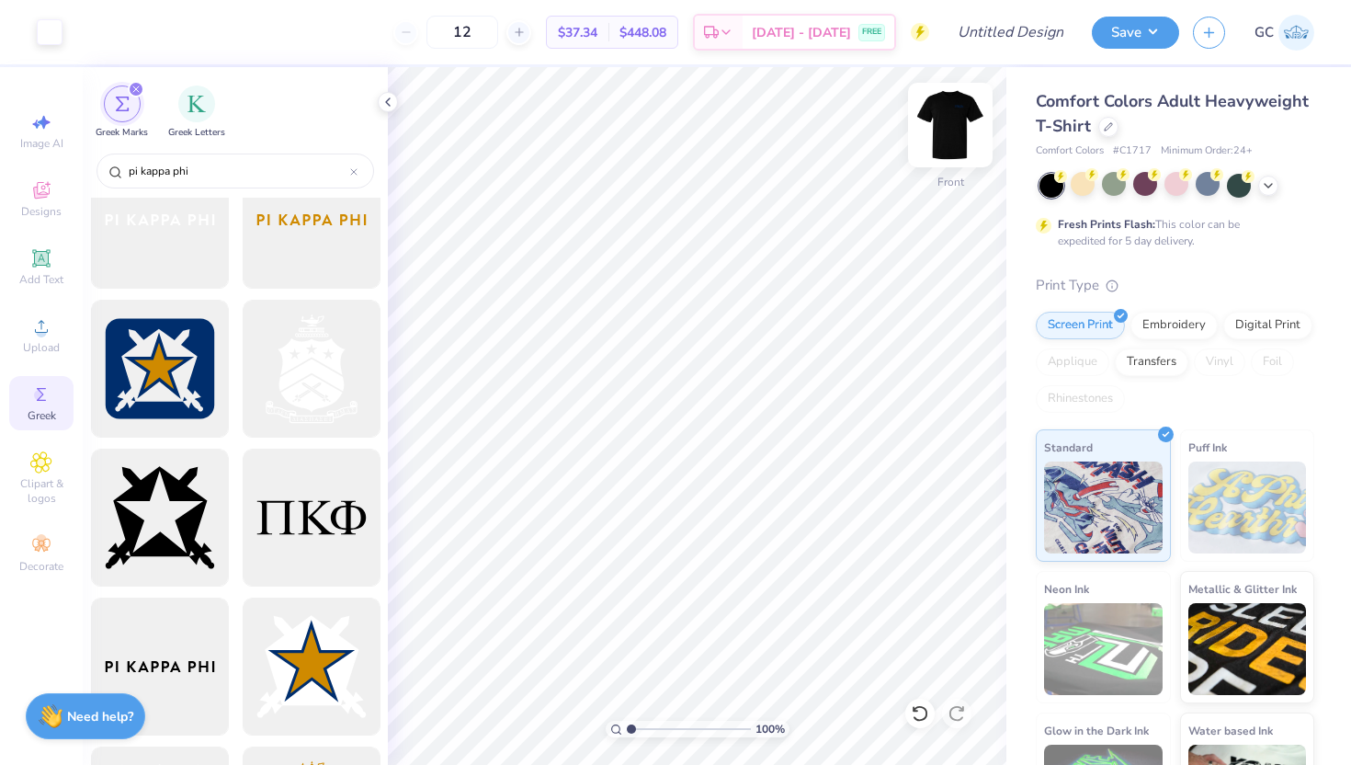
click at [944, 139] on img at bounding box center [951, 125] width 74 height 74
click at [944, 139] on img at bounding box center [950, 125] width 37 height 37
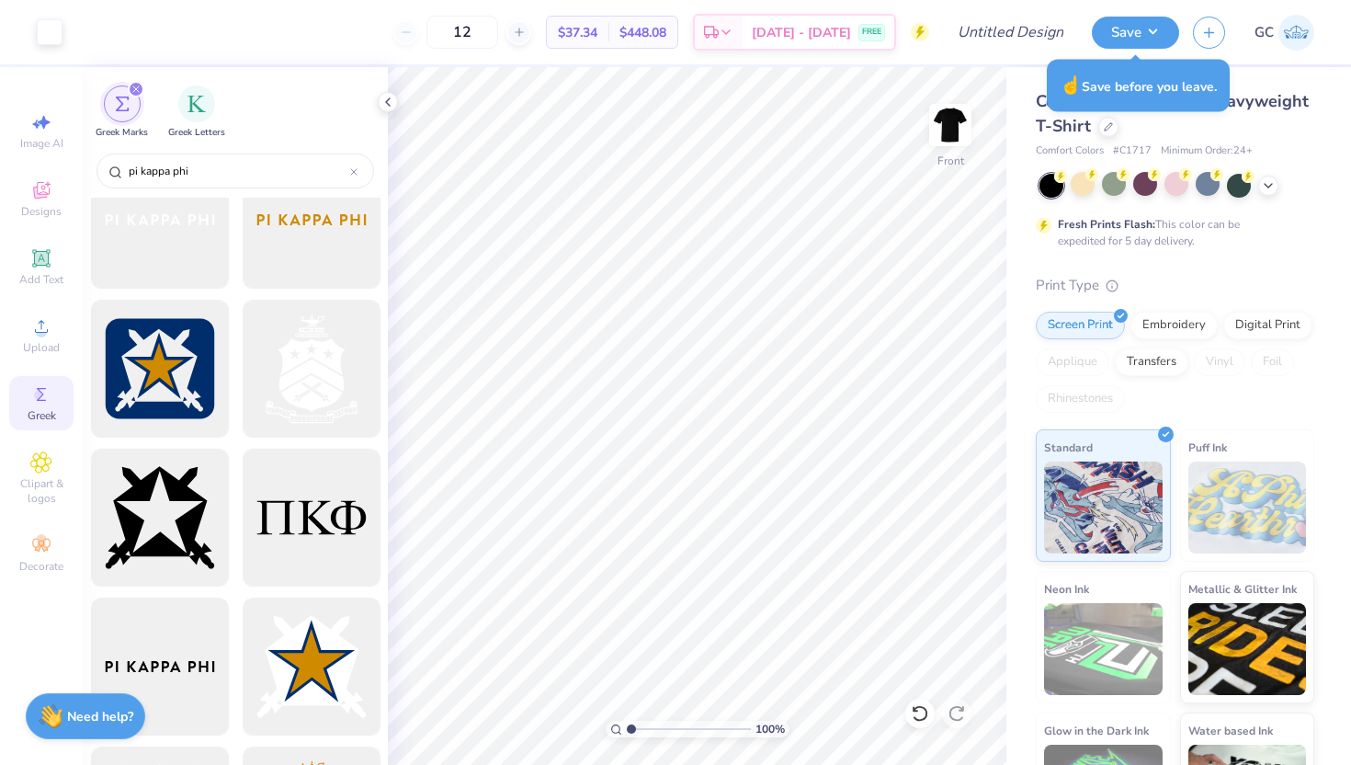
click at [1311, 38] on img at bounding box center [1296, 33] width 36 height 36
